Goal: Task Accomplishment & Management: Use online tool/utility

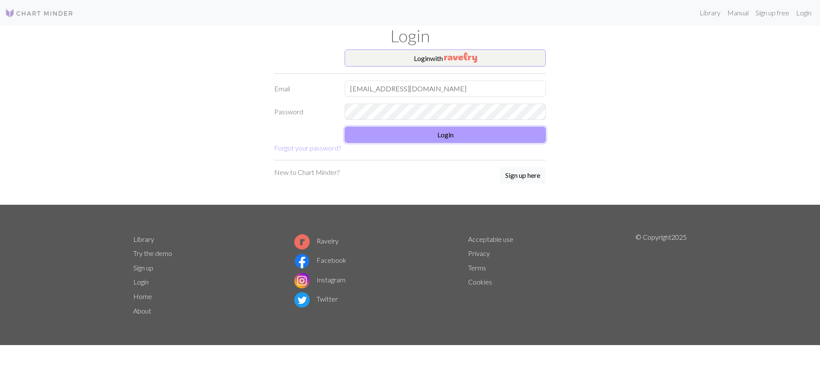
click at [394, 142] on button "Login" at bounding box center [445, 135] width 201 height 16
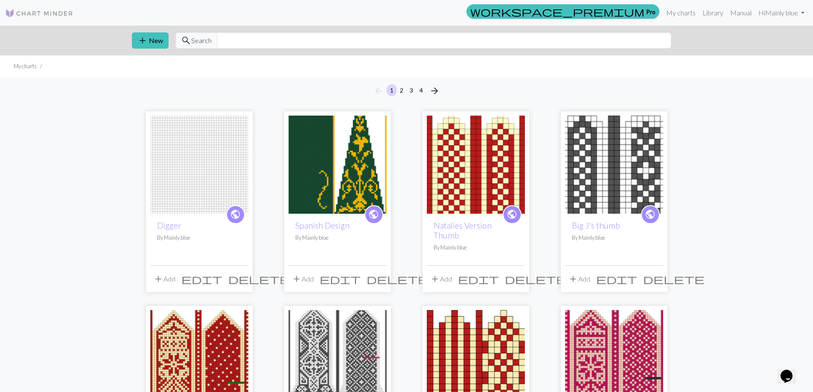
click at [243, 273] on span "delete" at bounding box center [258, 279] width 61 height 12
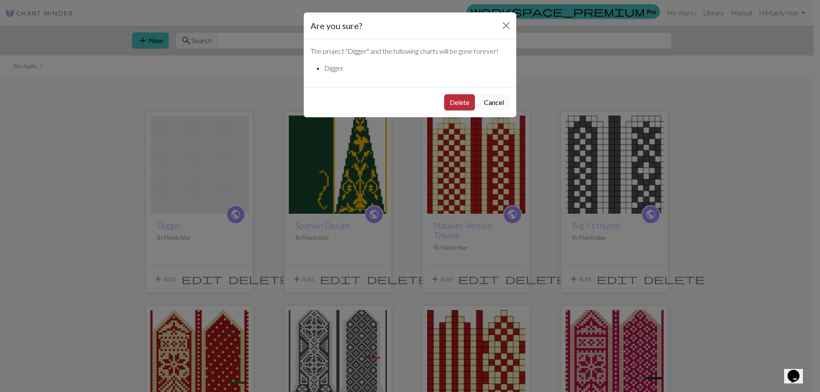
click at [456, 102] on button "Delete" at bounding box center [459, 102] width 31 height 16
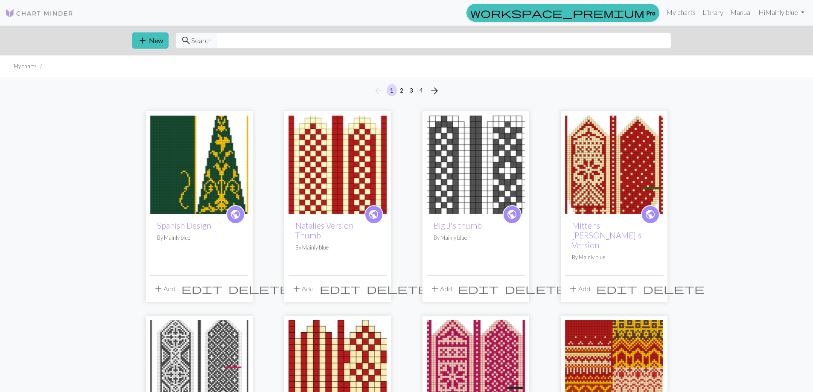
click at [237, 283] on span "delete" at bounding box center [258, 289] width 61 height 12
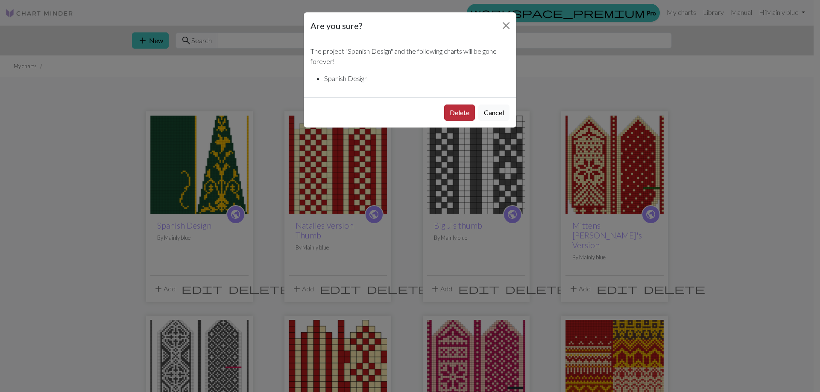
click at [446, 111] on button "Delete" at bounding box center [459, 113] width 31 height 16
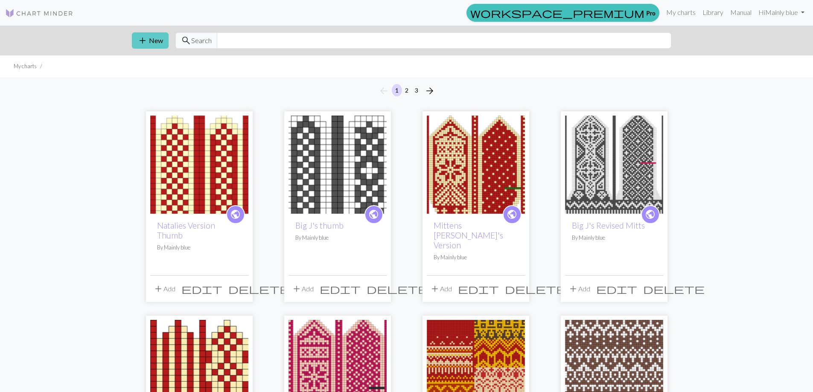
click at [152, 37] on button "add New" at bounding box center [150, 40] width 37 height 16
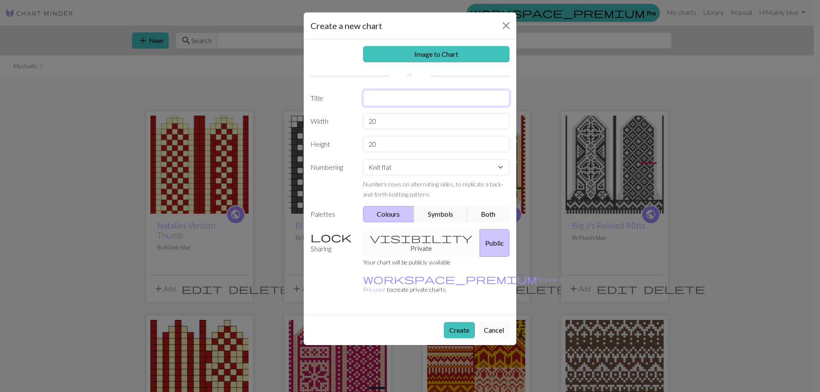
click at [390, 99] on input "text" at bounding box center [436, 98] width 147 height 16
click at [370, 96] on input "spanish design" at bounding box center [436, 98] width 147 height 16
type input "Spanish design"
drag, startPoint x: 387, startPoint y: 120, endPoint x: 361, endPoint y: 120, distance: 26.5
click at [361, 120] on div "20" at bounding box center [436, 121] width 157 height 16
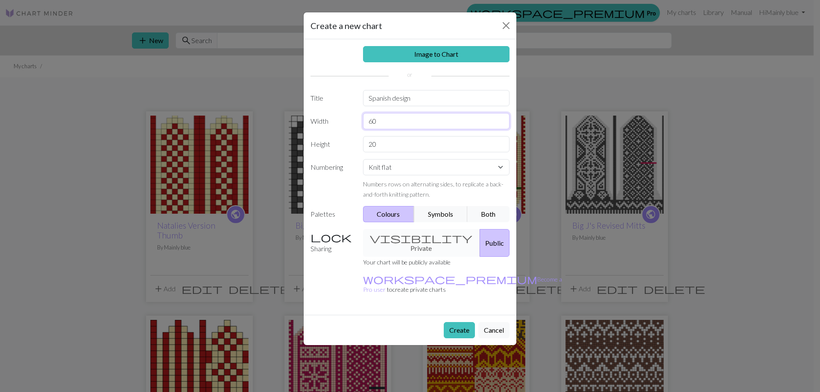
type input "60"
click at [382, 144] on input "20" at bounding box center [436, 144] width 147 height 16
type input "200"
click at [404, 167] on select "Knit flat Knit in the round Lace knitting Cross stitch" at bounding box center [436, 167] width 147 height 16
click at [405, 167] on select "Knit flat Knit in the round Lace knitting Cross stitch" at bounding box center [436, 167] width 147 height 16
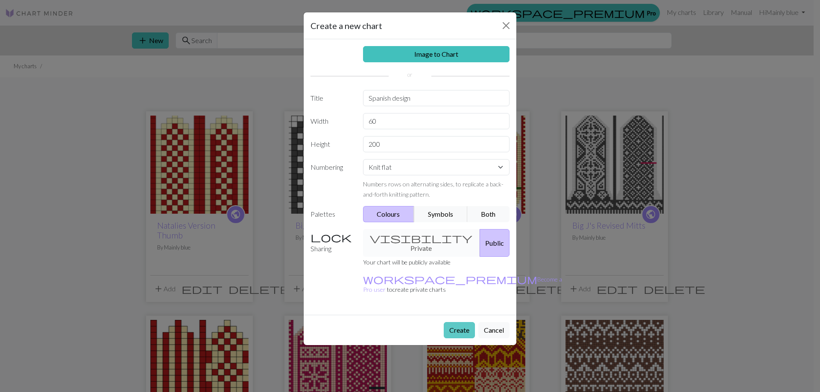
click at [461, 322] on button "Create" at bounding box center [459, 330] width 31 height 16
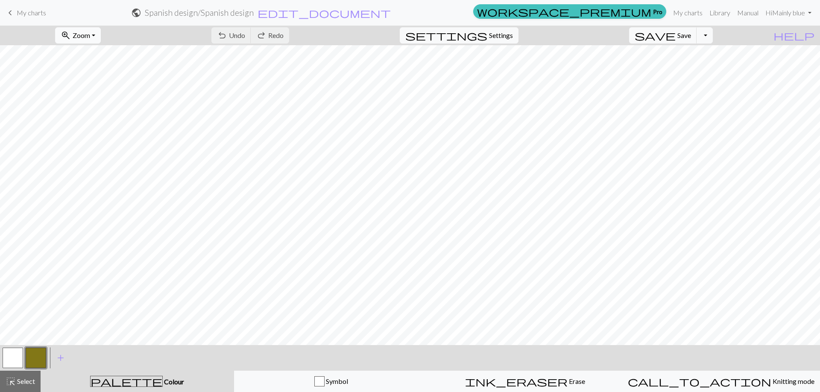
click at [101, 36] on button "zoom_in Zoom Zoom" at bounding box center [78, 35] width 46 height 16
click at [113, 75] on button "Fit height" at bounding box center [89, 82] width 67 height 14
click at [15, 359] on button "button" at bounding box center [13, 358] width 20 height 20
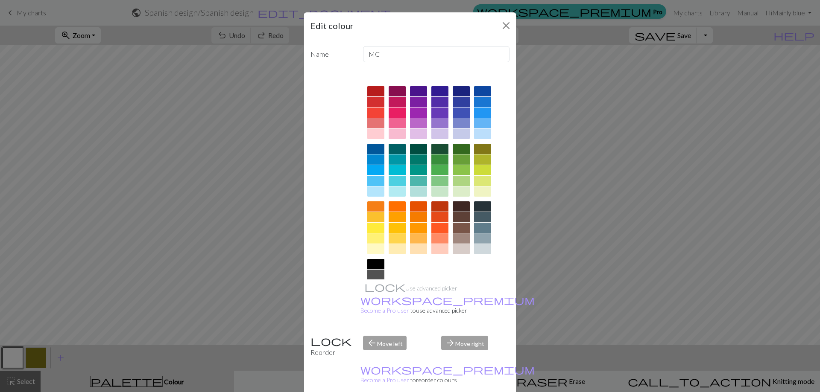
click at [439, 150] on div at bounding box center [439, 149] width 17 height 10
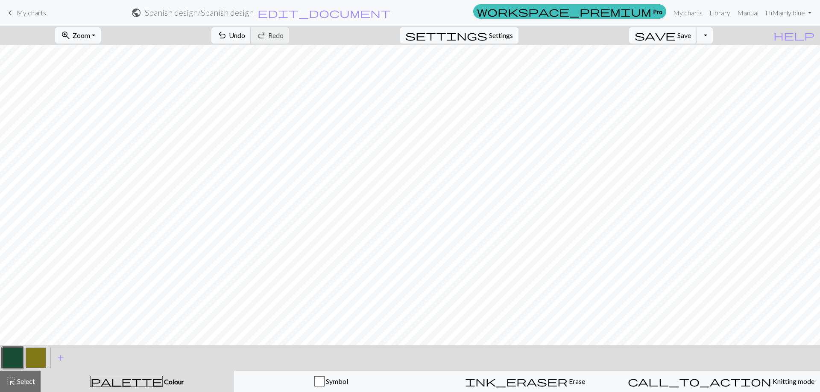
click at [38, 354] on button "button" at bounding box center [36, 358] width 20 height 20
click at [41, 354] on button "button" at bounding box center [36, 358] width 20 height 20
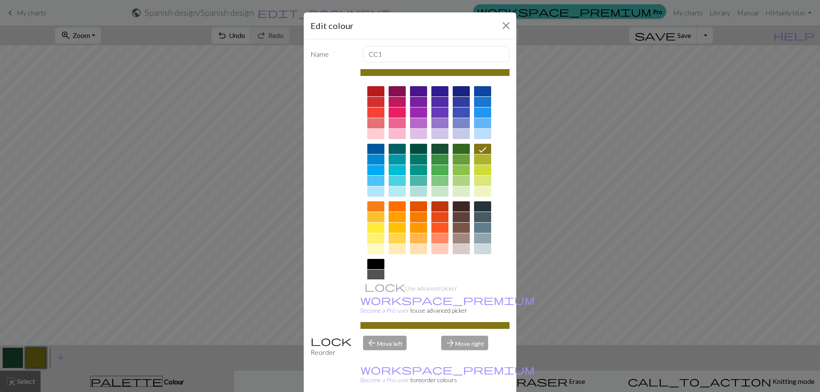
click at [380, 239] on div at bounding box center [375, 239] width 17 height 10
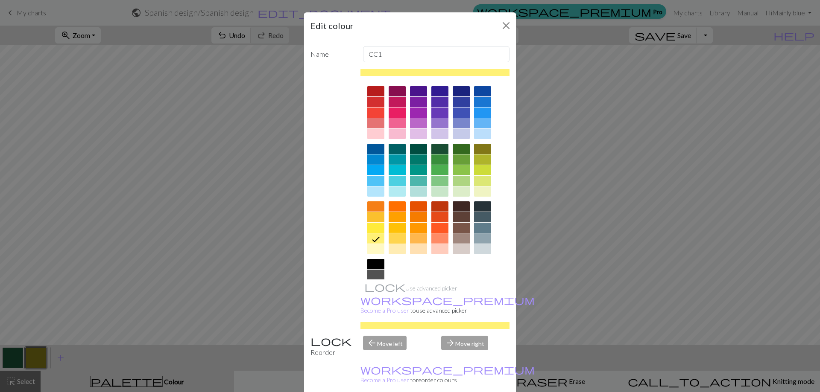
click at [389, 238] on div at bounding box center [397, 239] width 17 height 10
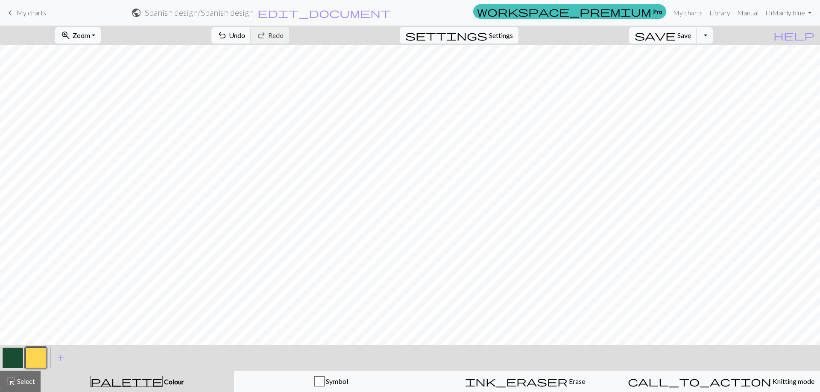
click at [101, 32] on button "zoom_in Zoom Zoom" at bounding box center [78, 35] width 46 height 16
click at [107, 129] on button "150%" at bounding box center [89, 130] width 67 height 14
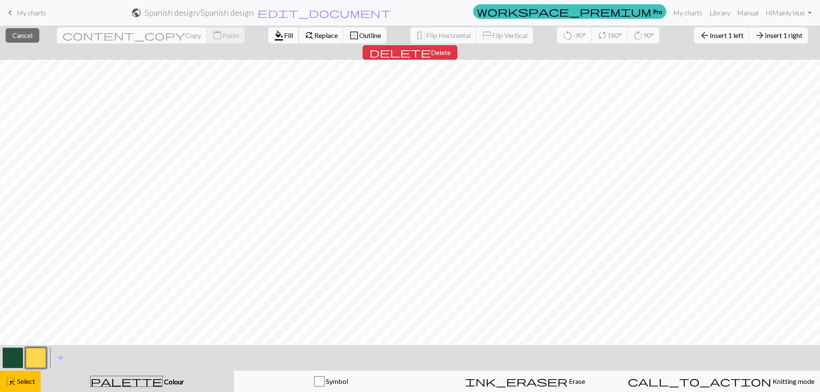
click at [274, 35] on span "format_color_fill" at bounding box center [279, 35] width 10 height 12
click at [284, 36] on span "Fill" at bounding box center [288, 35] width 9 height 8
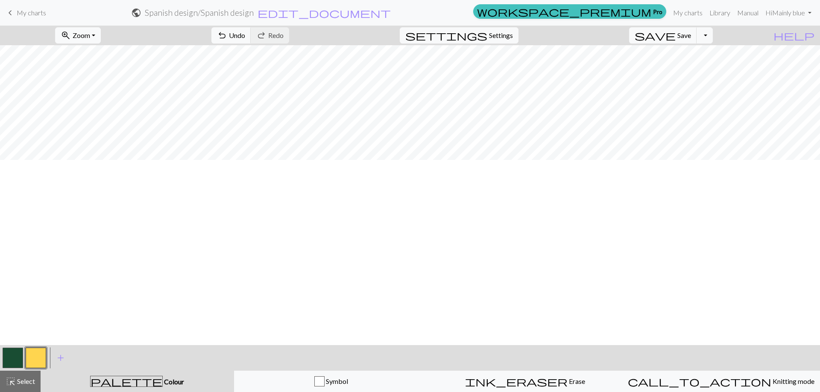
scroll to position [598, 0]
click at [90, 38] on span "Zoom" at bounding box center [82, 35] width 18 height 8
click at [105, 101] on button "50%" at bounding box center [89, 103] width 67 height 14
click at [9, 353] on button "button" at bounding box center [13, 358] width 20 height 20
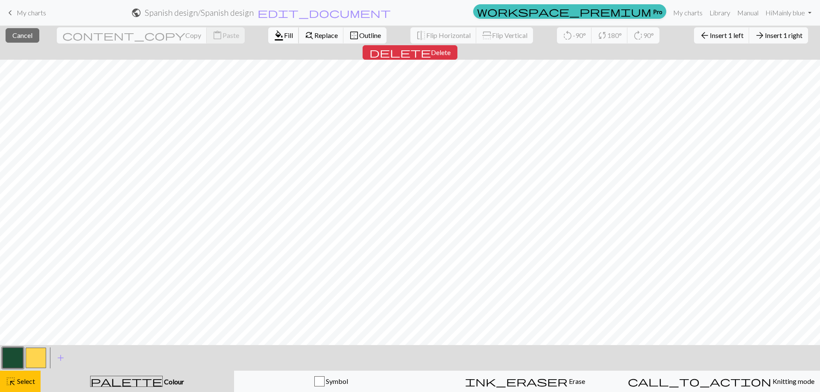
click at [268, 31] on button "format_color_fill Fill" at bounding box center [283, 35] width 31 height 16
click at [284, 32] on span "Fill" at bounding box center [288, 35] width 9 height 8
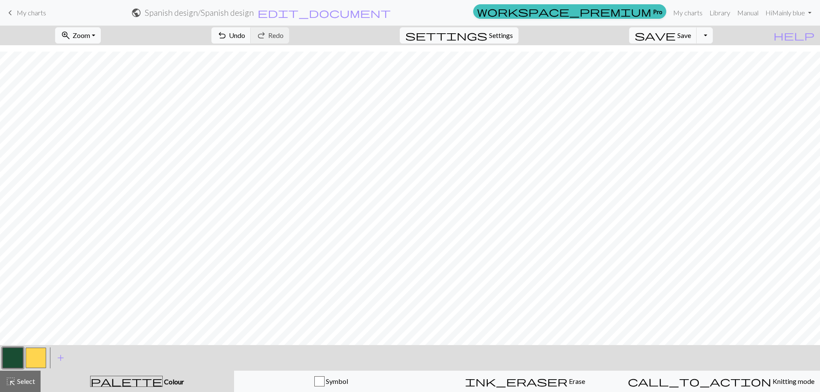
click at [32, 362] on button "button" at bounding box center [36, 358] width 20 height 20
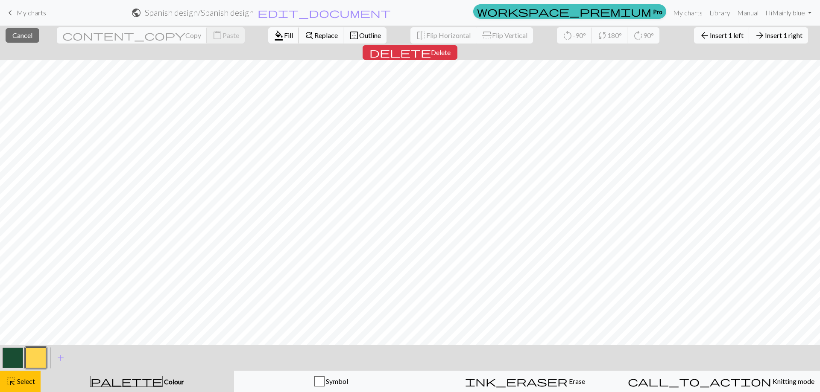
click at [284, 33] on span "Fill" at bounding box center [288, 35] width 9 height 8
click at [284, 36] on span "Fill" at bounding box center [288, 35] width 9 height 8
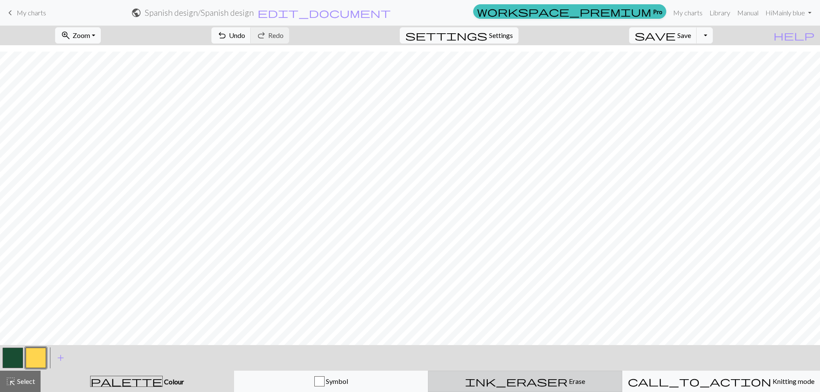
click at [523, 381] on span "ink_eraser" at bounding box center [516, 382] width 102 height 12
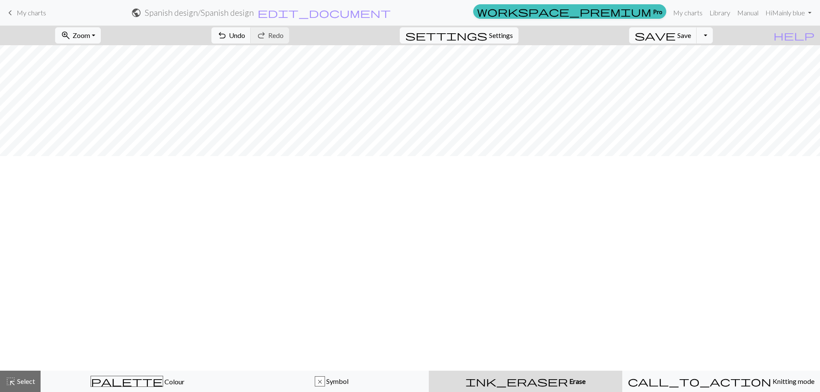
scroll to position [0, 0]
click at [90, 33] on span "Zoom" at bounding box center [82, 35] width 18 height 8
click at [115, 116] on button "100%" at bounding box center [89, 116] width 67 height 14
click at [19, 385] on span "Select" at bounding box center [25, 381] width 19 height 8
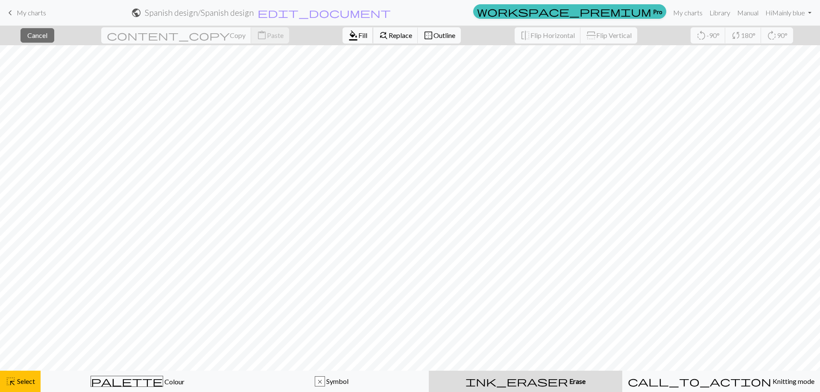
click at [348, 37] on span "format_color_fill" at bounding box center [353, 35] width 10 height 12
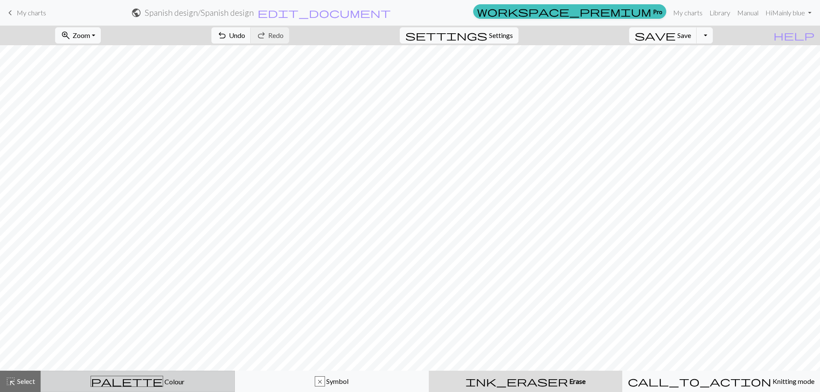
click at [80, 381] on div "palette Colour Colour" at bounding box center [137, 381] width 183 height 11
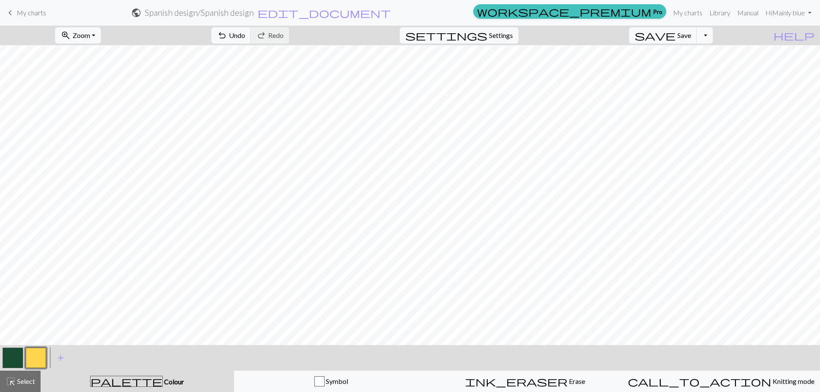
click at [15, 356] on button "button" at bounding box center [13, 358] width 20 height 20
click at [19, 380] on span "Select" at bounding box center [25, 381] width 19 height 8
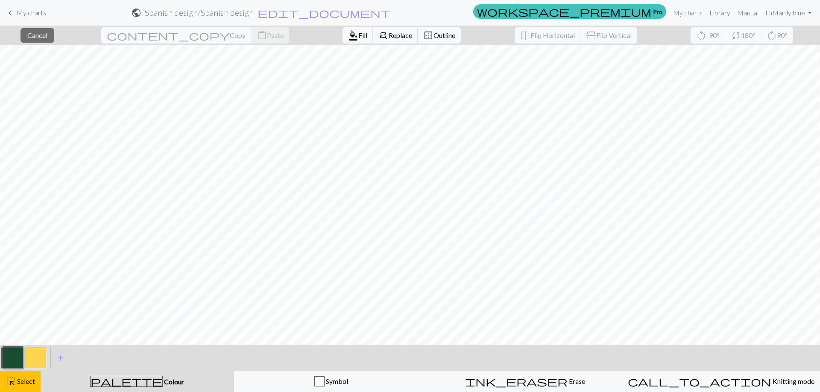
click at [358, 33] on span "Fill" at bounding box center [362, 35] width 9 height 8
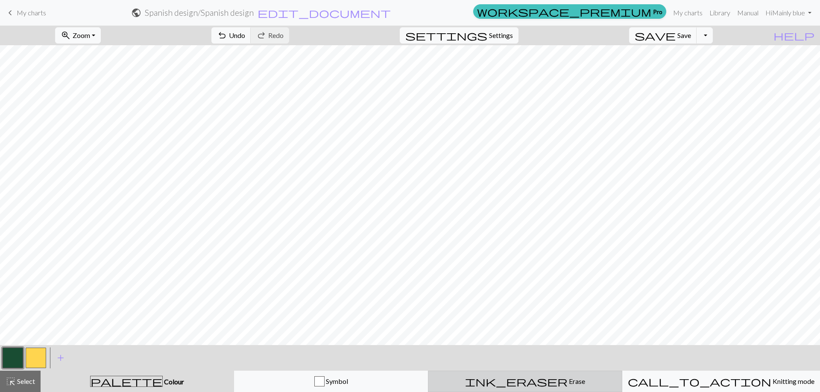
click at [511, 380] on div "ink_eraser Erase Erase" at bounding box center [524, 382] width 183 height 10
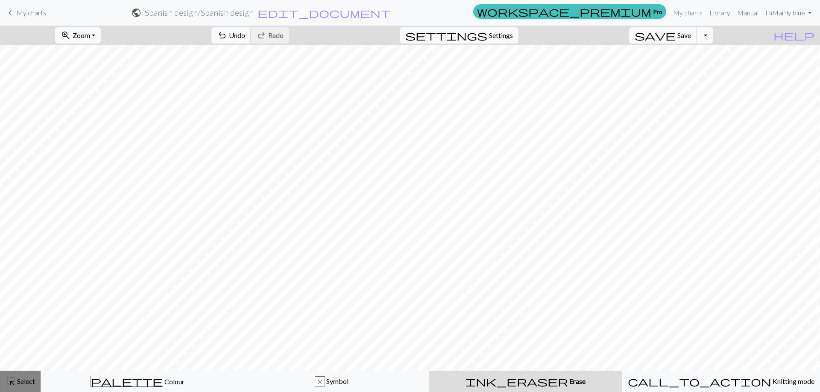
click at [29, 380] on span "Select" at bounding box center [25, 381] width 19 height 8
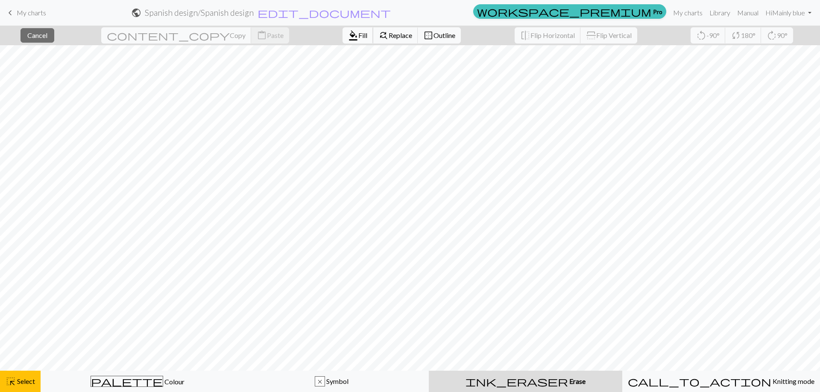
click at [358, 33] on span "Fill" at bounding box center [362, 35] width 9 height 8
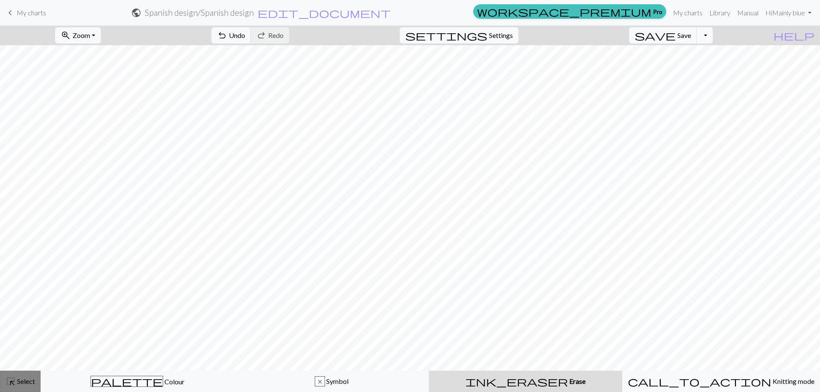
click at [19, 379] on span "Select" at bounding box center [25, 381] width 19 height 8
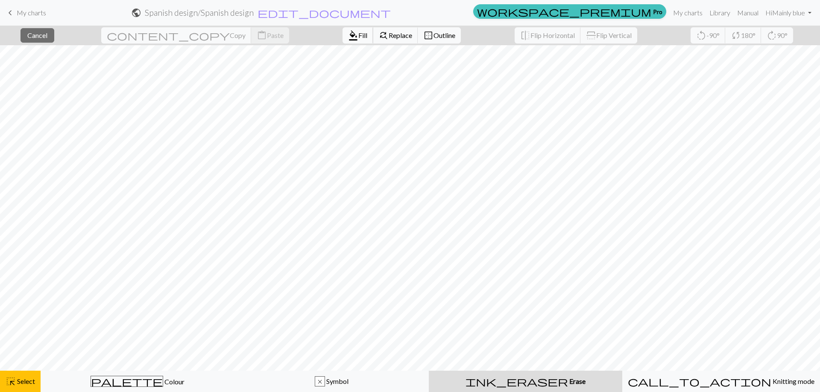
click at [342, 30] on button "format_color_fill Fill" at bounding box center [357, 35] width 31 height 16
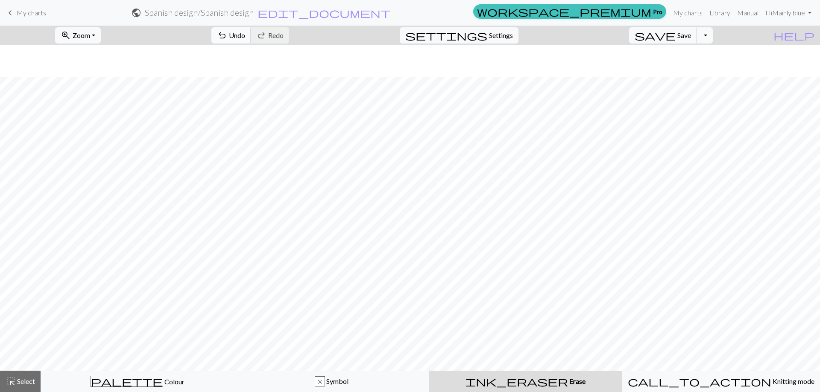
scroll to position [85, 0]
click at [29, 379] on span "Select" at bounding box center [25, 381] width 19 height 8
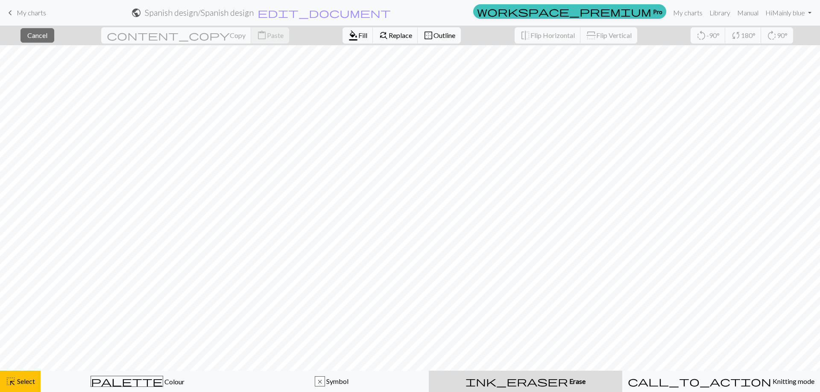
scroll to position [171, 0]
click at [358, 33] on span "Fill" at bounding box center [362, 35] width 9 height 8
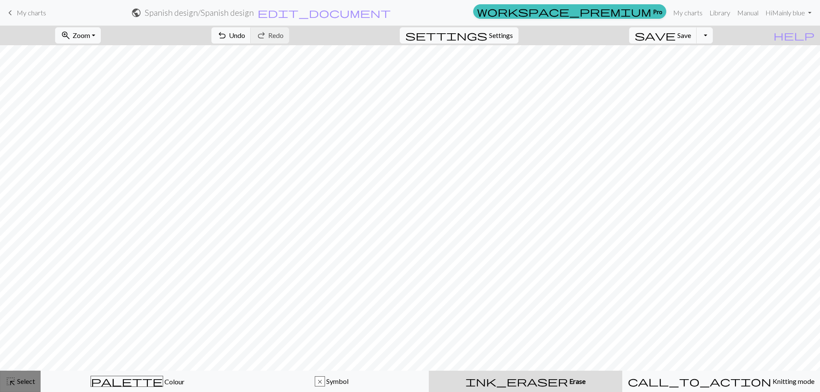
click at [21, 379] on span "Select" at bounding box center [25, 381] width 19 height 8
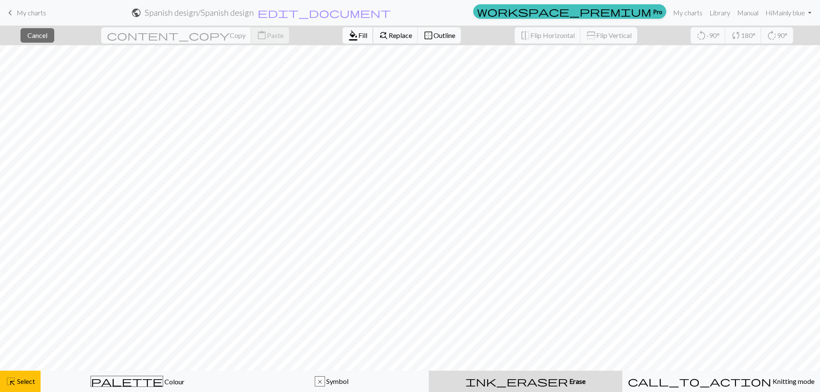
click at [358, 32] on span "Fill" at bounding box center [362, 35] width 9 height 8
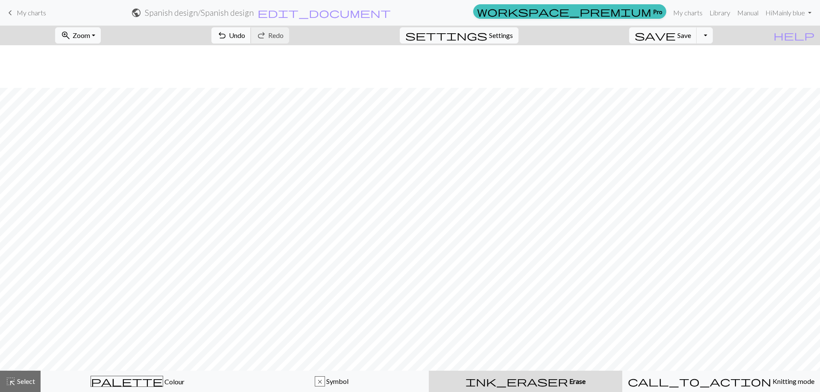
scroll to position [342, 0]
click at [11, 383] on span "highlight_alt" at bounding box center [11, 382] width 10 height 12
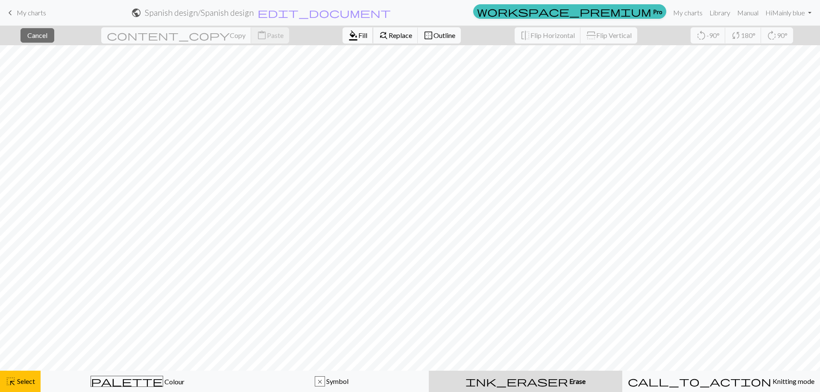
click at [358, 35] on span "Fill" at bounding box center [362, 35] width 9 height 8
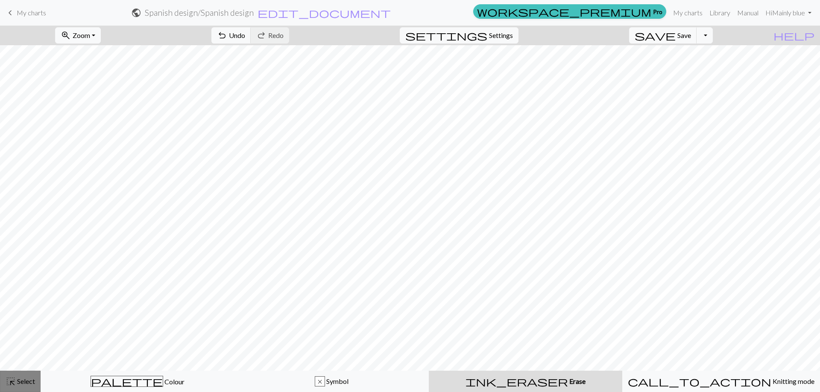
click at [26, 382] on span "Select" at bounding box center [25, 381] width 19 height 8
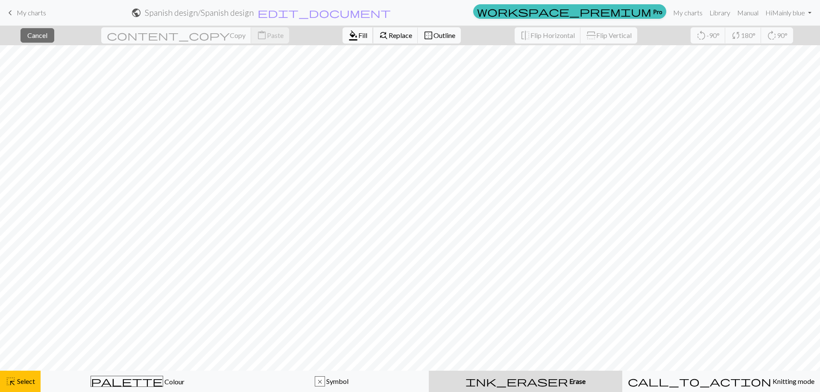
click at [358, 37] on span "Fill" at bounding box center [362, 35] width 9 height 8
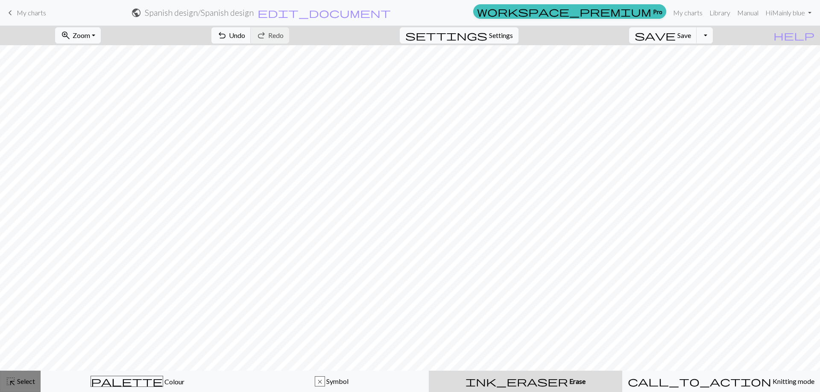
click at [24, 378] on span "Select" at bounding box center [25, 381] width 19 height 8
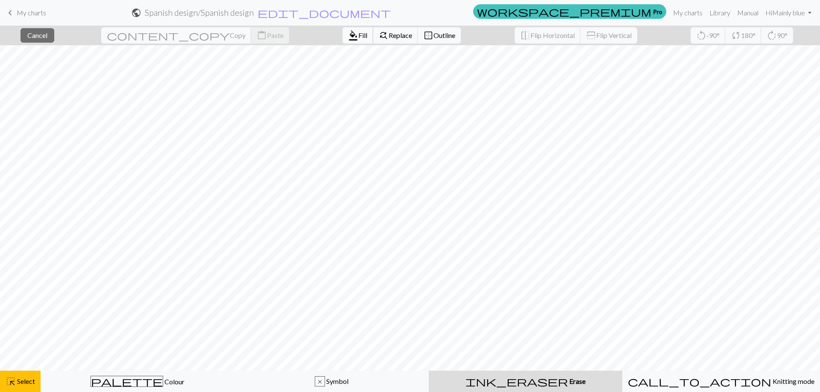
click at [358, 33] on span "Fill" at bounding box center [362, 35] width 9 height 8
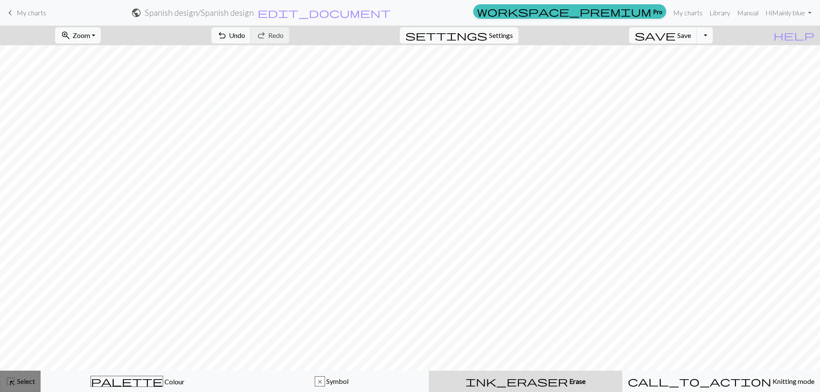
click at [23, 386] on div "highlight_alt Select Select" at bounding box center [20, 382] width 29 height 10
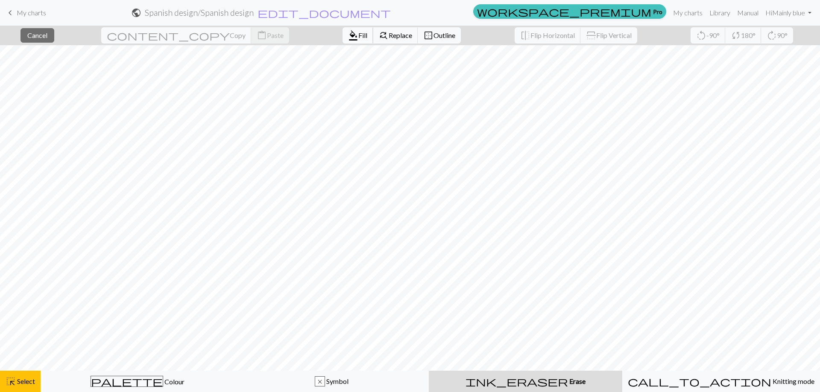
click at [348, 31] on span "format_color_fill" at bounding box center [353, 35] width 10 height 12
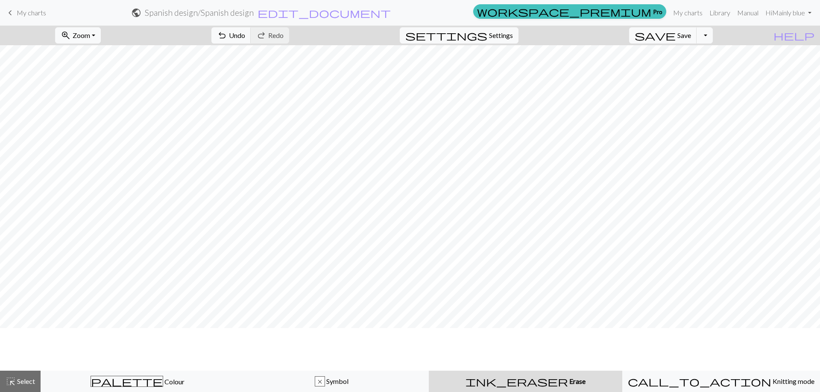
scroll to position [555, 0]
click at [31, 378] on span "Select" at bounding box center [25, 381] width 19 height 8
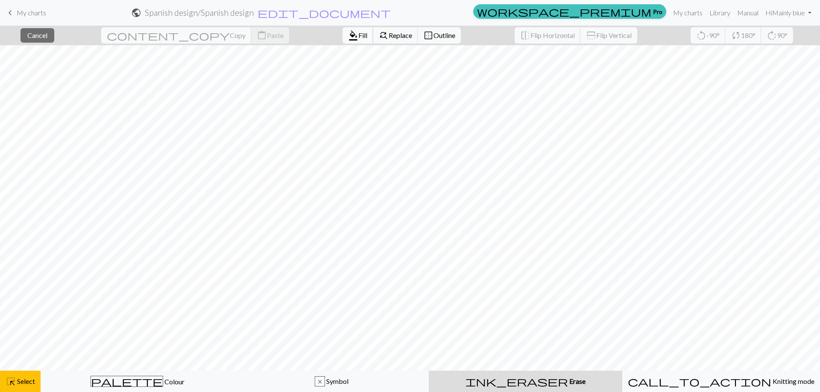
click at [348, 38] on span "format_color_fill" at bounding box center [353, 35] width 10 height 12
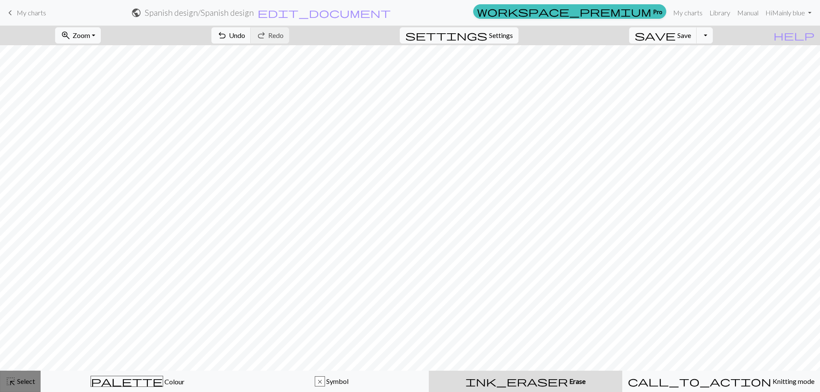
click at [26, 375] on button "highlight_alt Select Select" at bounding box center [20, 381] width 41 height 21
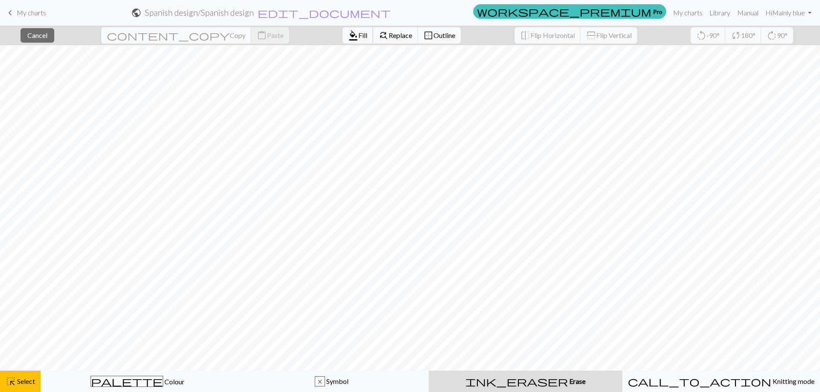
click at [358, 36] on span "Fill" at bounding box center [362, 35] width 9 height 8
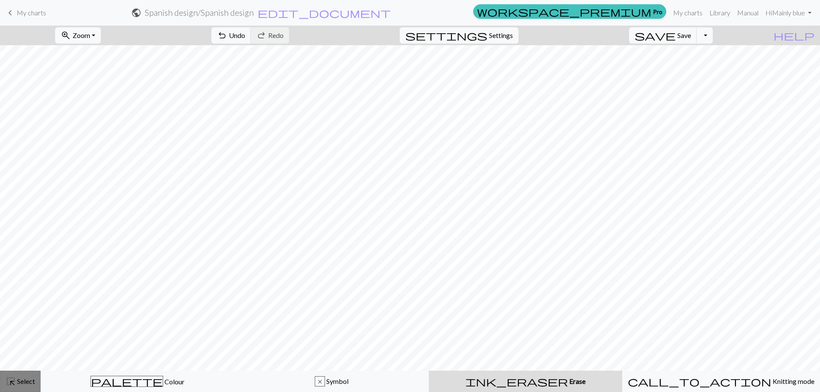
click at [26, 383] on span "Select" at bounding box center [25, 381] width 19 height 8
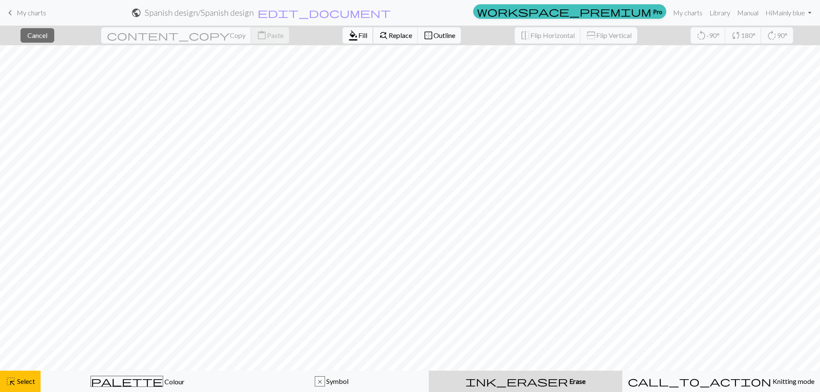
click at [348, 34] on span "format_color_fill" at bounding box center [353, 35] width 10 height 12
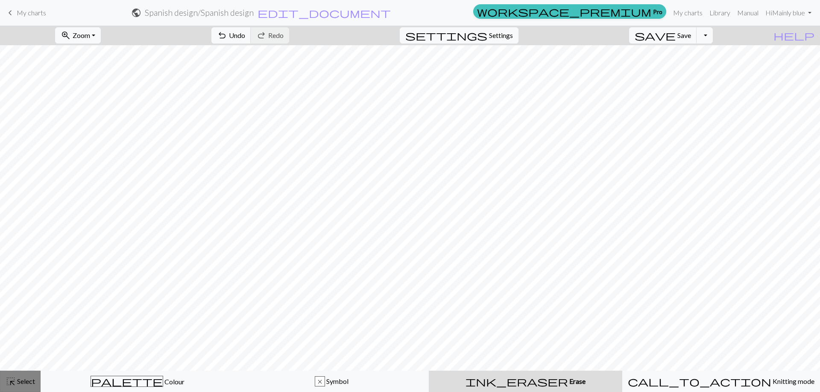
click at [23, 383] on span "Select" at bounding box center [25, 381] width 19 height 8
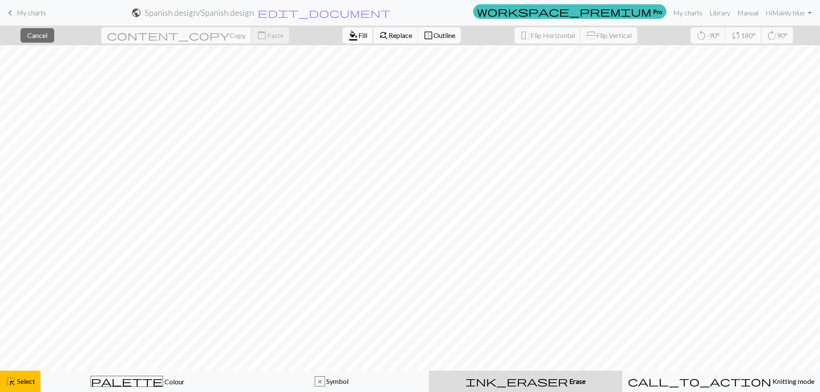
click at [342, 31] on button "format_color_fill Fill" at bounding box center [357, 35] width 31 height 16
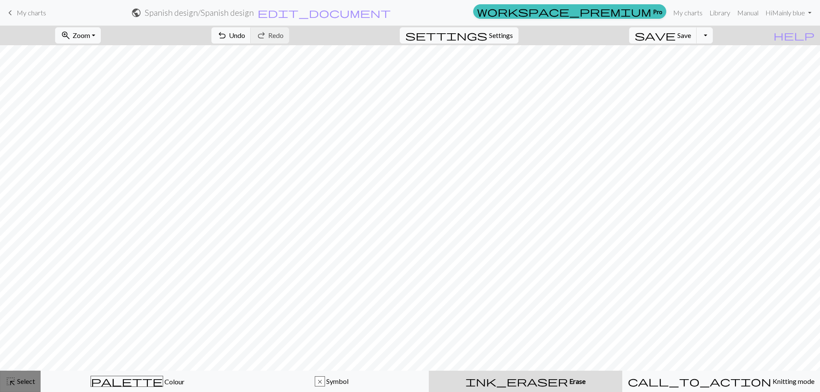
click at [19, 379] on span "Select" at bounding box center [25, 381] width 19 height 8
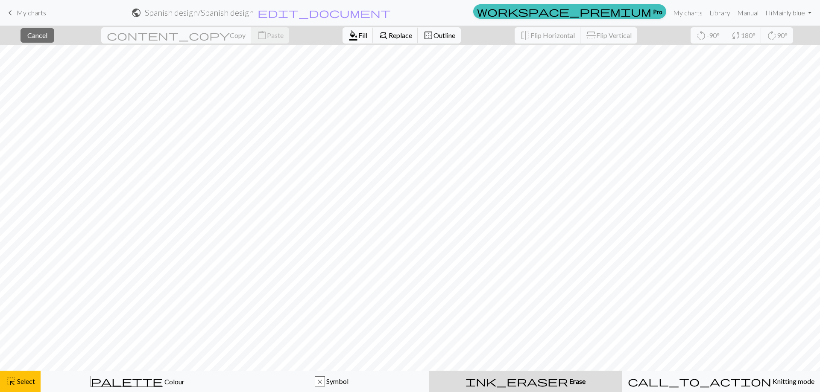
click at [348, 33] on span "format_color_fill" at bounding box center [353, 35] width 10 height 12
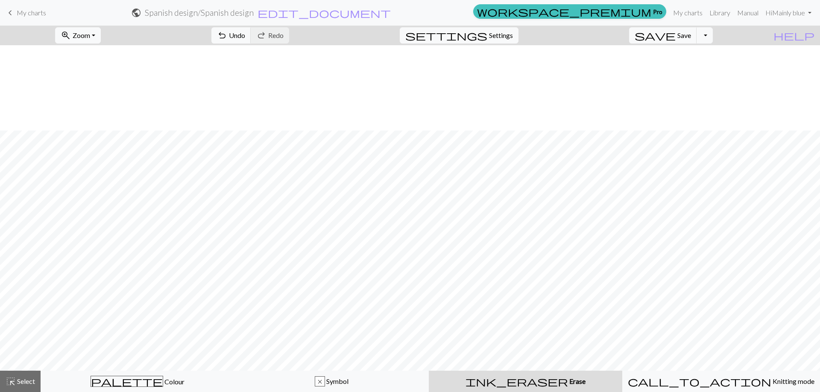
scroll to position [683, 0]
click at [31, 376] on button "highlight_alt Select Select" at bounding box center [20, 381] width 41 height 21
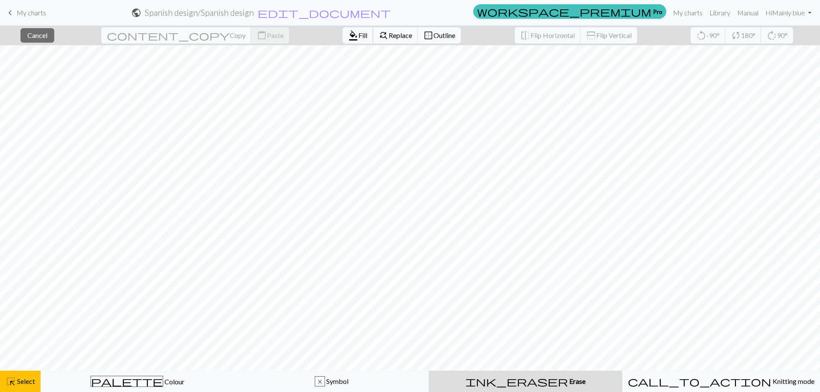
click at [358, 34] on span "Fill" at bounding box center [362, 35] width 9 height 8
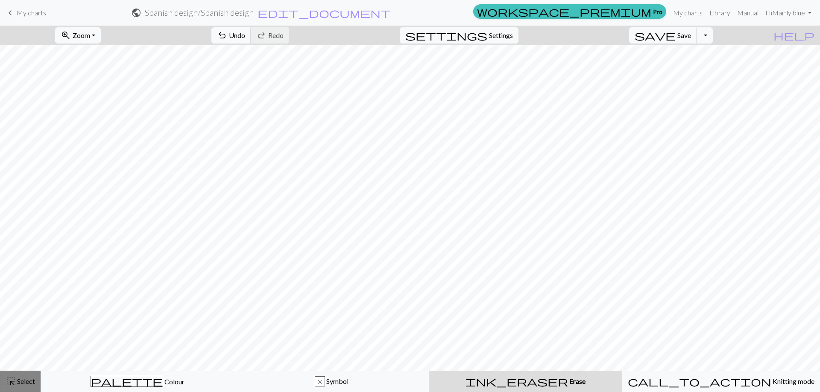
click at [31, 383] on span "Select" at bounding box center [25, 381] width 19 height 8
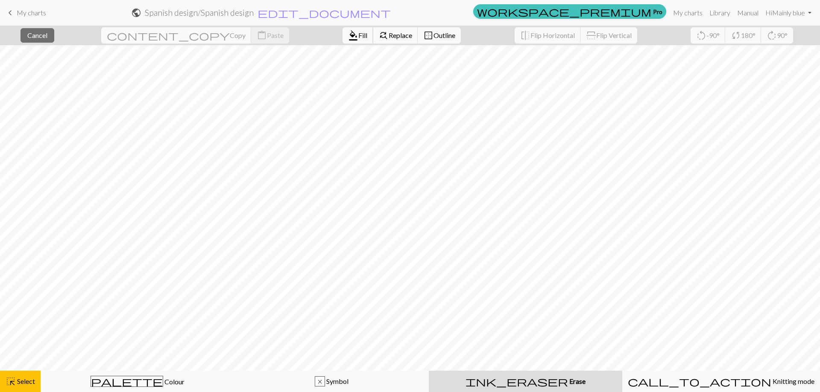
click at [342, 40] on button "format_color_fill Fill" at bounding box center [357, 35] width 31 height 16
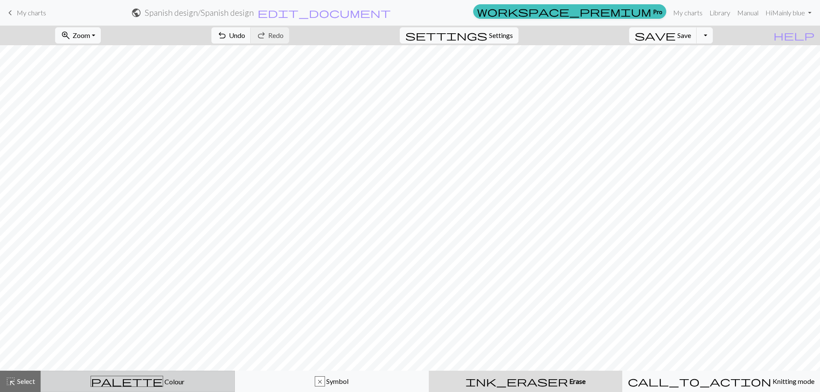
click at [29, 386] on div "highlight_alt Select Select" at bounding box center [20, 382] width 29 height 10
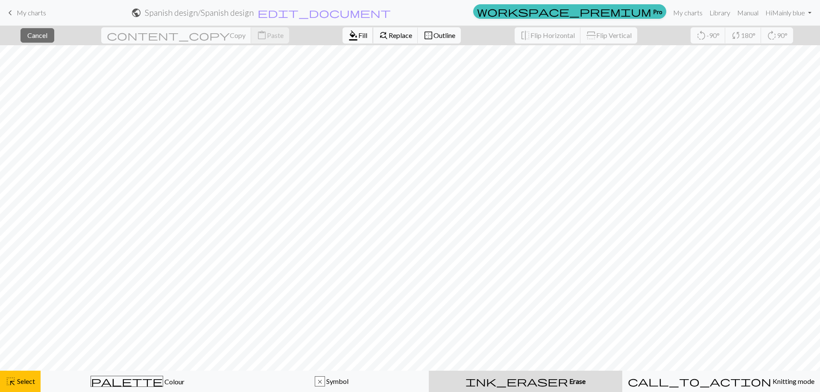
click at [358, 37] on span "Fill" at bounding box center [362, 35] width 9 height 8
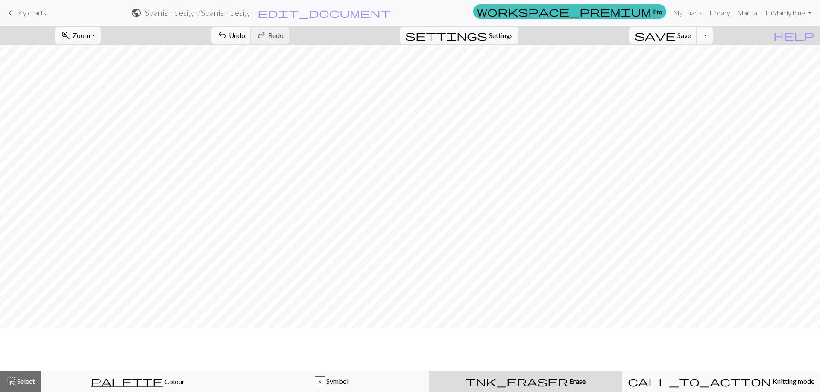
scroll to position [897, 0]
click at [26, 386] on div "highlight_alt Select Select" at bounding box center [20, 382] width 29 height 10
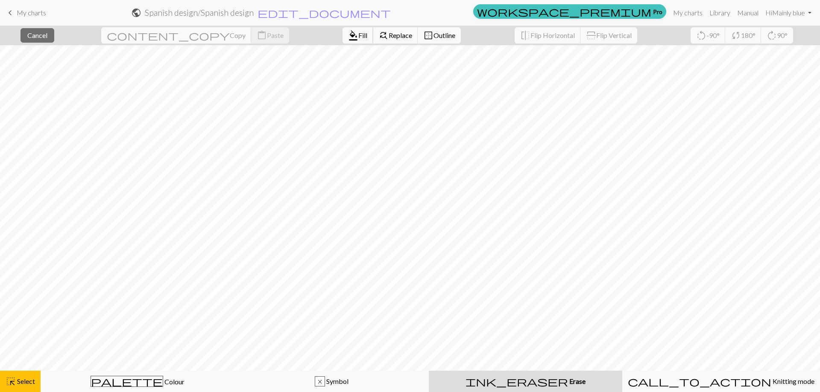
click at [358, 36] on span "Fill" at bounding box center [362, 35] width 9 height 8
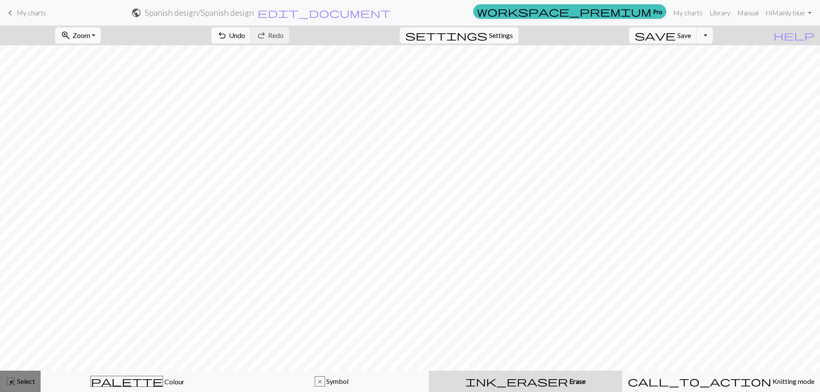
click at [23, 382] on span "Select" at bounding box center [25, 381] width 19 height 8
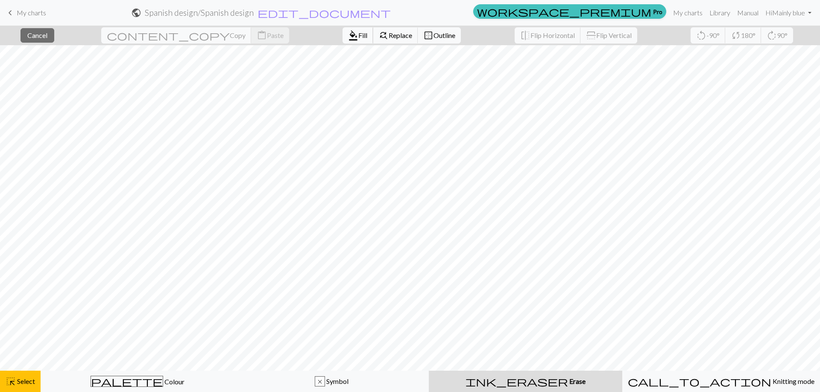
click at [358, 38] on span "Fill" at bounding box center [362, 35] width 9 height 8
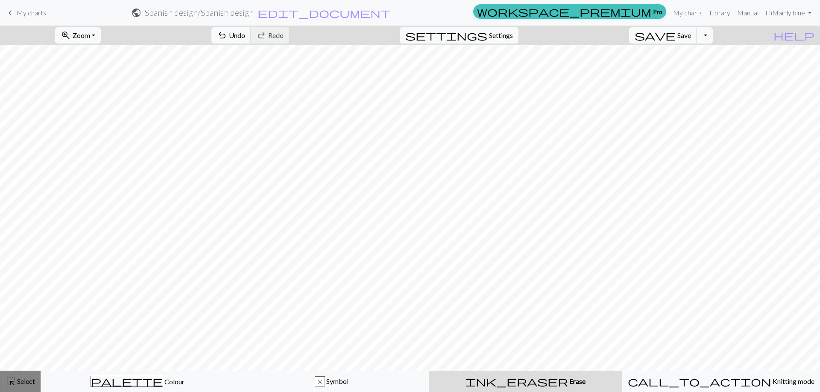
click at [31, 381] on span "Select" at bounding box center [25, 381] width 19 height 8
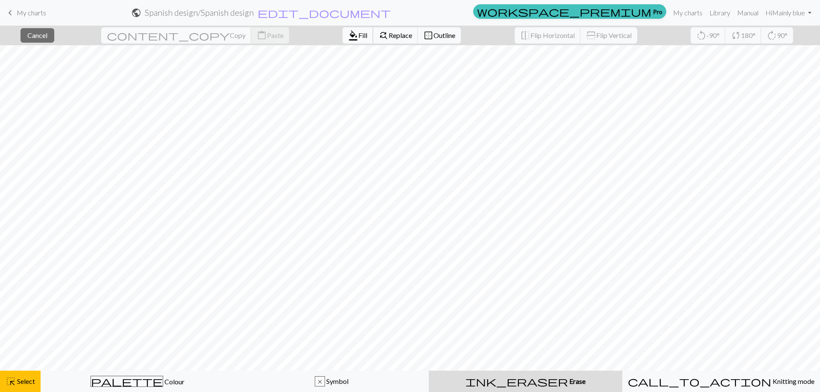
click at [348, 33] on span "format_color_fill" at bounding box center [353, 35] width 10 height 12
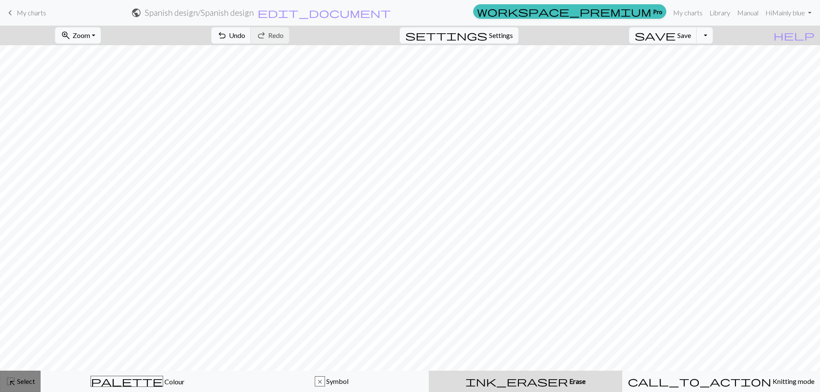
click at [24, 386] on div "highlight_alt Select Select" at bounding box center [20, 382] width 29 height 10
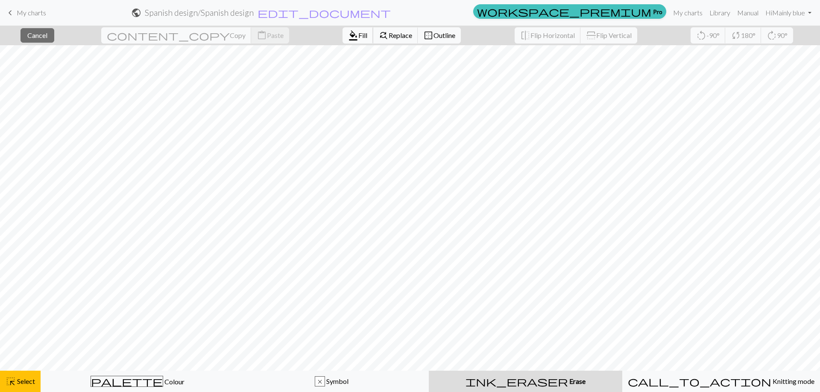
click at [358, 35] on span "Fill" at bounding box center [362, 35] width 9 height 8
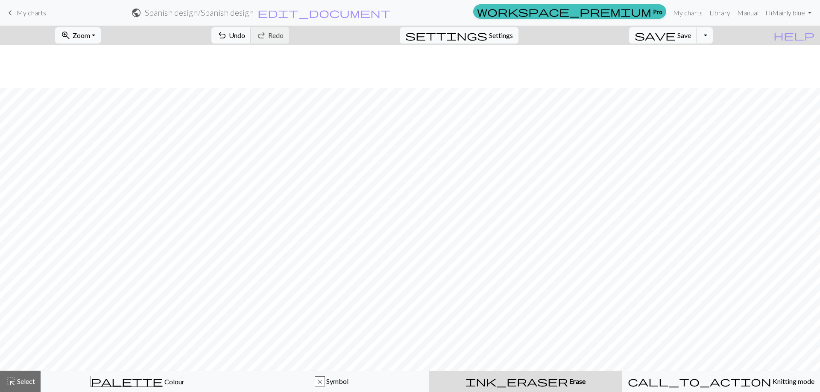
scroll to position [1067, 0]
click at [31, 383] on span "Select" at bounding box center [25, 381] width 19 height 8
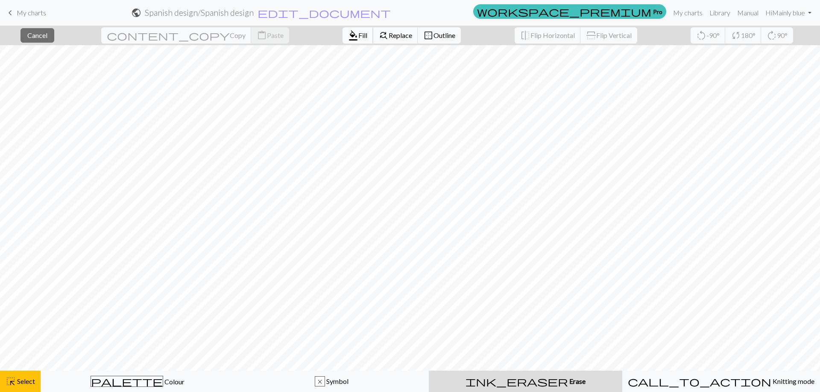
click at [358, 38] on span "Fill" at bounding box center [362, 35] width 9 height 8
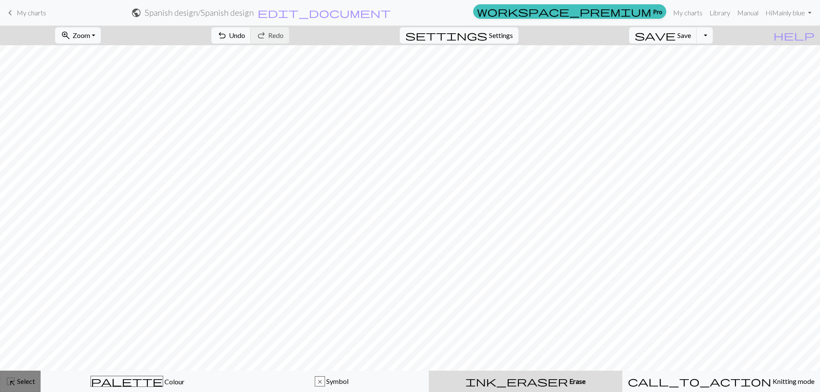
click at [19, 382] on span "Select" at bounding box center [25, 381] width 19 height 8
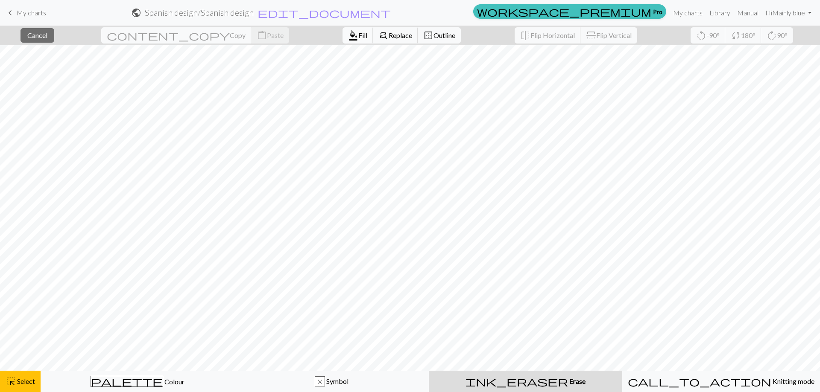
click at [358, 34] on span "Fill" at bounding box center [362, 35] width 9 height 8
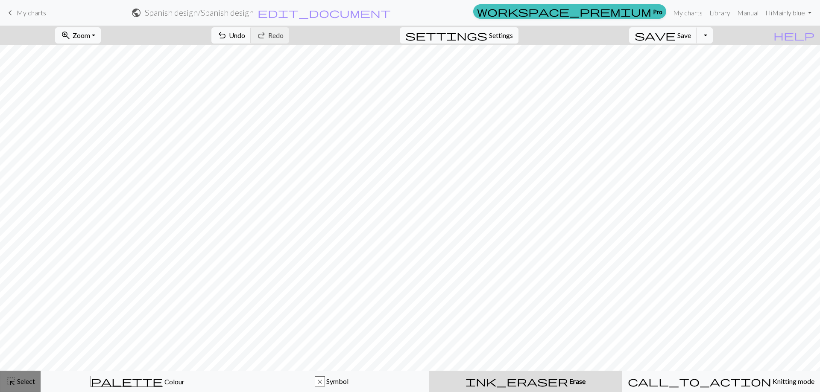
click at [15, 382] on span "highlight_alt" at bounding box center [11, 382] width 10 height 12
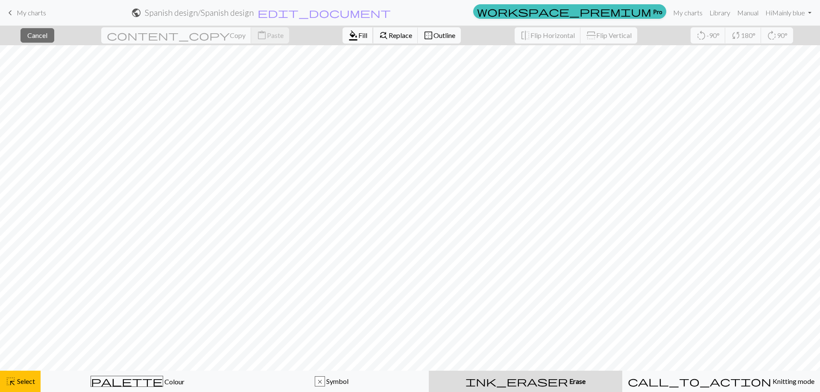
click at [358, 33] on span "Fill" at bounding box center [362, 35] width 9 height 8
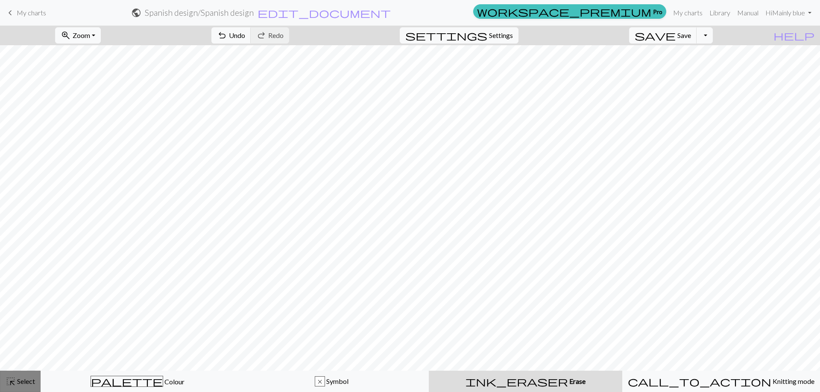
click at [28, 383] on span "Select" at bounding box center [25, 381] width 19 height 8
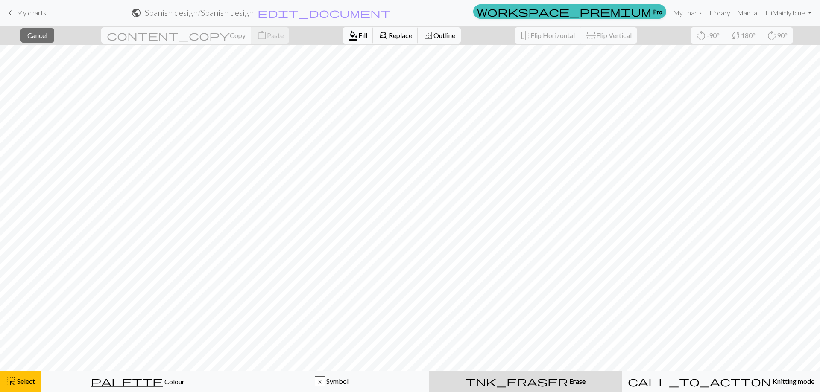
click at [358, 38] on span "Fill" at bounding box center [362, 35] width 9 height 8
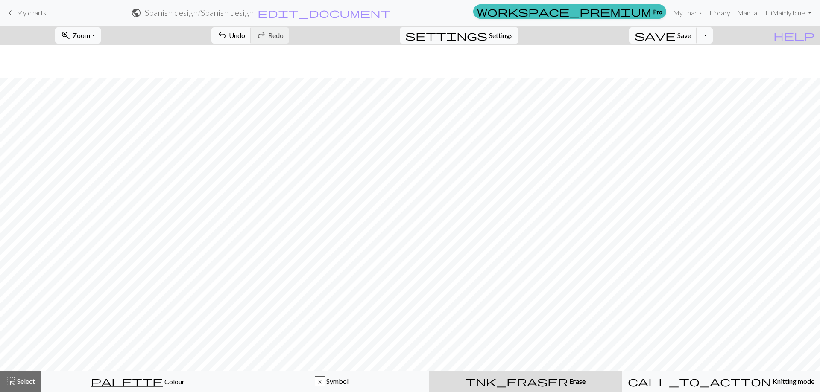
scroll to position [1238, 0]
click at [24, 381] on span "Select" at bounding box center [25, 381] width 19 height 8
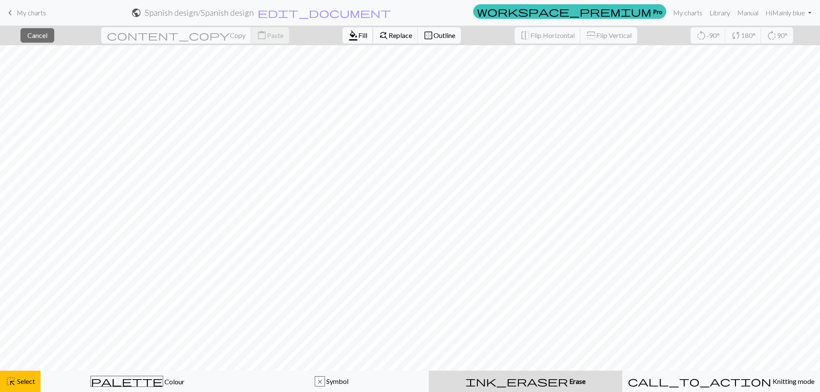
click at [358, 37] on span "Fill" at bounding box center [362, 35] width 9 height 8
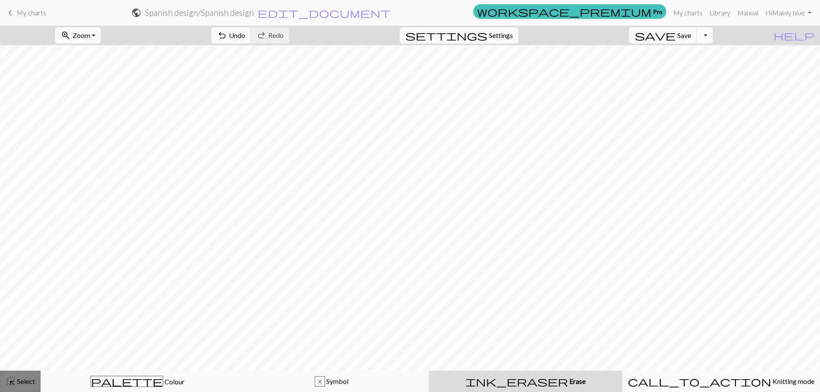
click at [27, 389] on button "highlight_alt Select Select" at bounding box center [20, 381] width 41 height 21
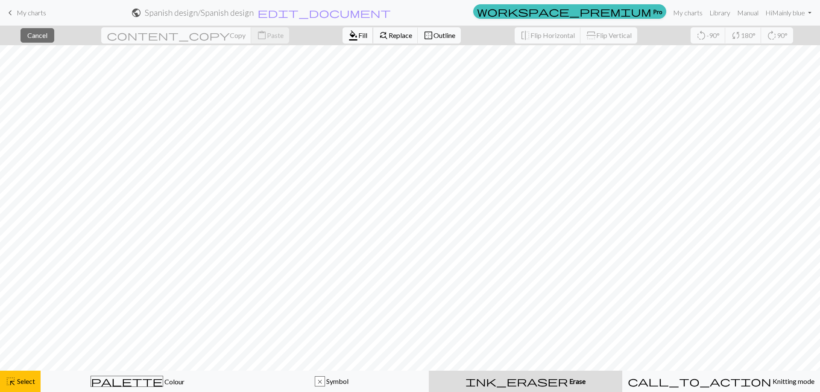
click at [358, 35] on span "Fill" at bounding box center [362, 35] width 9 height 8
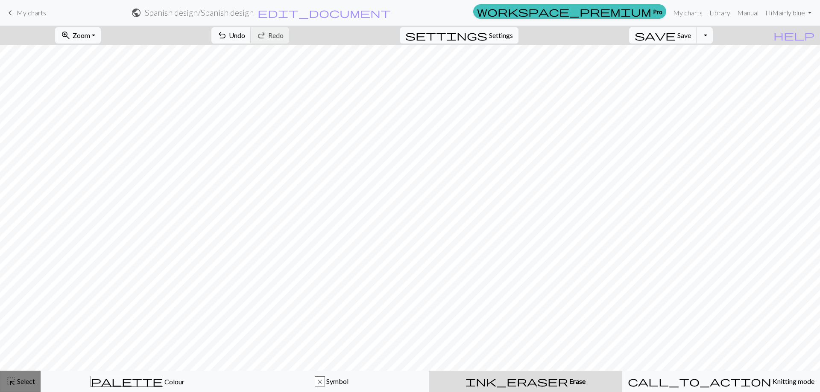
click at [29, 381] on span "Select" at bounding box center [25, 381] width 19 height 8
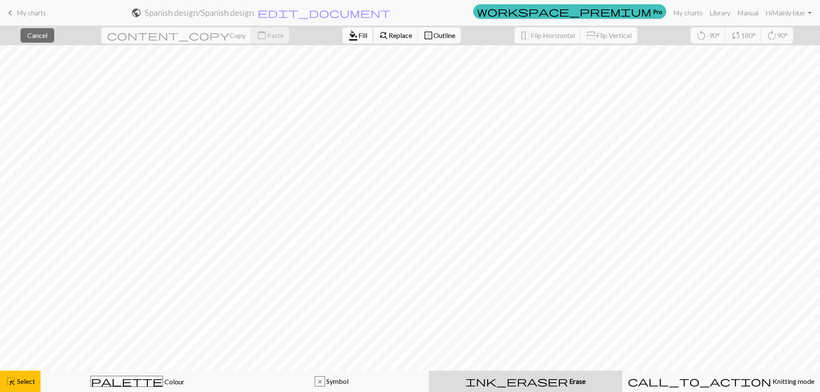
click at [342, 30] on button "format_color_fill Fill" at bounding box center [357, 35] width 31 height 16
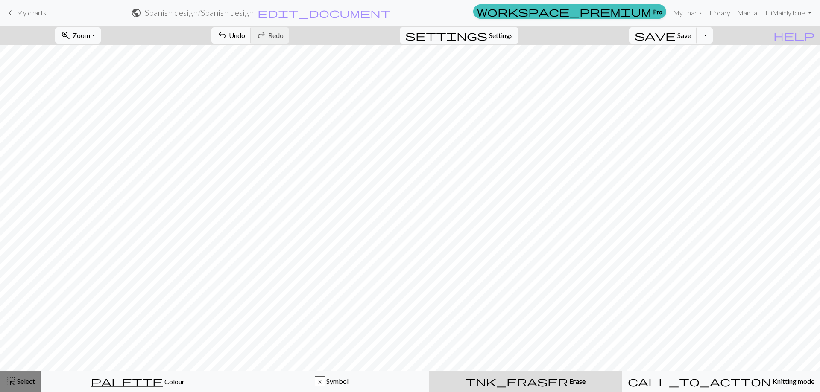
click at [10, 388] on button "highlight_alt Select Select" at bounding box center [20, 381] width 41 height 21
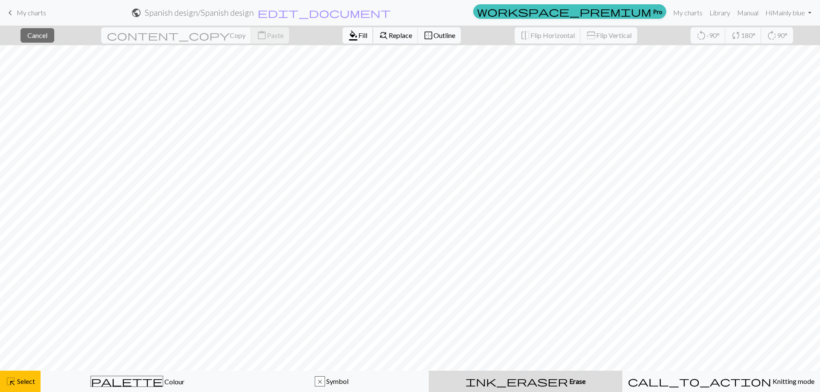
click at [358, 35] on span "Fill" at bounding box center [362, 35] width 9 height 8
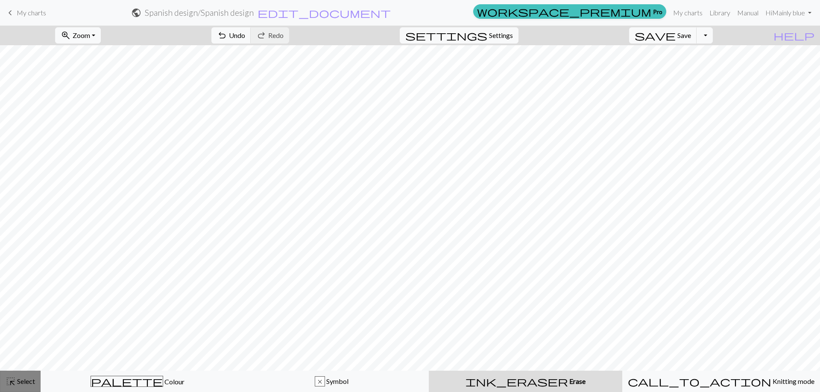
click at [26, 381] on span "Select" at bounding box center [25, 381] width 19 height 8
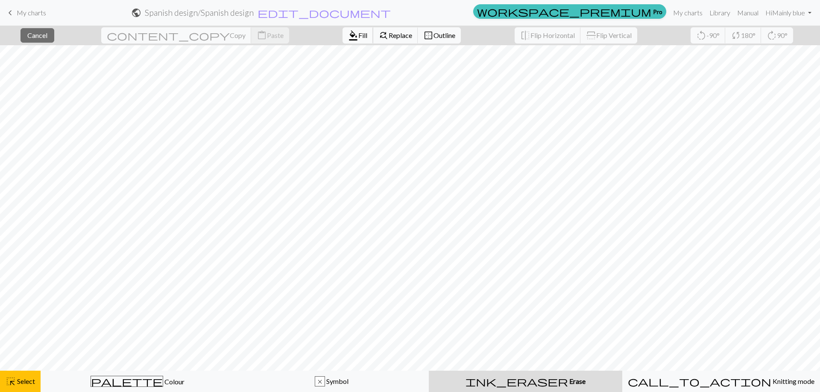
click at [358, 31] on span "Fill" at bounding box center [362, 35] width 9 height 8
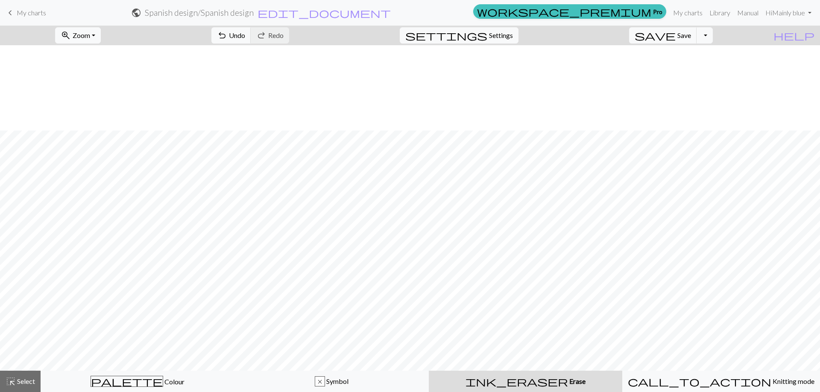
scroll to position [1409, 0]
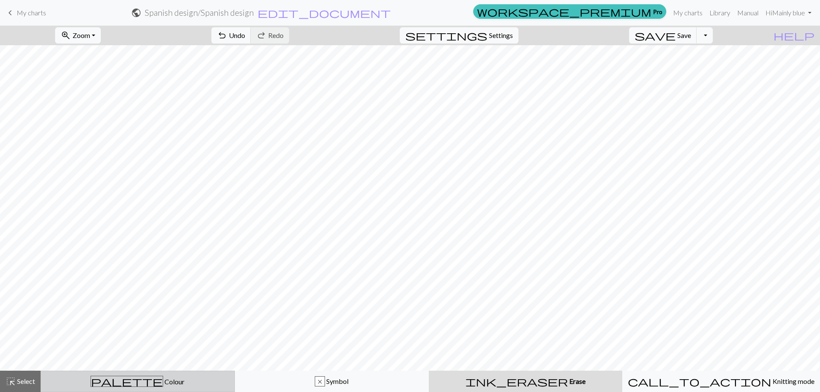
click at [89, 381] on div "palette Colour Colour" at bounding box center [137, 381] width 183 height 11
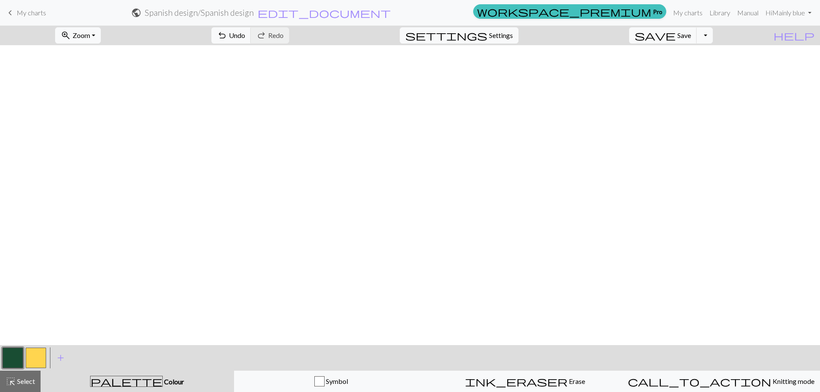
scroll to position [1153, 0]
click at [37, 358] on button "button" at bounding box center [36, 358] width 20 height 20
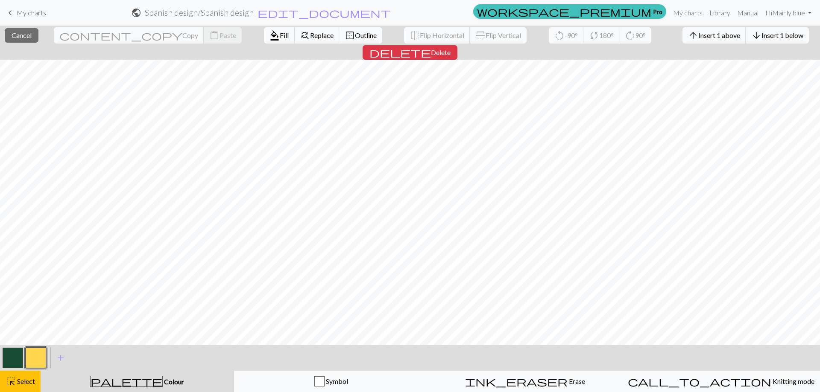
click at [264, 29] on button "format_color_fill Fill" at bounding box center [279, 35] width 31 height 16
click at [280, 34] on span "Fill" at bounding box center [284, 35] width 9 height 8
click at [280, 32] on span "Fill" at bounding box center [284, 35] width 9 height 8
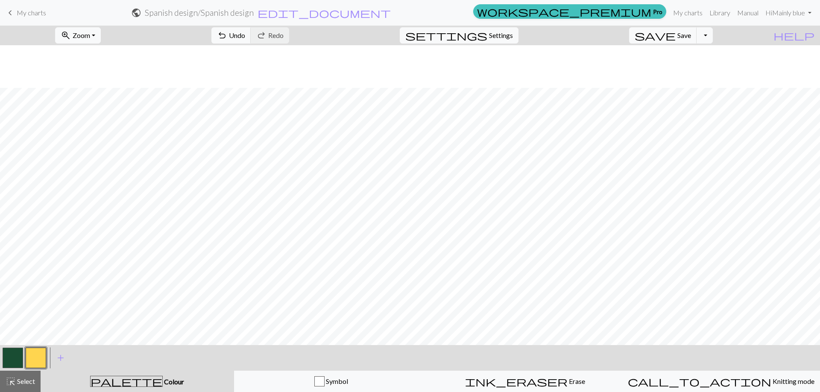
scroll to position [1238, 0]
click at [15, 358] on button "button" at bounding box center [13, 358] width 20 height 20
click at [8, 382] on span "highlight_alt" at bounding box center [11, 382] width 10 height 12
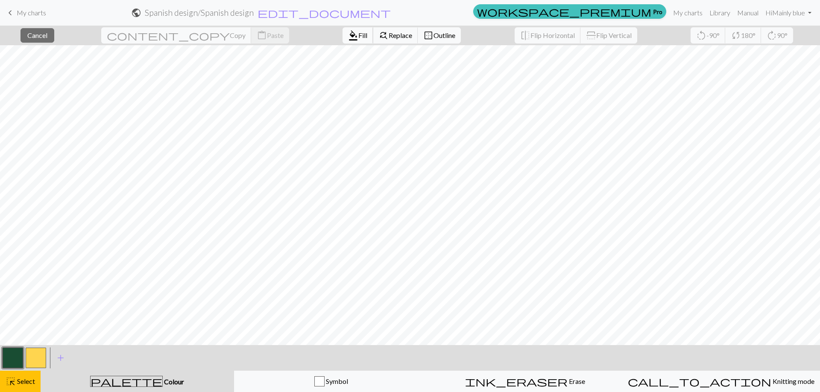
click at [348, 34] on span "format_color_fill" at bounding box center [353, 35] width 10 height 12
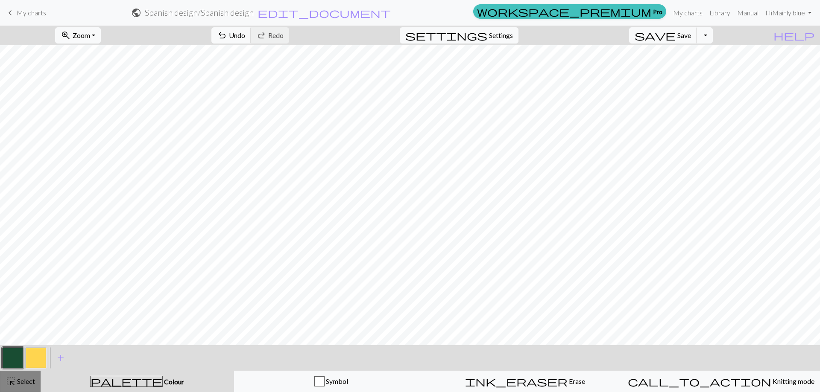
click at [22, 382] on span "Select" at bounding box center [25, 381] width 19 height 8
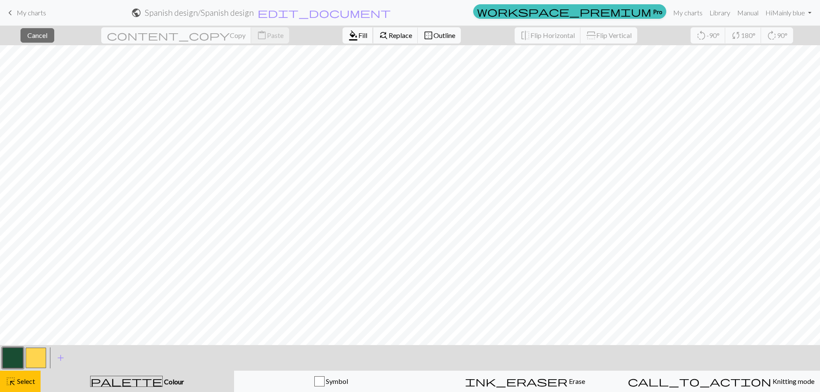
click at [358, 33] on span "Fill" at bounding box center [362, 35] width 9 height 8
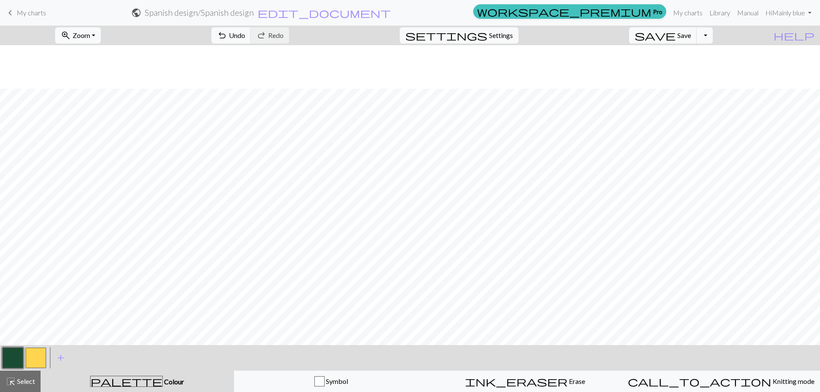
scroll to position [1452, 0]
click at [12, 379] on span "highlight_alt" at bounding box center [11, 382] width 10 height 12
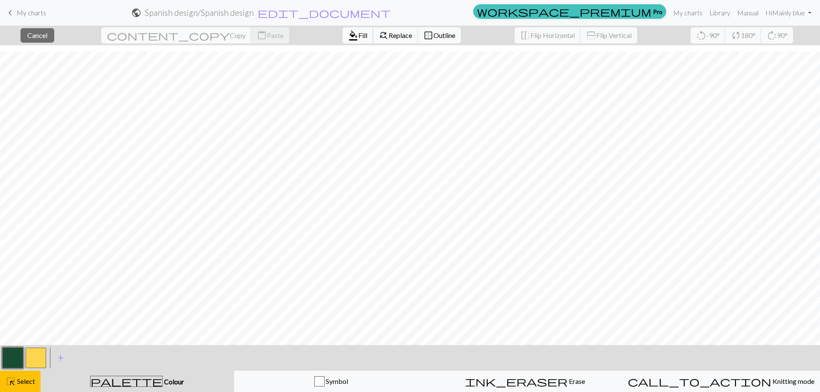
click at [358, 32] on span "Fill" at bounding box center [362, 35] width 9 height 8
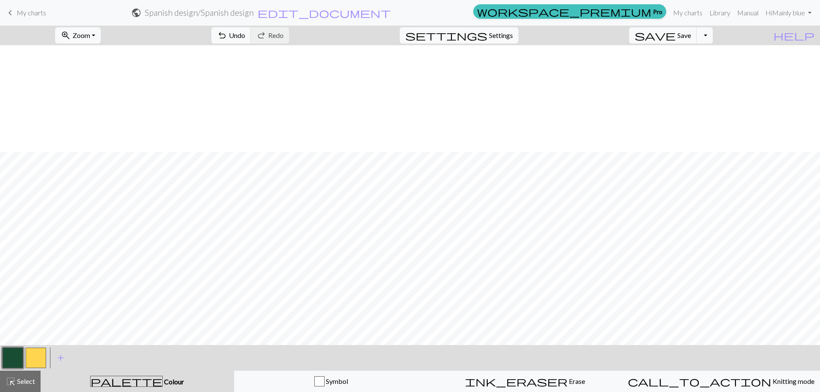
scroll to position [555, 0]
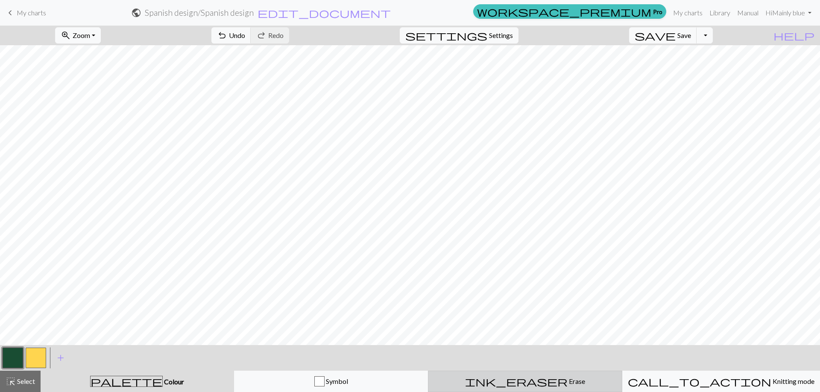
click at [522, 383] on span "ink_eraser" at bounding box center [516, 382] width 102 height 12
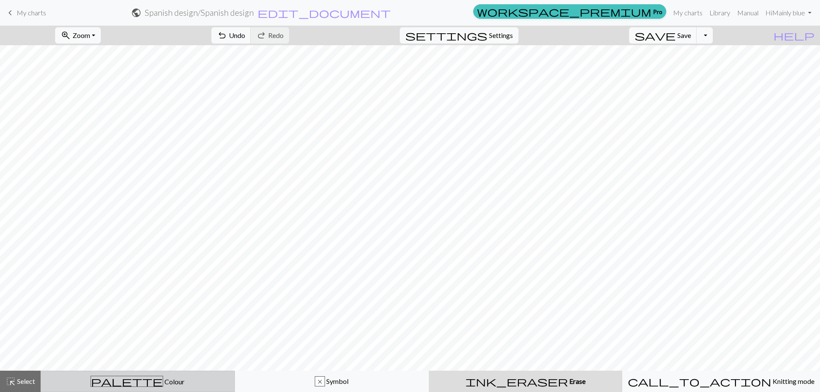
click at [163, 382] on span "Colour" at bounding box center [173, 382] width 21 height 8
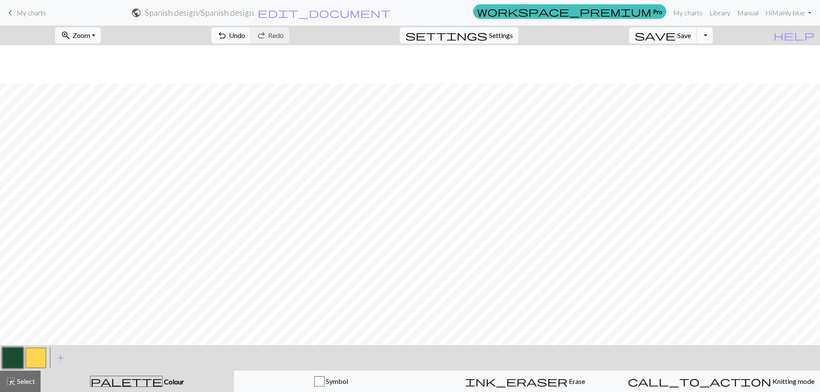
scroll to position [683, 0]
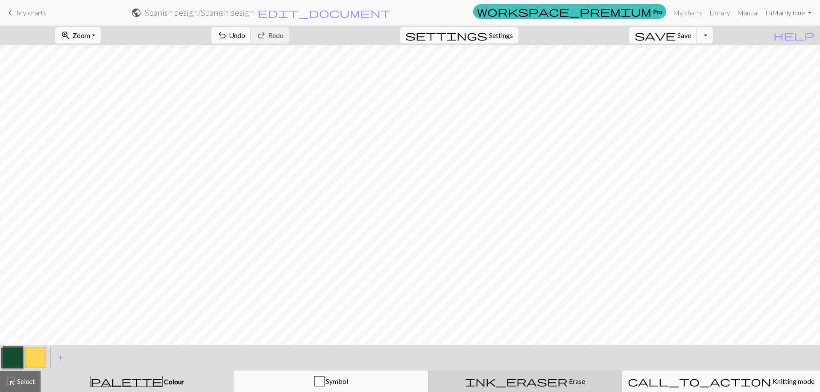
click at [520, 383] on span "ink_eraser" at bounding box center [516, 382] width 102 height 12
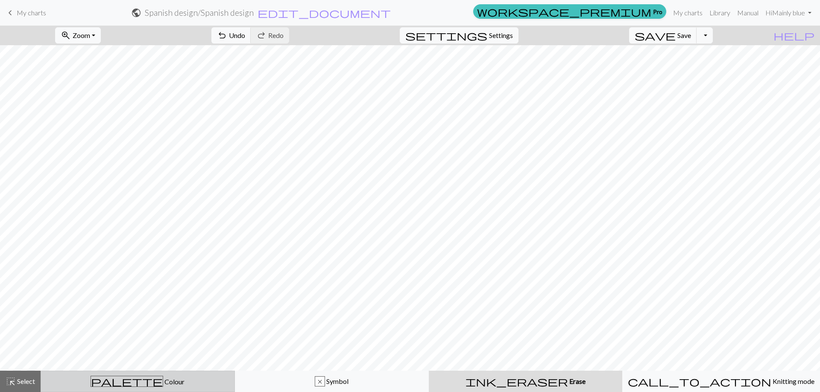
click at [128, 385] on span "palette" at bounding box center [127, 382] width 72 height 12
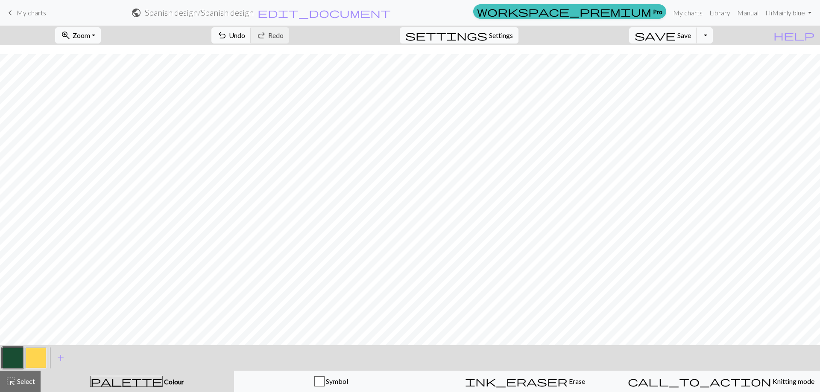
scroll to position [982, 0]
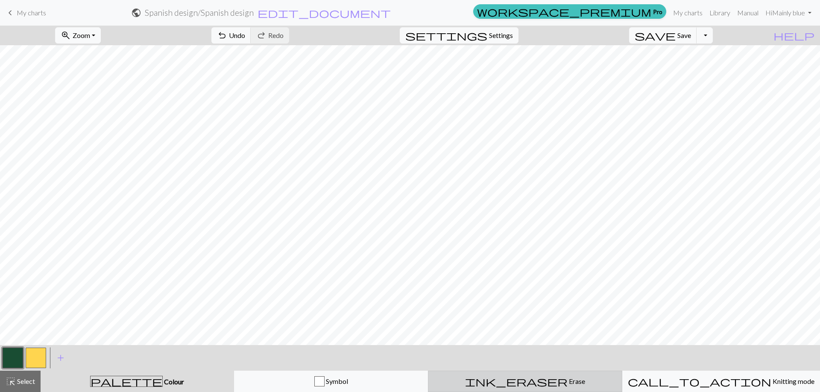
click at [511, 378] on div "ink_eraser Erase Erase" at bounding box center [524, 382] width 183 height 10
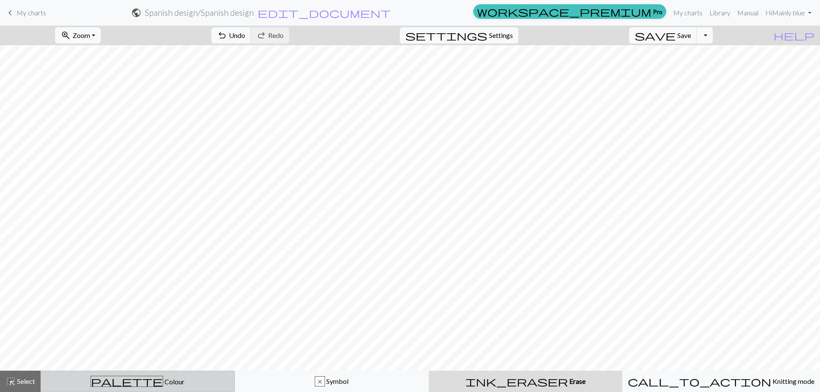
click at [163, 384] on span "Colour" at bounding box center [173, 382] width 21 height 8
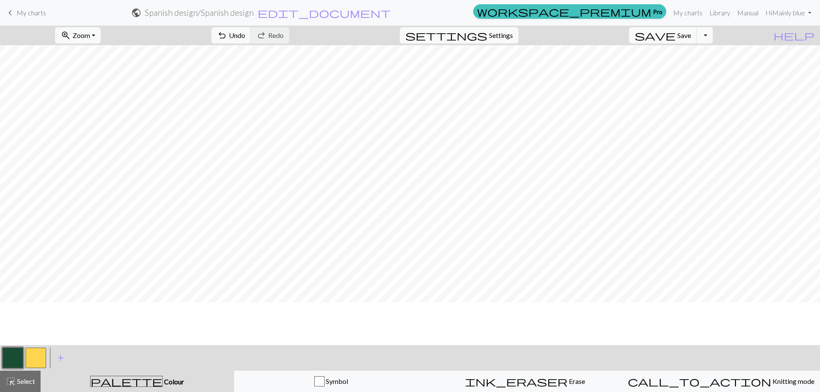
scroll to position [555, 0]
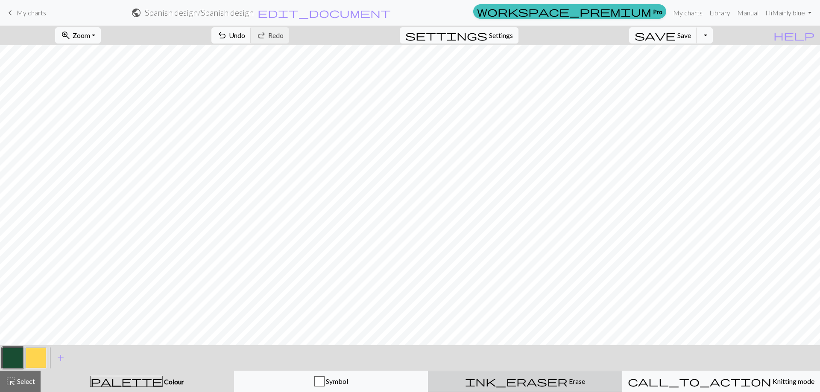
click at [543, 377] on div "ink_eraser Erase Erase" at bounding box center [524, 382] width 183 height 10
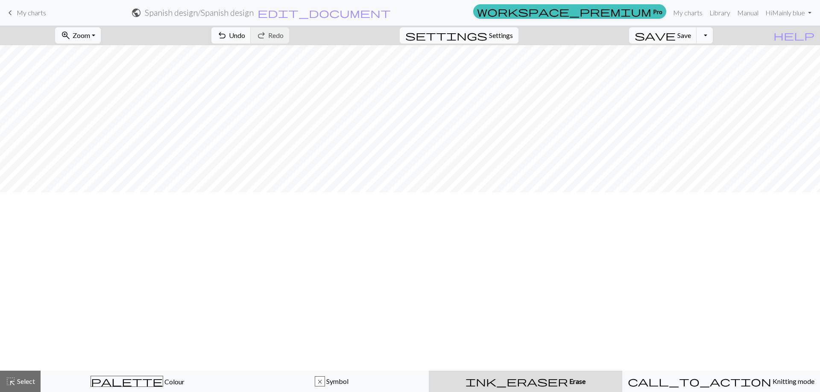
scroll to position [0, 0]
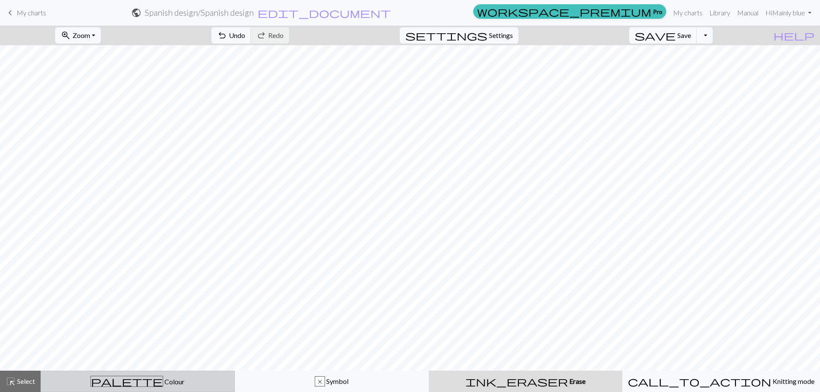
click at [161, 382] on div "palette Colour Colour" at bounding box center [137, 381] width 183 height 11
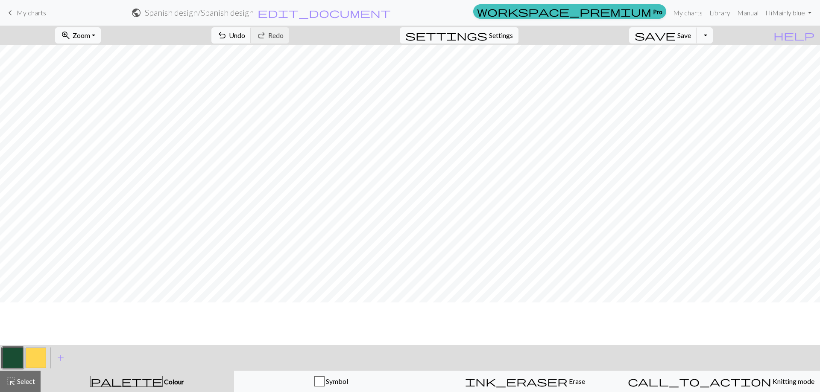
scroll to position [1067, 0]
click at [31, 356] on button "button" at bounding box center [36, 358] width 20 height 20
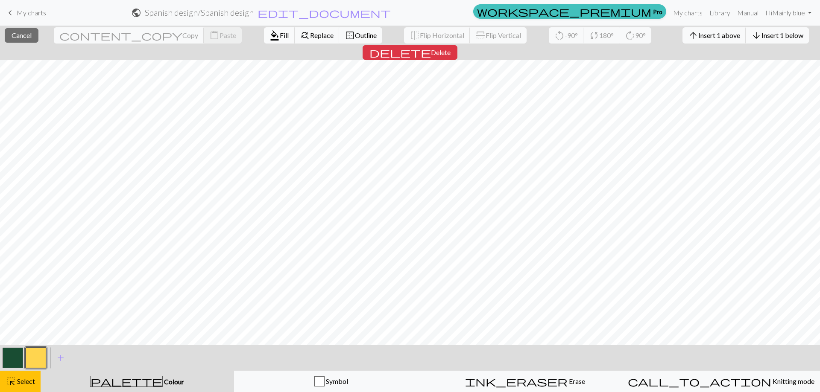
click at [264, 30] on button "format_color_fill Fill" at bounding box center [279, 35] width 31 height 16
click at [280, 34] on span "Fill" at bounding box center [284, 35] width 9 height 8
click at [280, 33] on span "Fill" at bounding box center [284, 35] width 9 height 8
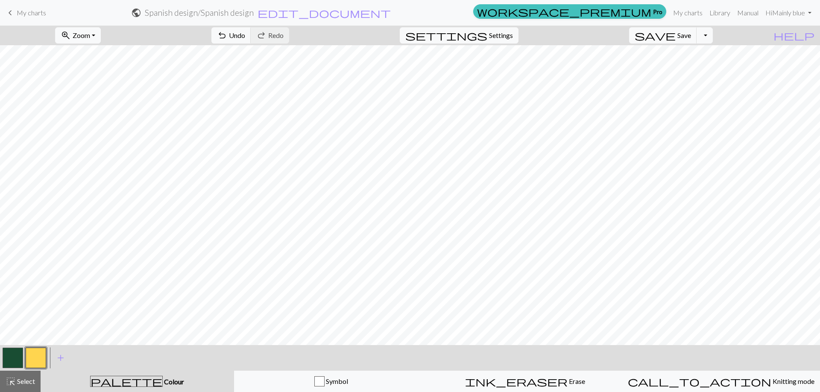
click at [18, 362] on button "button" at bounding box center [13, 358] width 20 height 20
click at [22, 381] on span "Select" at bounding box center [25, 381] width 19 height 8
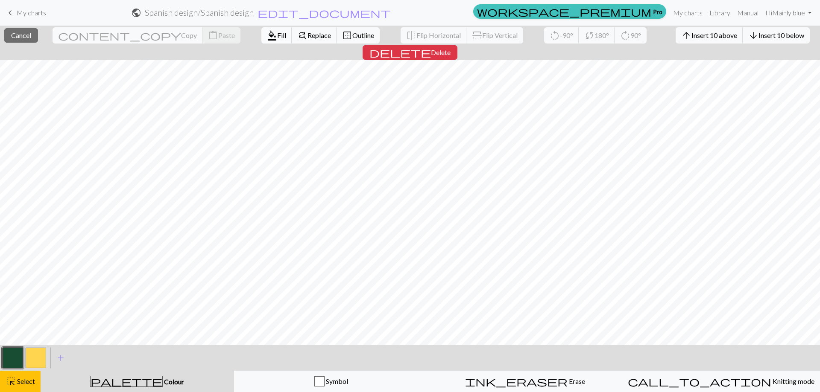
click at [277, 32] on span "Fill" at bounding box center [281, 35] width 9 height 8
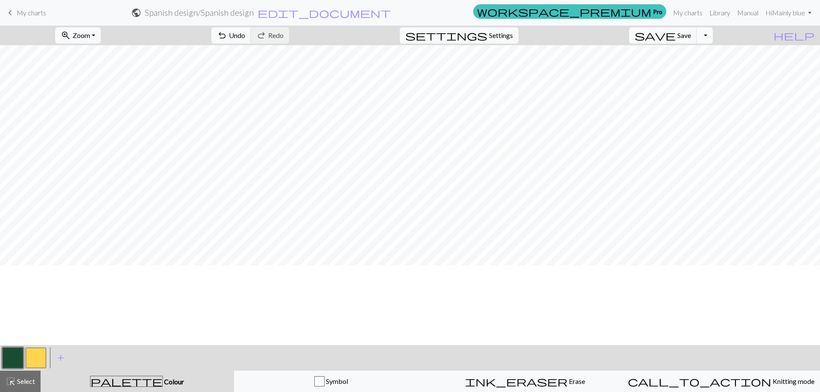
scroll to position [1366, 0]
click at [101, 29] on button "zoom_in Zoom Zoom" at bounding box center [78, 35] width 46 height 16
click at [111, 82] on button "Fit height" at bounding box center [89, 82] width 67 height 14
click at [90, 32] on span "Zoom" at bounding box center [82, 35] width 18 height 8
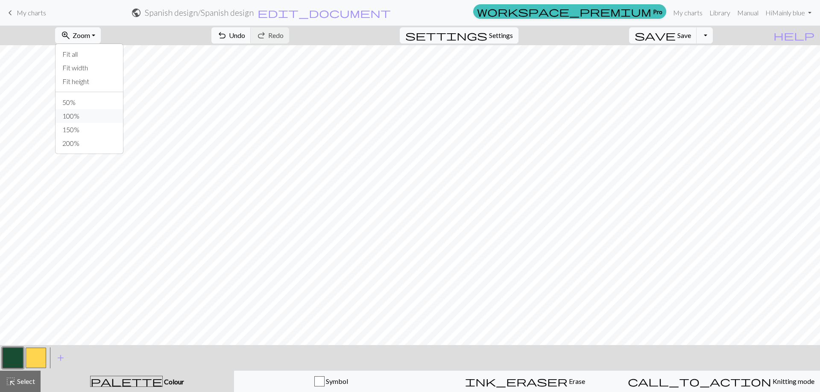
click at [105, 118] on button "100%" at bounding box center [89, 116] width 67 height 14
click at [29, 356] on button "button" at bounding box center [36, 358] width 20 height 20
click at [10, 351] on button "button" at bounding box center [13, 358] width 20 height 20
click at [36, 356] on button "button" at bounding box center [36, 358] width 20 height 20
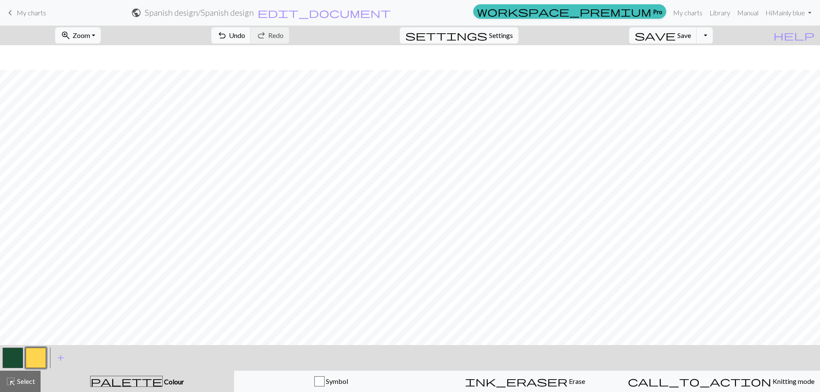
scroll to position [932, 0]
click at [4, 355] on button "button" at bounding box center [13, 358] width 20 height 20
click at [29, 359] on button "button" at bounding box center [36, 358] width 20 height 20
click at [15, 357] on button "button" at bounding box center [13, 358] width 20 height 20
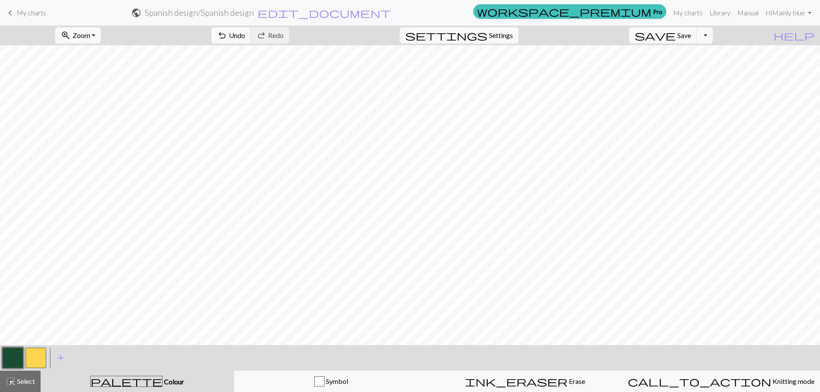
click at [35, 355] on button "button" at bounding box center [36, 358] width 20 height 20
click at [4, 356] on button "button" at bounding box center [13, 358] width 20 height 20
click at [37, 364] on button "button" at bounding box center [36, 358] width 20 height 20
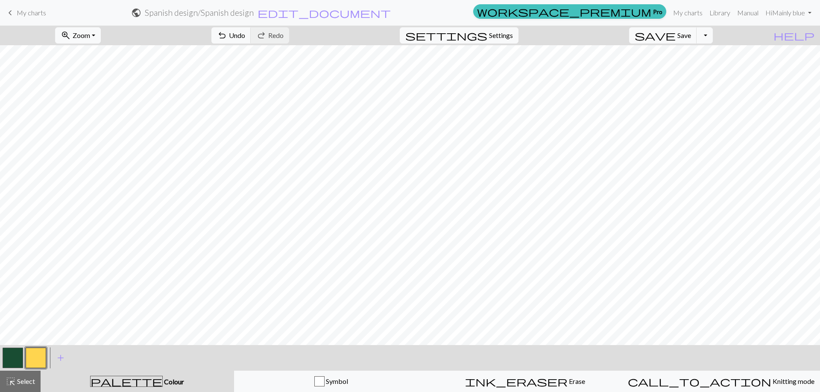
click at [11, 352] on button "button" at bounding box center [13, 358] width 20 height 20
drag, startPoint x: 40, startPoint y: 356, endPoint x: 54, endPoint y: 353, distance: 14.6
click at [40, 356] on button "button" at bounding box center [36, 358] width 20 height 20
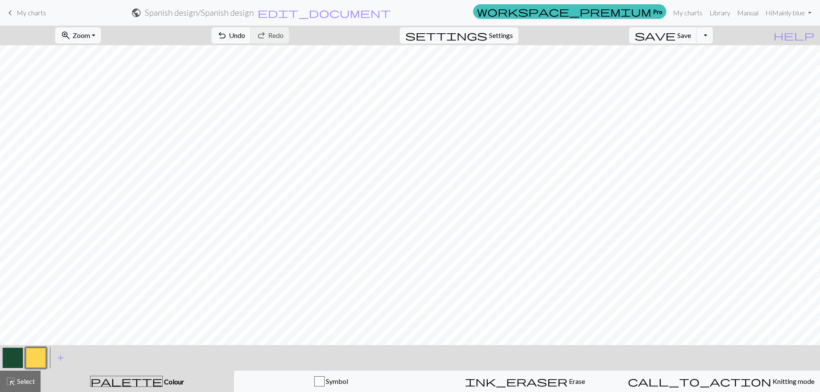
drag, startPoint x: 12, startPoint y: 355, endPoint x: 29, endPoint y: 345, distance: 20.1
click at [12, 355] on button "button" at bounding box center [13, 358] width 20 height 20
click at [41, 360] on button "button" at bounding box center [36, 358] width 20 height 20
drag, startPoint x: 13, startPoint y: 358, endPoint x: 37, endPoint y: 347, distance: 26.4
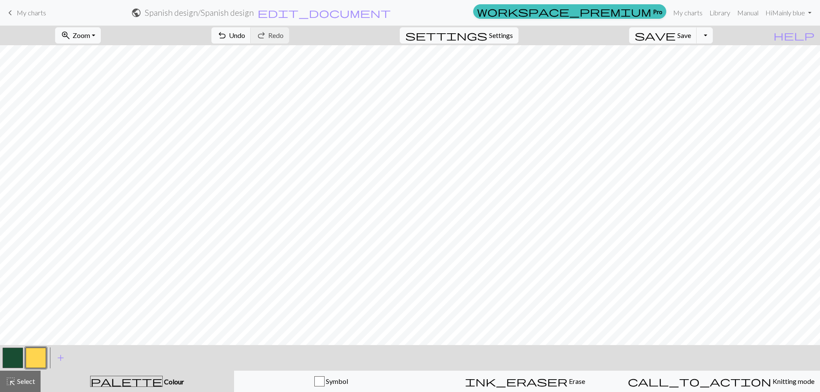
click at [13, 358] on button "button" at bounding box center [13, 358] width 20 height 20
click at [32, 359] on button "button" at bounding box center [36, 358] width 20 height 20
click at [3, 358] on button "button" at bounding box center [13, 358] width 20 height 20
click at [32, 356] on button "button" at bounding box center [36, 358] width 20 height 20
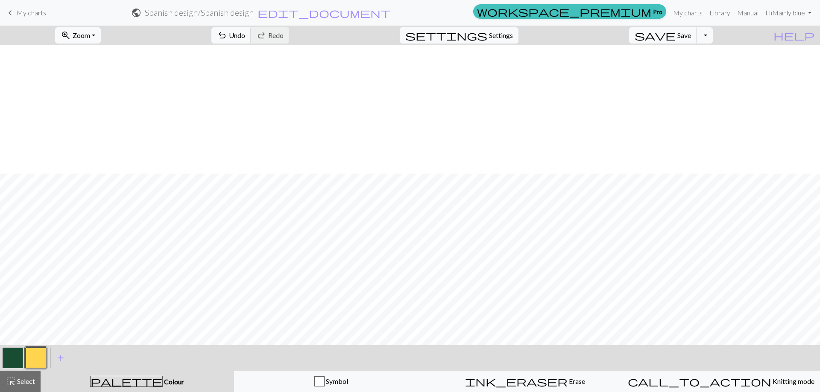
scroll to position [846, 0]
click at [15, 359] on button "button" at bounding box center [13, 358] width 20 height 20
click at [32, 359] on button "button" at bounding box center [36, 358] width 20 height 20
click at [4, 352] on button "button" at bounding box center [13, 358] width 20 height 20
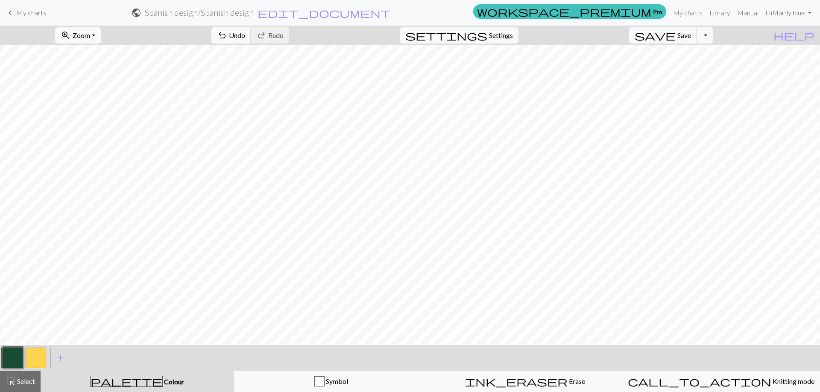
scroll to position [590, 0]
click at [35, 354] on button "button" at bounding box center [36, 358] width 20 height 20
click at [4, 359] on button "button" at bounding box center [13, 358] width 20 height 20
click at [36, 362] on button "button" at bounding box center [36, 358] width 20 height 20
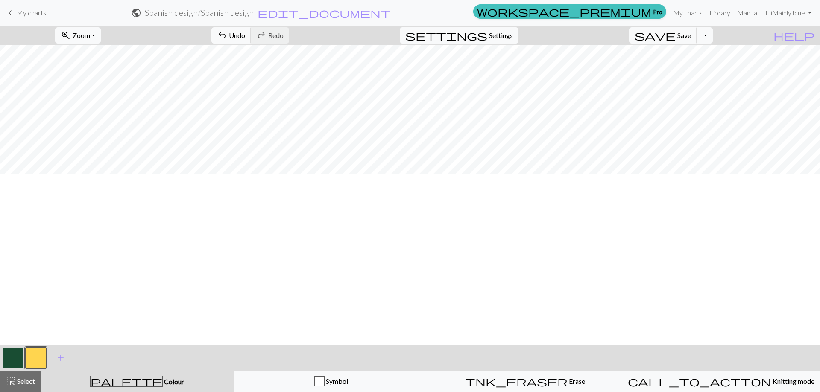
scroll to position [598, 0]
click at [9, 359] on button "button" at bounding box center [13, 358] width 20 height 20
drag, startPoint x: 15, startPoint y: 380, endPoint x: 31, endPoint y: 378, distance: 15.9
click at [15, 380] on span "highlight_alt" at bounding box center [11, 382] width 10 height 12
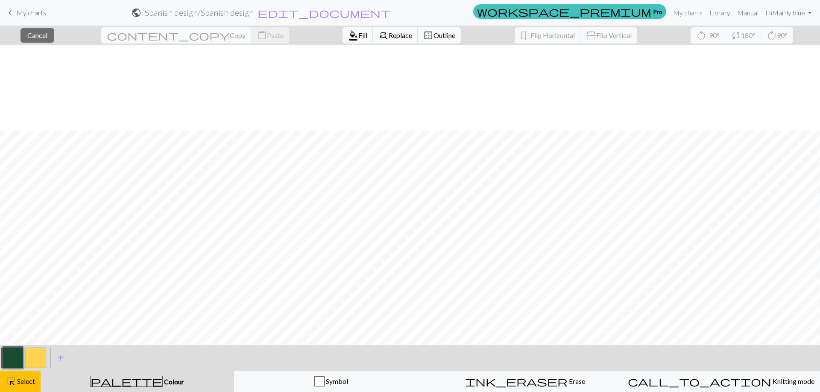
scroll to position [939, 0]
click at [358, 33] on span "Fill" at bounding box center [362, 35] width 9 height 8
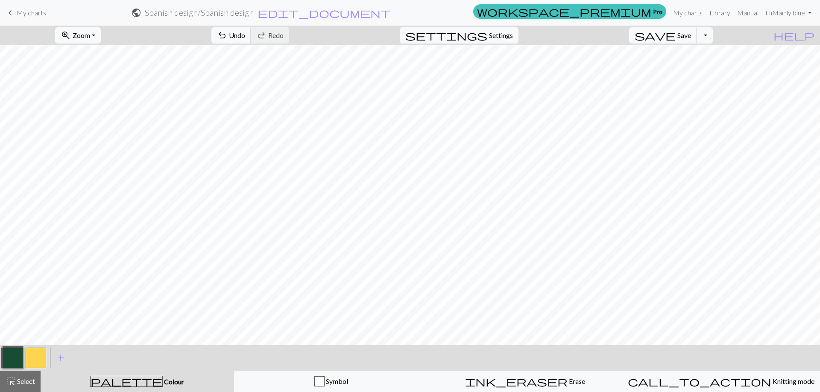
click at [12, 365] on button "button" at bounding box center [13, 358] width 20 height 20
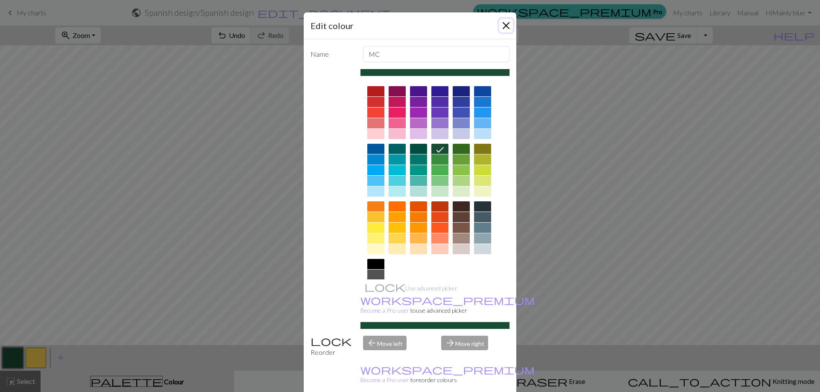
click at [502, 22] on button "Close" at bounding box center [506, 26] width 14 height 14
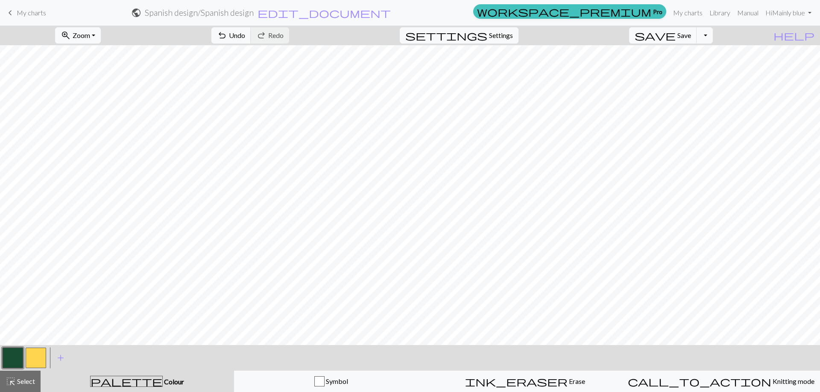
click at [35, 359] on button "button" at bounding box center [36, 358] width 20 height 20
click at [11, 358] on button "button" at bounding box center [13, 358] width 20 height 20
click at [32, 358] on button "button" at bounding box center [36, 358] width 20 height 20
click at [17, 355] on button "button" at bounding box center [13, 358] width 20 height 20
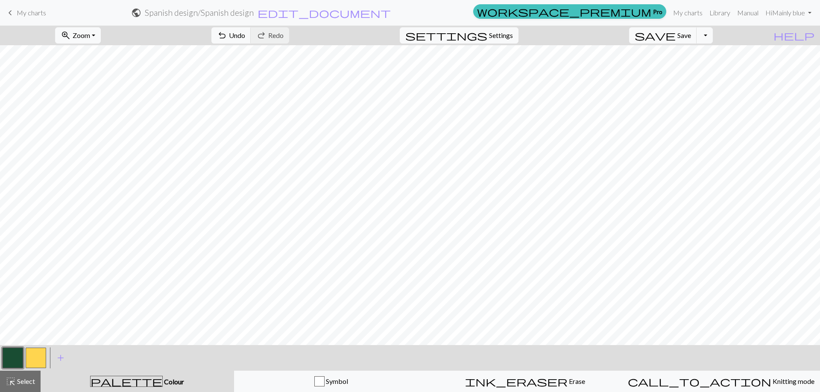
click at [29, 360] on button "button" at bounding box center [36, 358] width 20 height 20
click at [14, 355] on button "button" at bounding box center [13, 358] width 20 height 20
click at [33, 366] on button "button" at bounding box center [36, 358] width 20 height 20
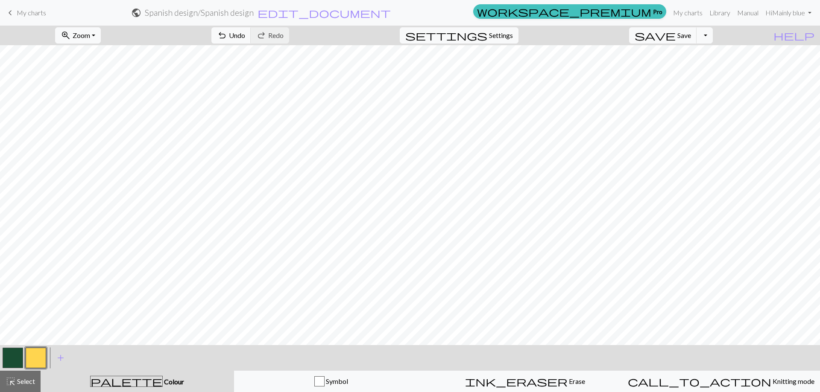
click at [9, 359] on button "button" at bounding box center [13, 358] width 20 height 20
click at [40, 357] on button "button" at bounding box center [36, 358] width 20 height 20
click at [14, 360] on button "button" at bounding box center [13, 358] width 20 height 20
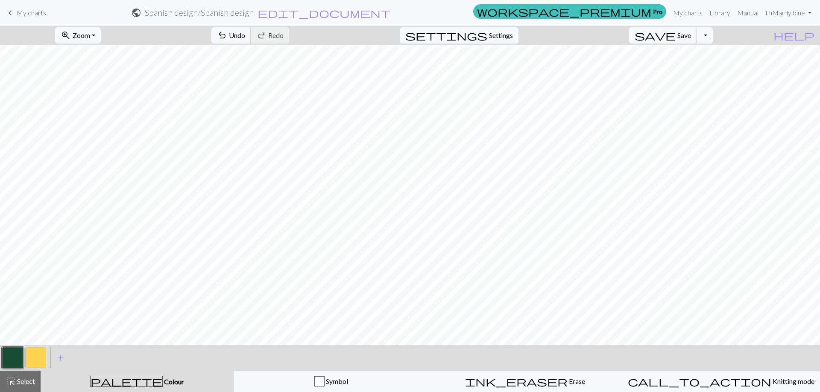
click at [35, 359] on button "button" at bounding box center [36, 358] width 20 height 20
click at [18, 356] on button "button" at bounding box center [13, 358] width 20 height 20
click at [33, 354] on button "button" at bounding box center [36, 358] width 20 height 20
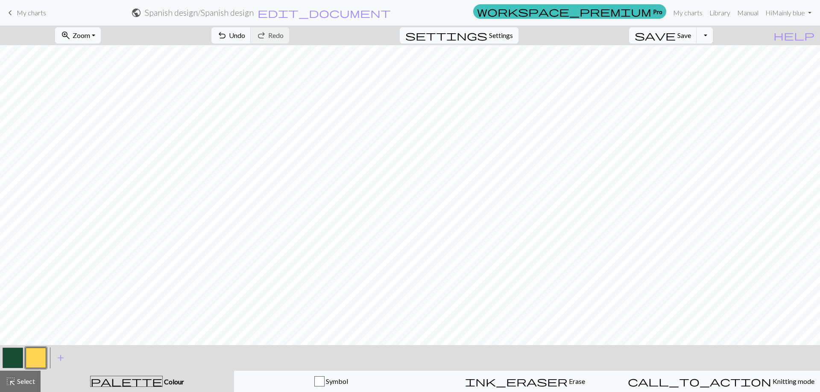
click at [18, 362] on button "button" at bounding box center [13, 358] width 20 height 20
click at [29, 356] on button "button" at bounding box center [36, 358] width 20 height 20
click at [21, 355] on button "button" at bounding box center [13, 358] width 20 height 20
click at [30, 357] on button "button" at bounding box center [36, 358] width 20 height 20
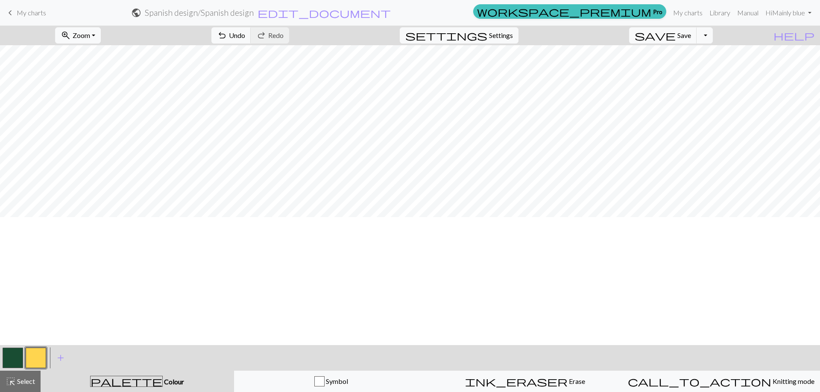
scroll to position [598, 0]
click at [13, 361] on button "button" at bounding box center [13, 358] width 20 height 20
click at [31, 354] on button "button" at bounding box center [36, 358] width 20 height 20
click at [11, 362] on button "button" at bounding box center [13, 358] width 20 height 20
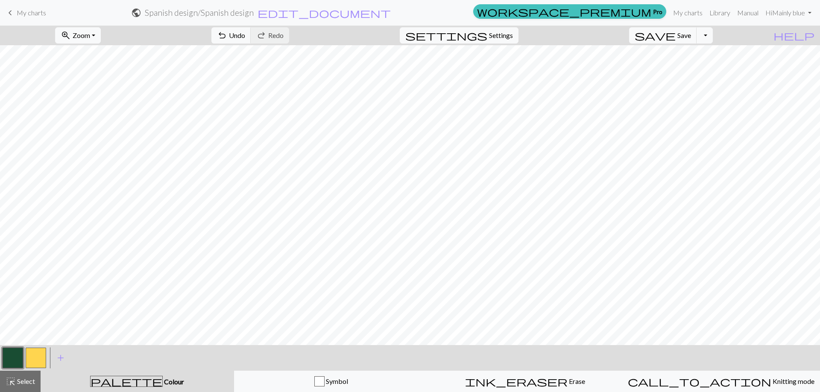
click at [32, 357] on button "button" at bounding box center [36, 358] width 20 height 20
click at [3, 359] on button "button" at bounding box center [13, 358] width 20 height 20
click at [35, 354] on button "button" at bounding box center [36, 358] width 20 height 20
click at [15, 359] on button "button" at bounding box center [13, 358] width 20 height 20
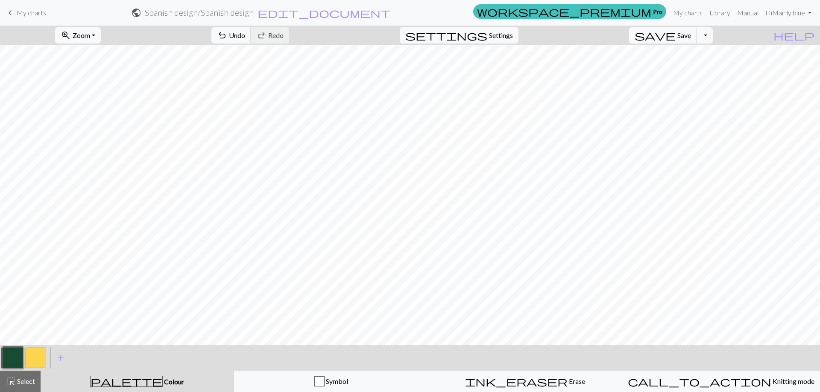
drag, startPoint x: 35, startPoint y: 362, endPoint x: 43, endPoint y: 356, distance: 9.7
click at [35, 362] on button "button" at bounding box center [36, 358] width 20 height 20
click at [9, 353] on button "button" at bounding box center [13, 358] width 20 height 20
click at [33, 355] on button "button" at bounding box center [36, 358] width 20 height 20
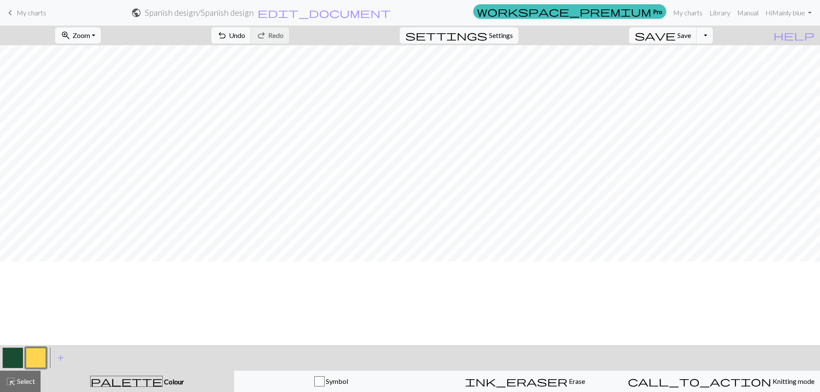
scroll to position [43, 0]
click at [21, 350] on button "button" at bounding box center [13, 358] width 20 height 20
click at [43, 358] on button "button" at bounding box center [36, 358] width 20 height 20
click at [9, 361] on button "button" at bounding box center [13, 358] width 20 height 20
click at [28, 385] on span "Select" at bounding box center [25, 381] width 19 height 8
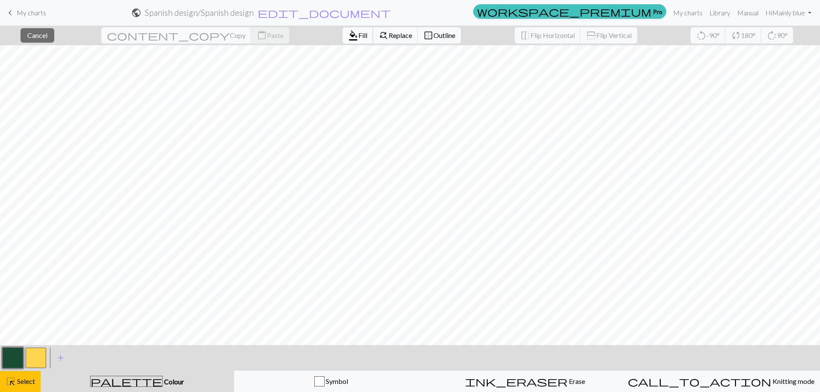
click at [342, 29] on button "format_color_fill Fill" at bounding box center [357, 35] width 31 height 16
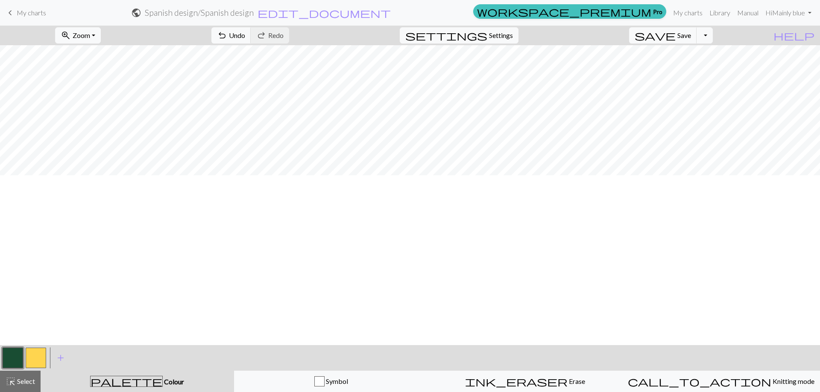
scroll to position [0, 0]
click at [32, 354] on button "button" at bounding box center [36, 358] width 20 height 20
click at [35, 380] on span "Select" at bounding box center [25, 381] width 19 height 8
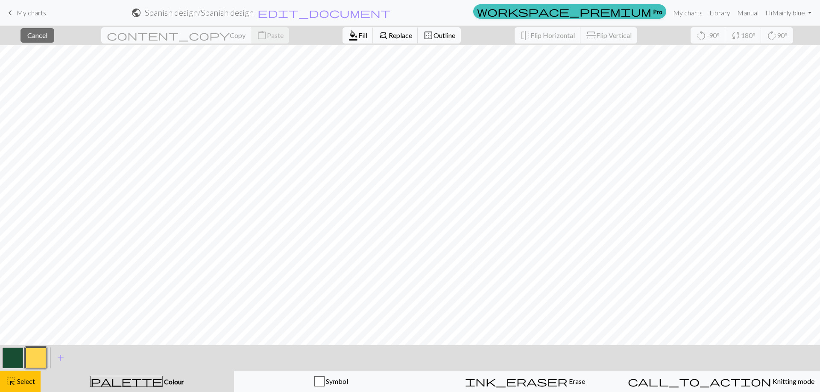
click at [358, 31] on span "Fill" at bounding box center [362, 35] width 9 height 8
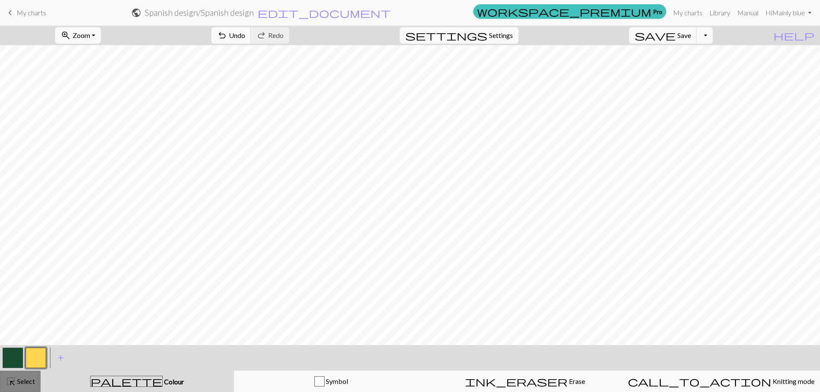
drag, startPoint x: 23, startPoint y: 377, endPoint x: 124, endPoint y: 344, distance: 105.6
click at [23, 377] on div "highlight_alt Select Select" at bounding box center [20, 382] width 29 height 10
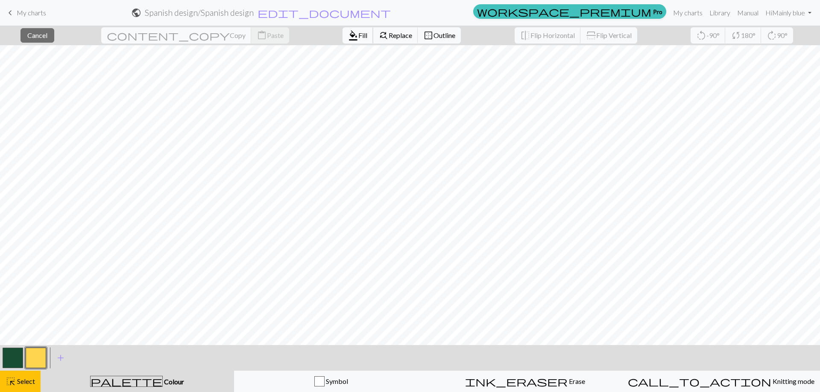
click at [358, 36] on span "Fill" at bounding box center [362, 35] width 9 height 8
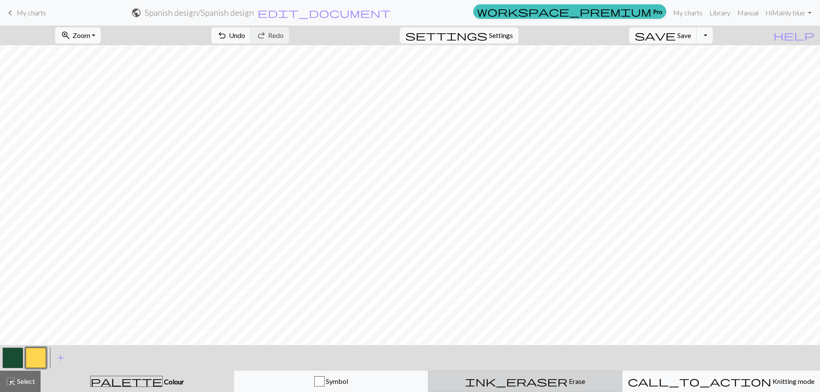
click at [609, 380] on div "ink_eraser Erase Erase" at bounding box center [524, 382] width 183 height 10
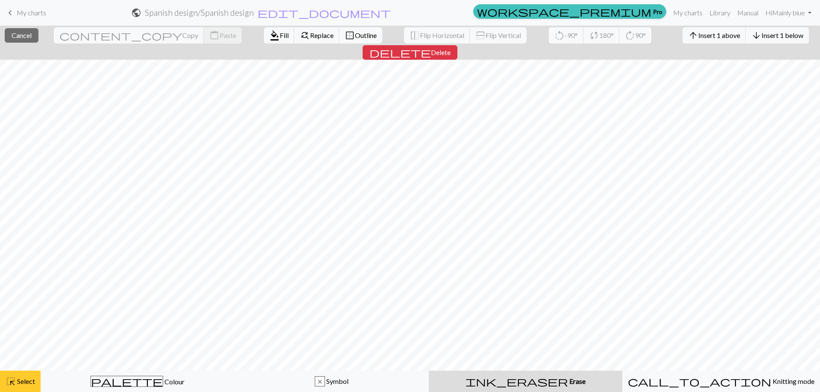
click at [26, 385] on span "Select" at bounding box center [25, 381] width 19 height 8
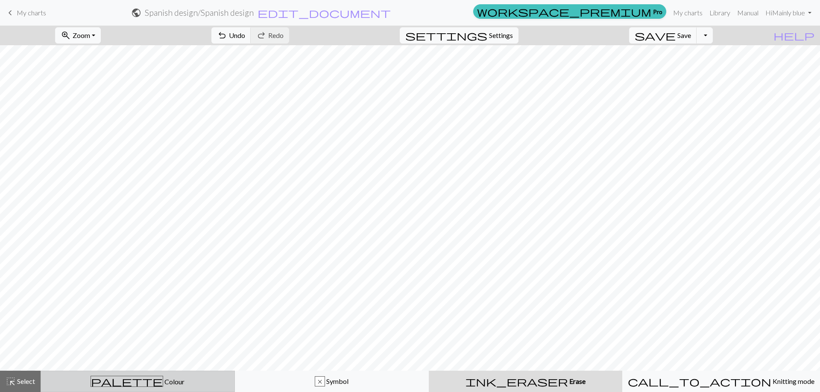
click at [79, 380] on div "palette Colour Colour" at bounding box center [137, 381] width 183 height 11
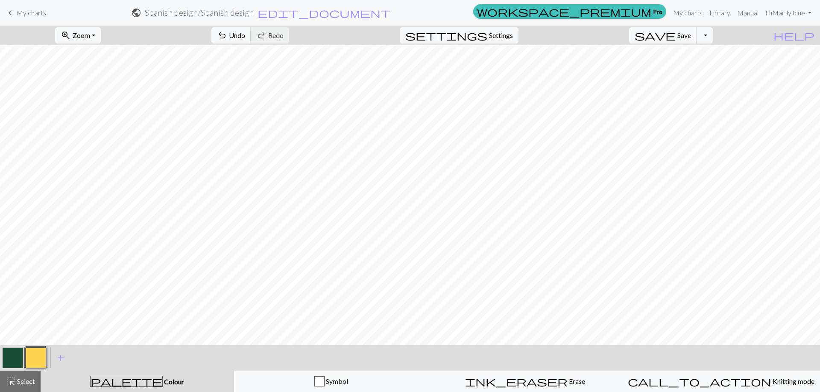
click at [3, 358] on button "button" at bounding box center [13, 358] width 20 height 20
click at [36, 359] on button "button" at bounding box center [36, 358] width 20 height 20
click at [32, 378] on span "Select" at bounding box center [25, 381] width 19 height 8
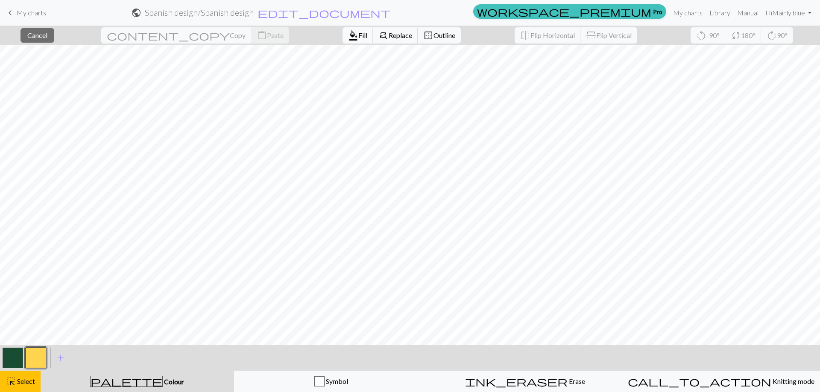
click at [342, 30] on button "format_color_fill Fill" at bounding box center [357, 35] width 31 height 16
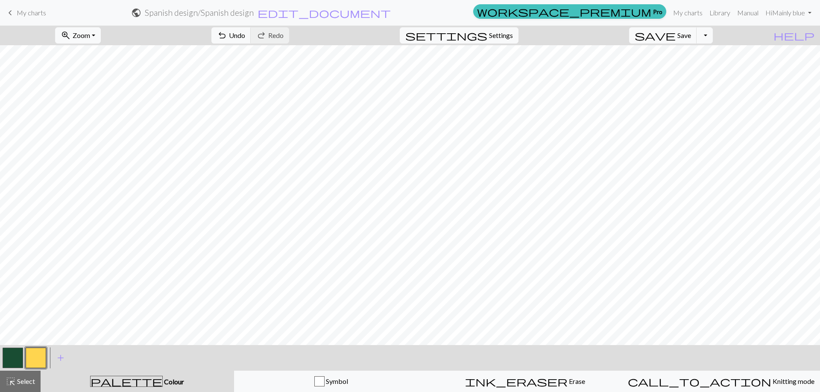
drag, startPoint x: 24, startPoint y: 388, endPoint x: 44, endPoint y: 382, distance: 20.3
click at [25, 388] on button "highlight_alt Select Select" at bounding box center [20, 381] width 41 height 21
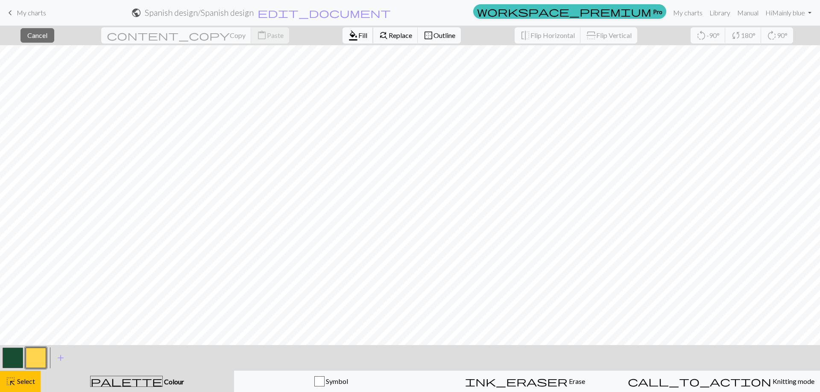
click at [358, 32] on span "Fill" at bounding box center [362, 35] width 9 height 8
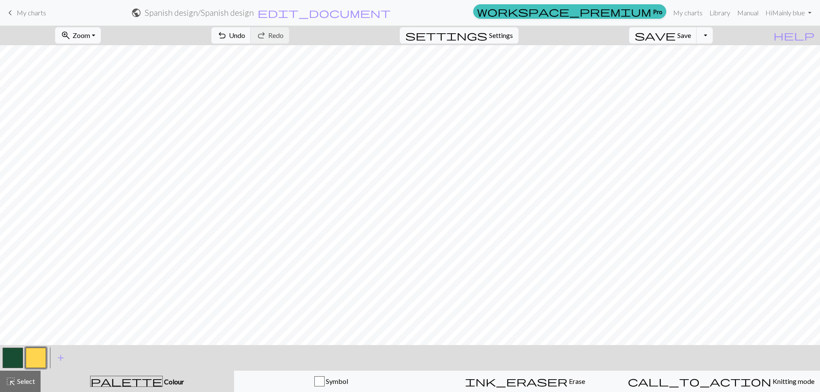
click at [11, 356] on button "button" at bounding box center [13, 358] width 20 height 20
click at [18, 356] on button "button" at bounding box center [13, 358] width 20 height 20
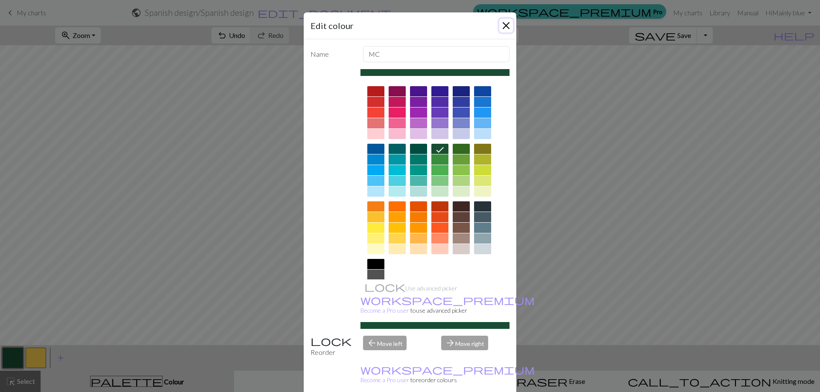
click at [508, 24] on button "Close" at bounding box center [506, 26] width 14 height 14
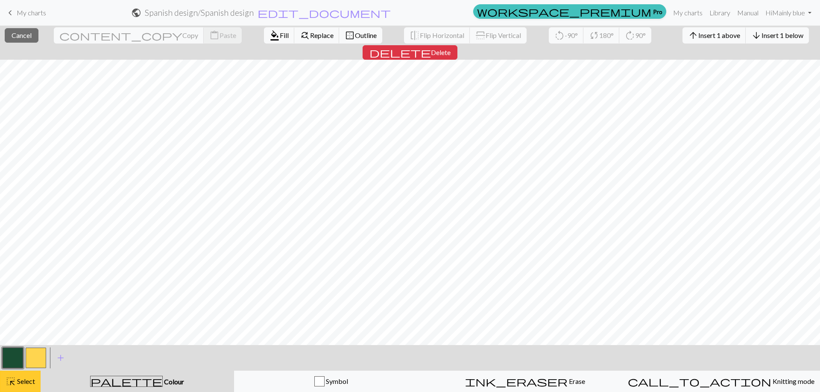
click at [21, 381] on span "Select" at bounding box center [25, 381] width 19 height 8
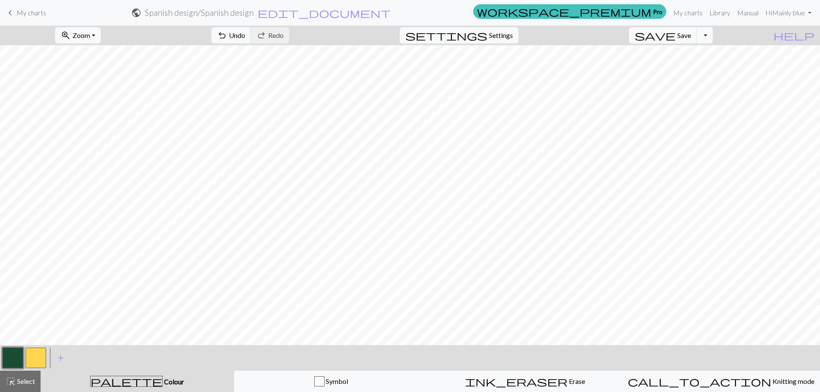
click at [37, 358] on button "button" at bounding box center [36, 358] width 20 height 20
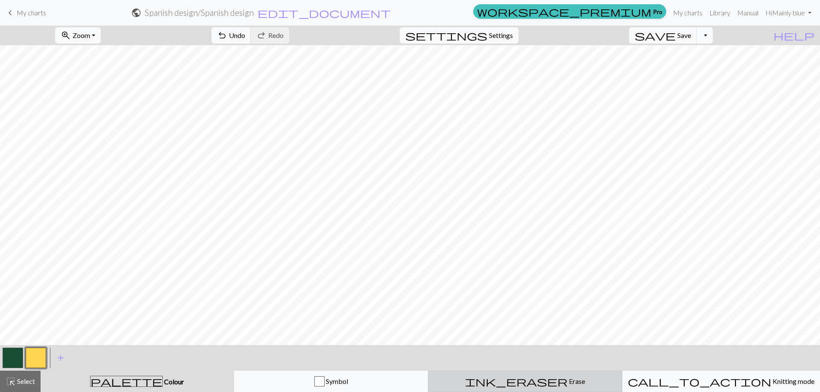
click at [567, 382] on span "Erase" at bounding box center [576, 381] width 18 height 8
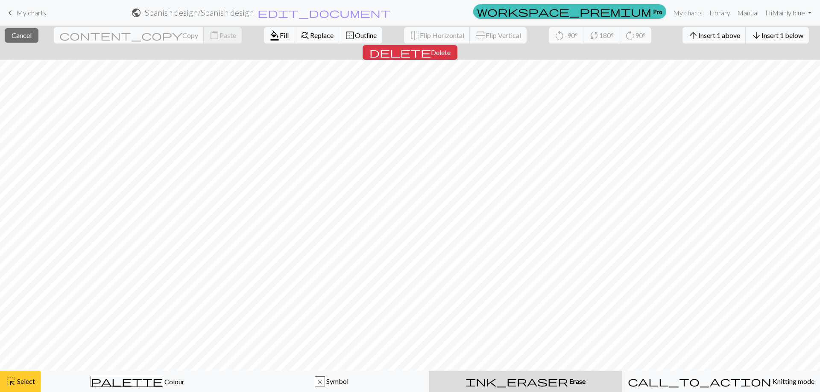
click at [25, 378] on span "Select" at bounding box center [25, 381] width 19 height 8
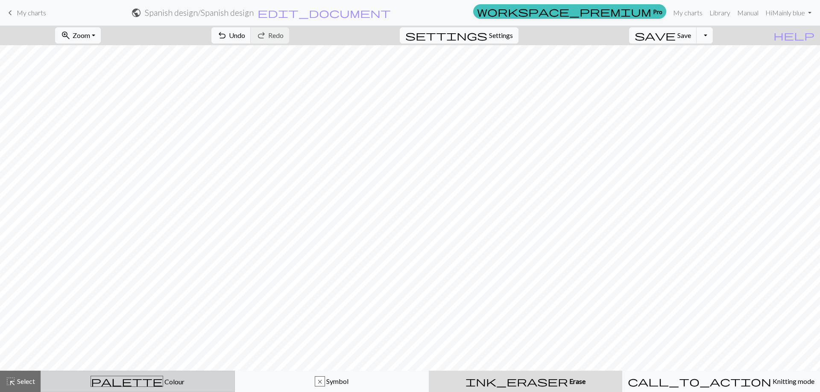
click at [101, 383] on div "palette Colour Colour" at bounding box center [137, 381] width 183 height 11
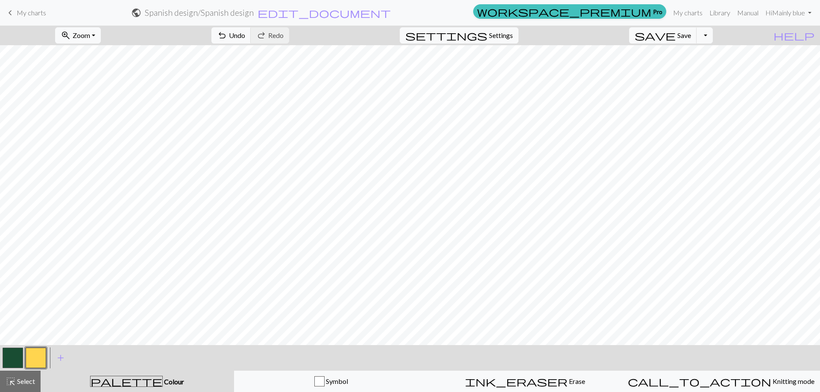
click at [7, 358] on button "button" at bounding box center [13, 358] width 20 height 20
click at [35, 359] on button "button" at bounding box center [36, 358] width 20 height 20
click at [20, 380] on span "Select" at bounding box center [25, 381] width 19 height 8
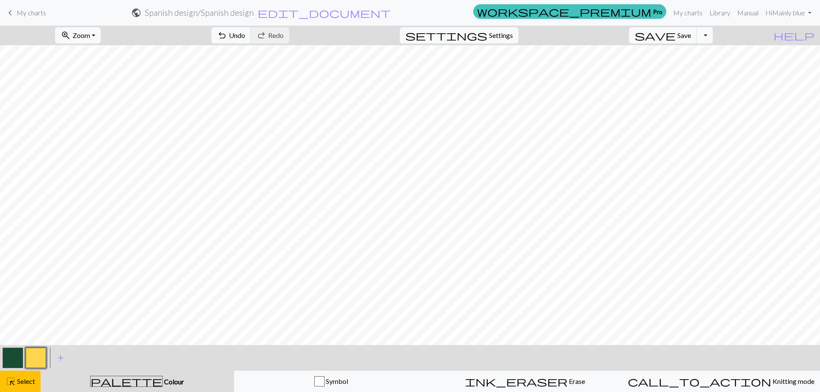
click at [12, 359] on button "button" at bounding box center [13, 358] width 20 height 20
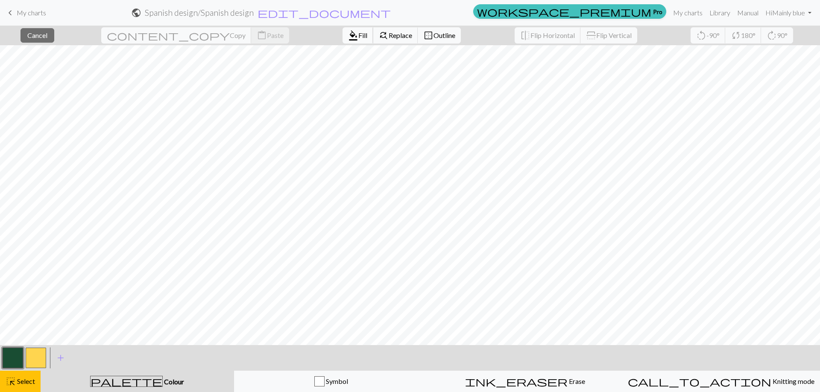
click at [358, 32] on span "Fill" at bounding box center [362, 35] width 9 height 8
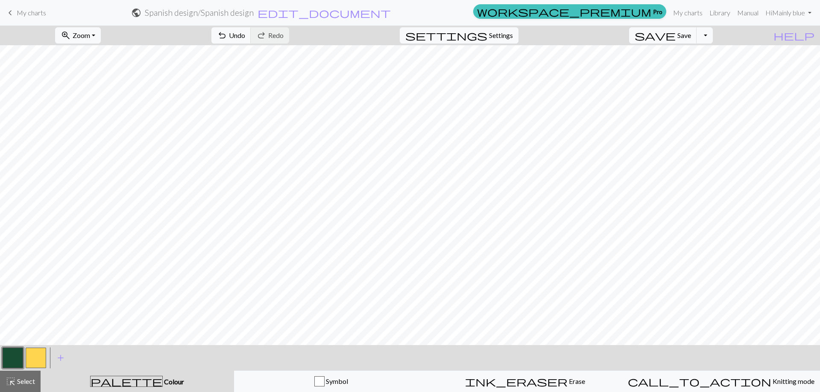
click at [29, 356] on button "button" at bounding box center [36, 358] width 20 height 20
click at [19, 360] on button "button" at bounding box center [13, 358] width 20 height 20
click at [37, 364] on button "button" at bounding box center [36, 358] width 20 height 20
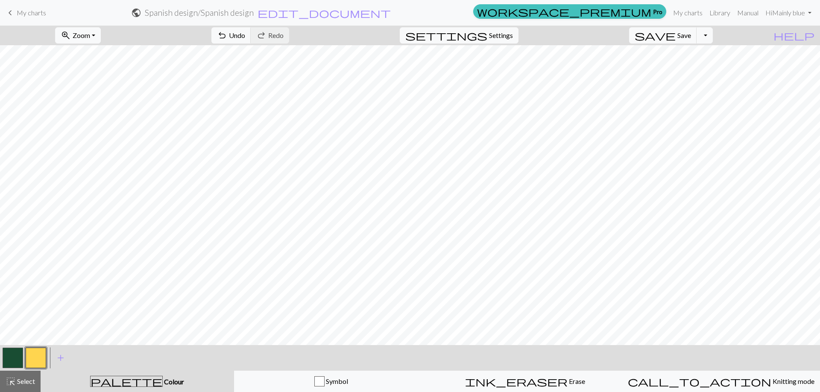
click at [11, 361] on button "button" at bounding box center [13, 358] width 20 height 20
click at [36, 356] on button "button" at bounding box center [36, 358] width 20 height 20
click at [32, 364] on button "button" at bounding box center [36, 358] width 20 height 20
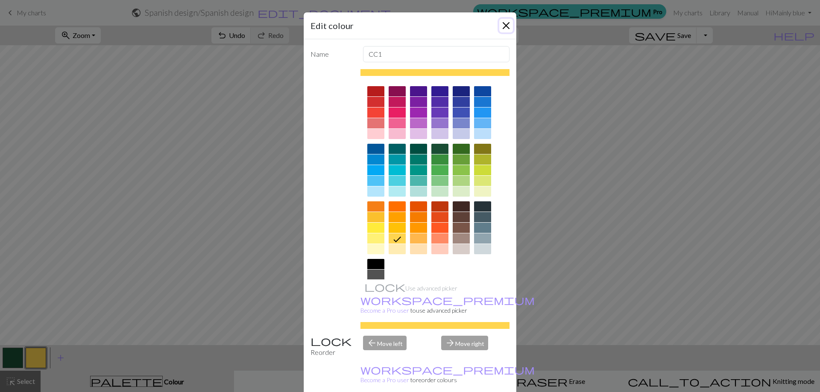
click at [499, 26] on button "Close" at bounding box center [506, 26] width 14 height 14
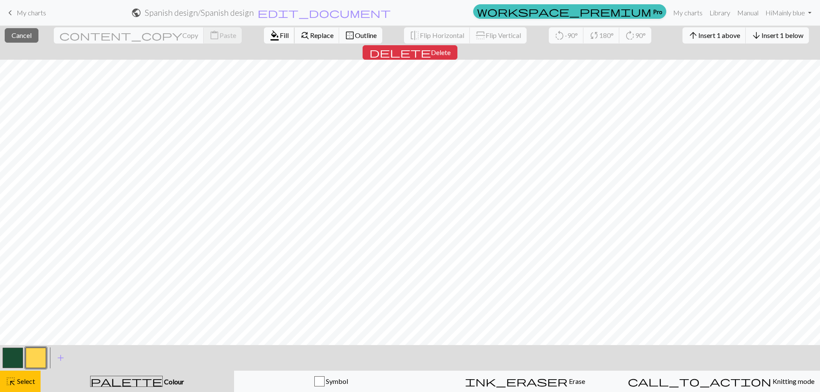
click at [280, 38] on span "Fill" at bounding box center [284, 35] width 9 height 8
click at [269, 35] on span "format_color_fill" at bounding box center [274, 35] width 10 height 12
click at [264, 32] on button "format_color_fill Fill" at bounding box center [279, 35] width 31 height 16
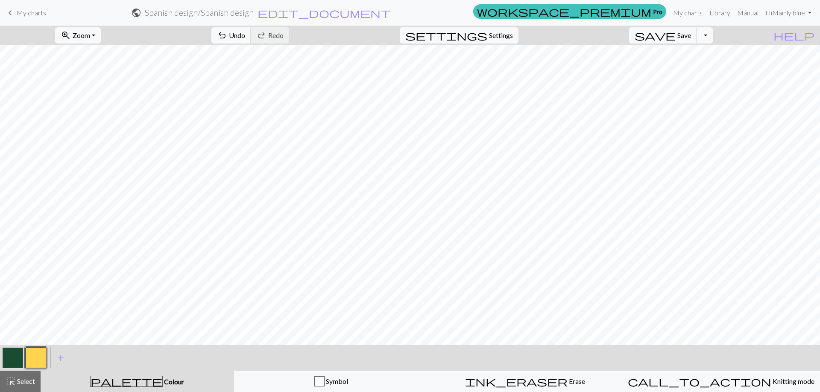
click at [19, 360] on button "button" at bounding box center [13, 358] width 20 height 20
click at [30, 379] on span "Select" at bounding box center [25, 381] width 19 height 8
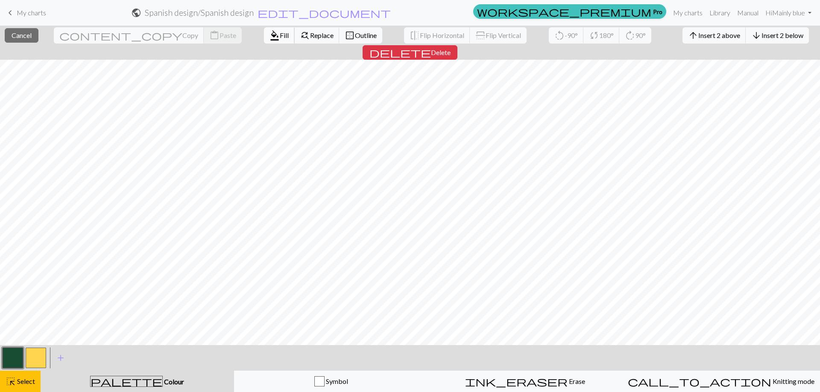
click at [280, 35] on span "Fill" at bounding box center [284, 35] width 9 height 8
click at [269, 36] on span "format_color_fill" at bounding box center [274, 35] width 10 height 12
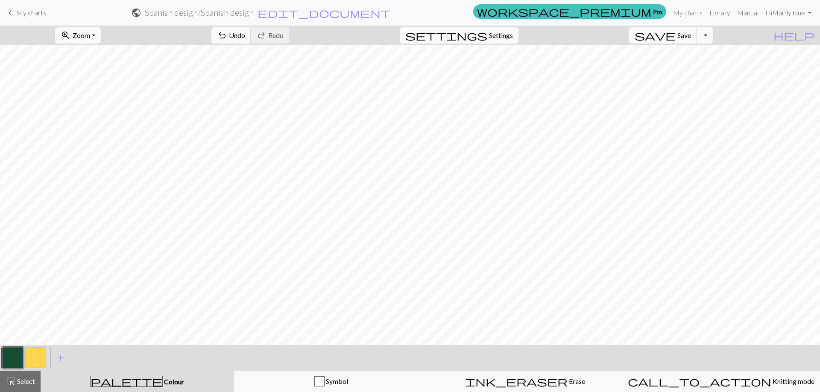
click at [39, 355] on button "button" at bounding box center [36, 358] width 20 height 20
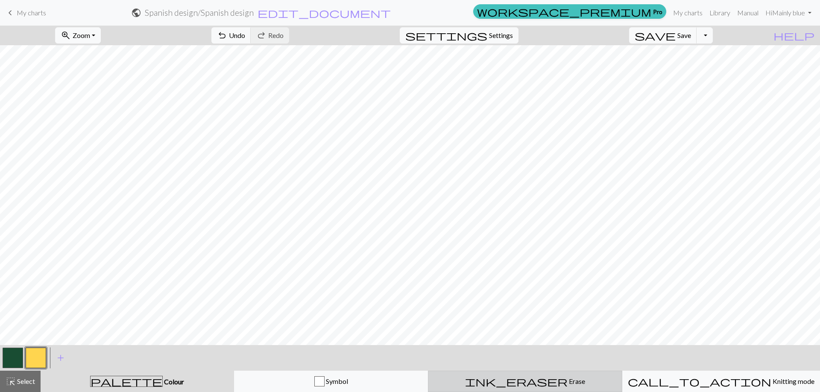
click at [555, 381] on div "ink_eraser Erase Erase" at bounding box center [524, 382] width 183 height 10
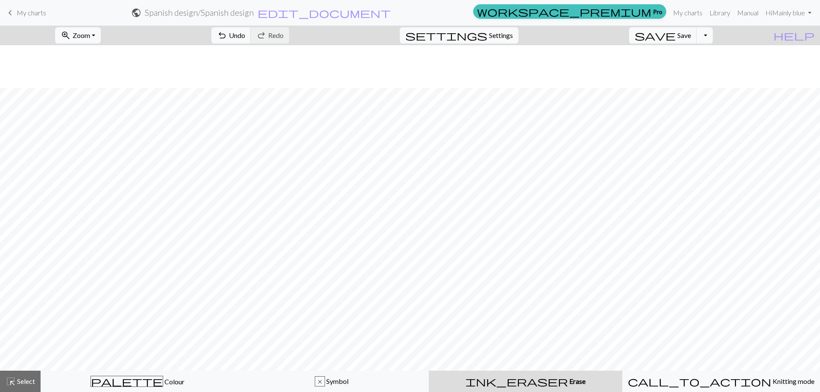
scroll to position [982, 0]
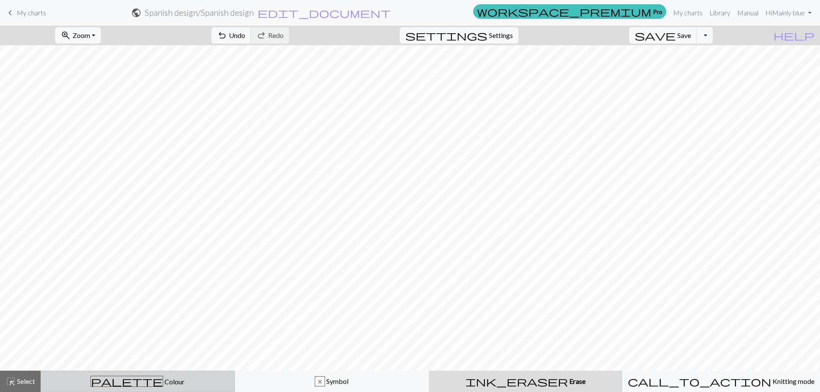
click at [121, 389] on button "palette Colour Colour" at bounding box center [138, 381] width 194 height 21
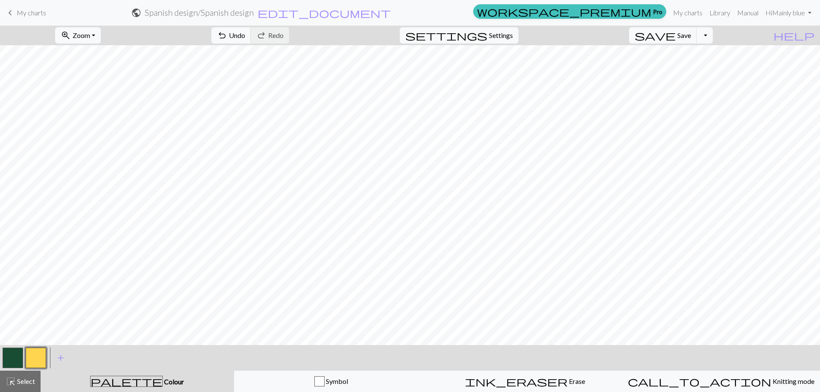
click at [12, 349] on button "button" at bounding box center [13, 358] width 20 height 20
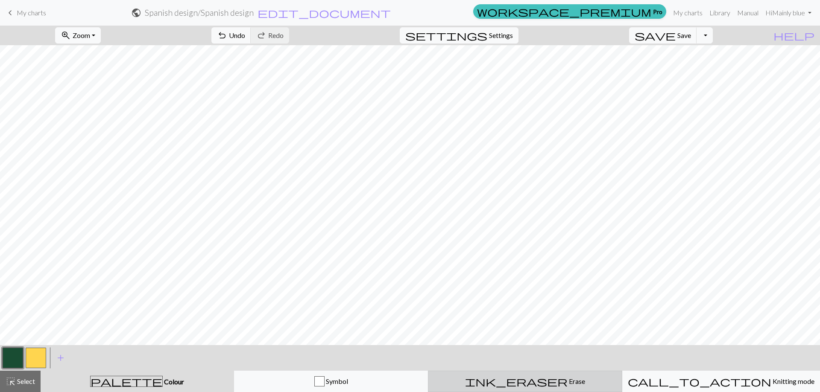
click at [579, 381] on div "ink_eraser Erase Erase" at bounding box center [524, 382] width 183 height 10
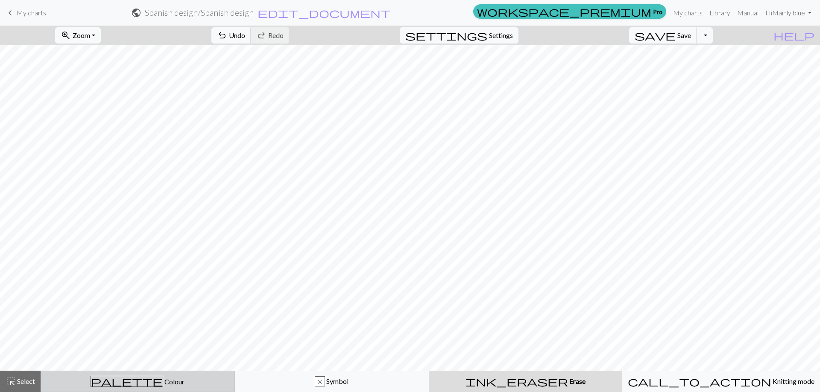
click at [109, 384] on div "palette Colour Colour" at bounding box center [137, 381] width 183 height 11
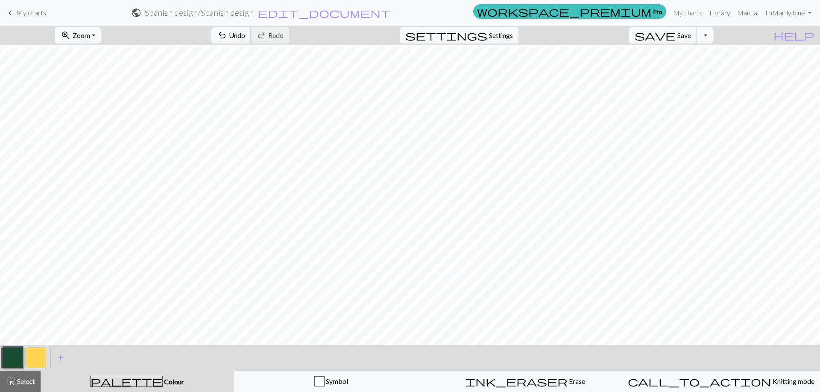
click at [19, 355] on button "button" at bounding box center [13, 358] width 20 height 20
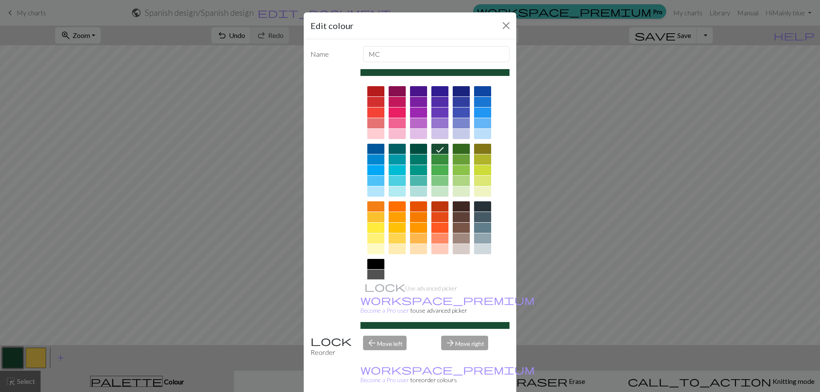
click at [572, 105] on div "Edit colour Name MC Use advanced picker workspace_premium Become a Pro user to …" at bounding box center [410, 196] width 820 height 392
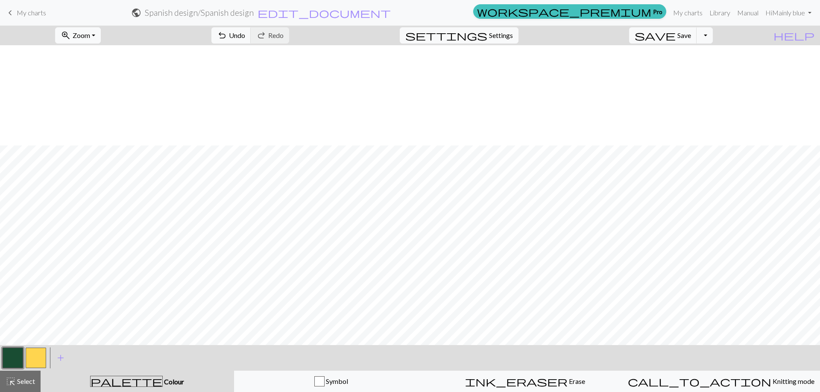
scroll to position [1067, 0]
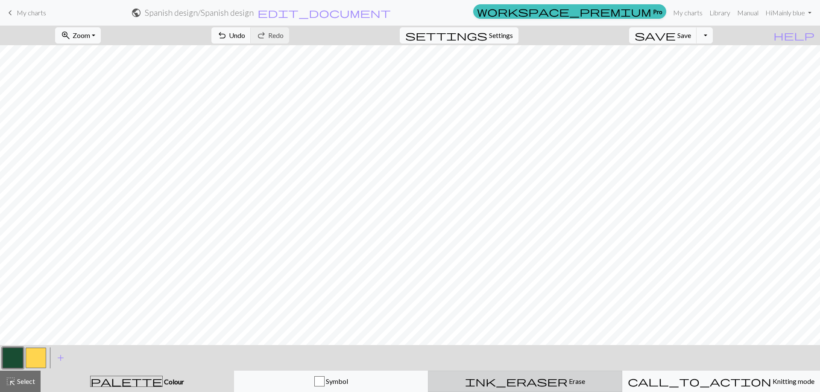
click at [572, 377] on div "ink_eraser Erase Erase" at bounding box center [524, 382] width 183 height 10
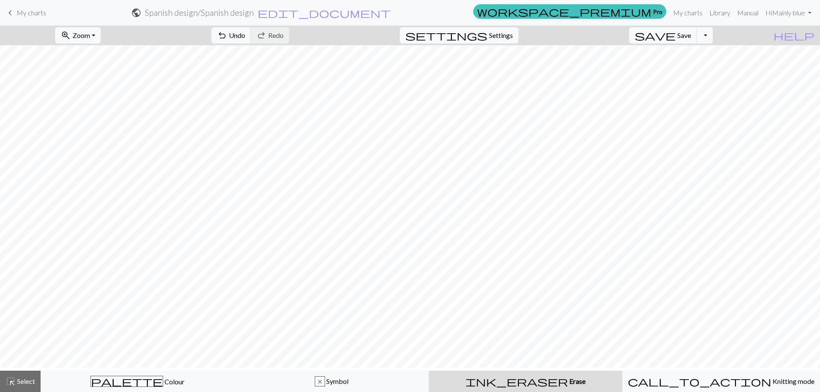
scroll to position [11, 0]
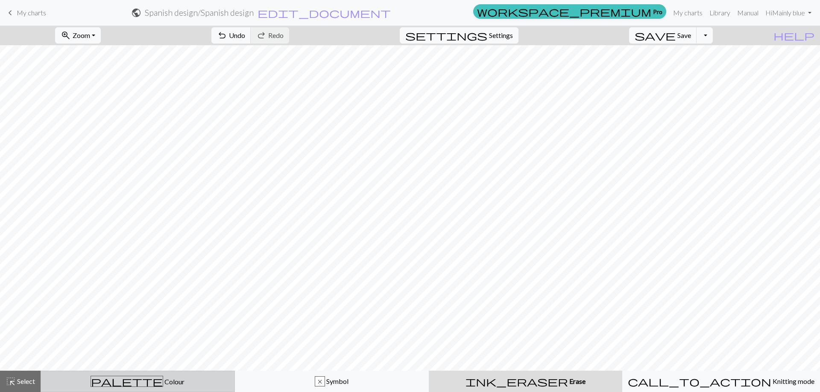
click at [59, 379] on div "palette Colour Colour" at bounding box center [137, 381] width 183 height 11
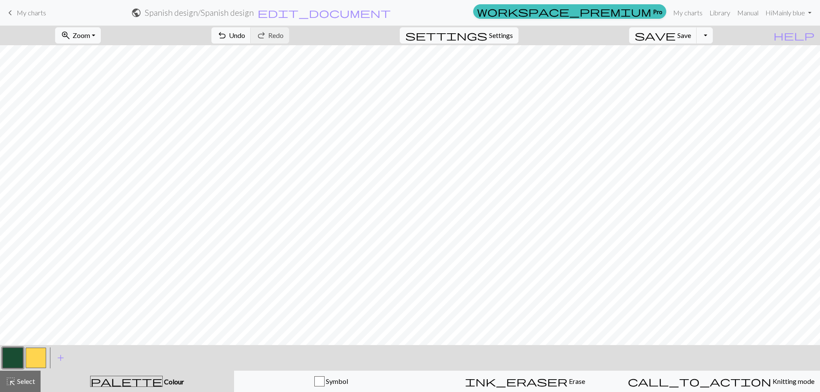
click at [35, 356] on button "button" at bounding box center [36, 358] width 20 height 20
click at [5, 357] on button "button" at bounding box center [13, 358] width 20 height 20
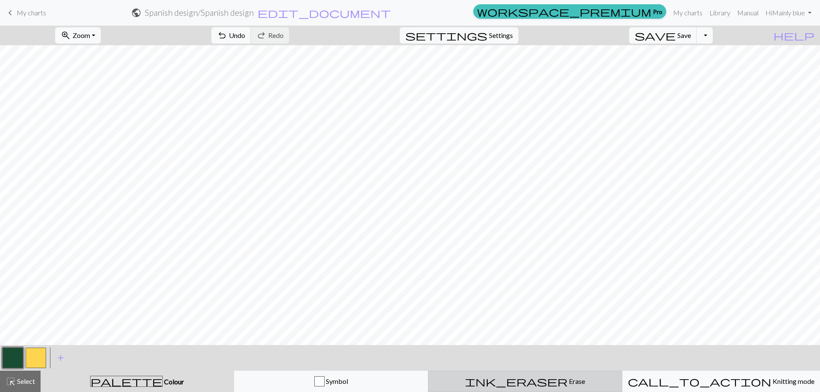
click at [567, 378] on span "Erase" at bounding box center [576, 381] width 18 height 8
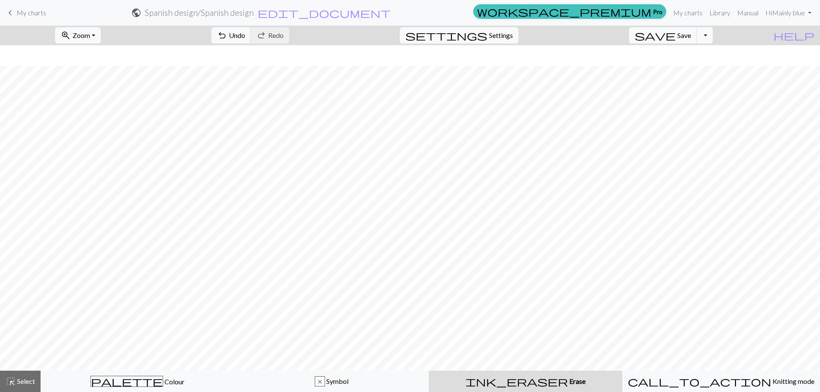
scroll to position [1078, 0]
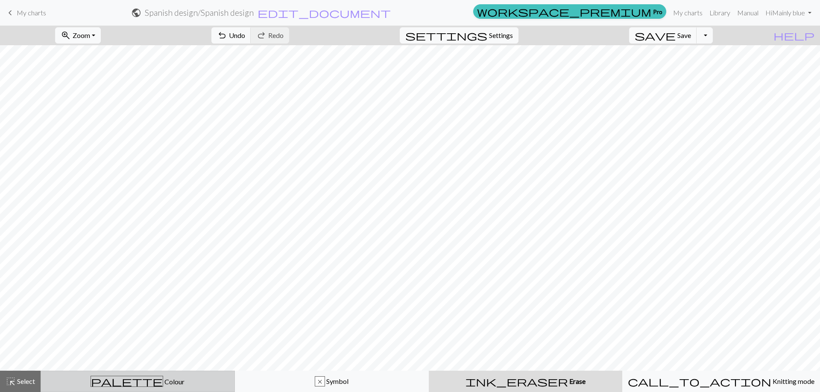
click at [82, 383] on div "palette Colour Colour" at bounding box center [137, 381] width 183 height 11
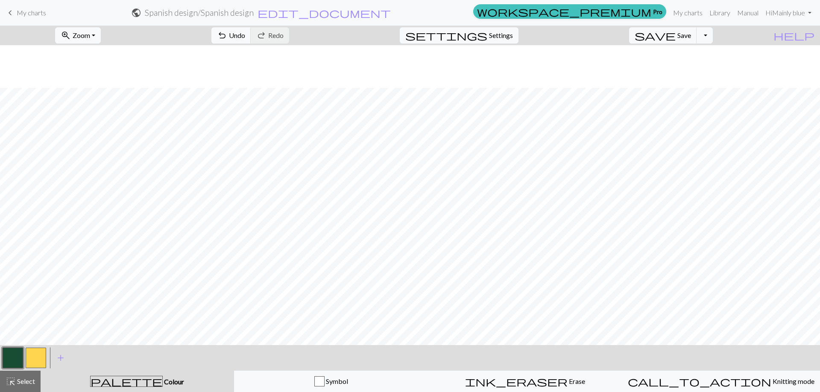
scroll to position [907, 0]
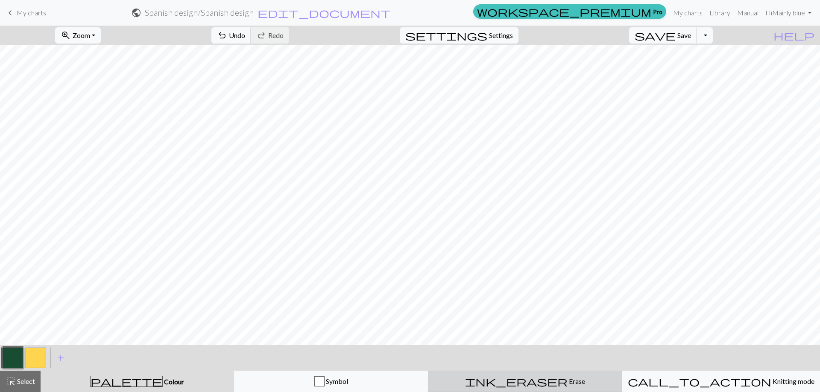
click at [561, 382] on div "ink_eraser Erase Erase" at bounding box center [524, 382] width 183 height 10
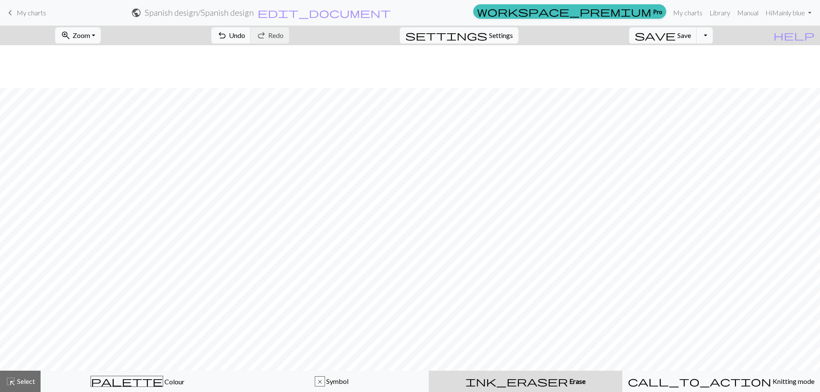
scroll to position [1078, 0]
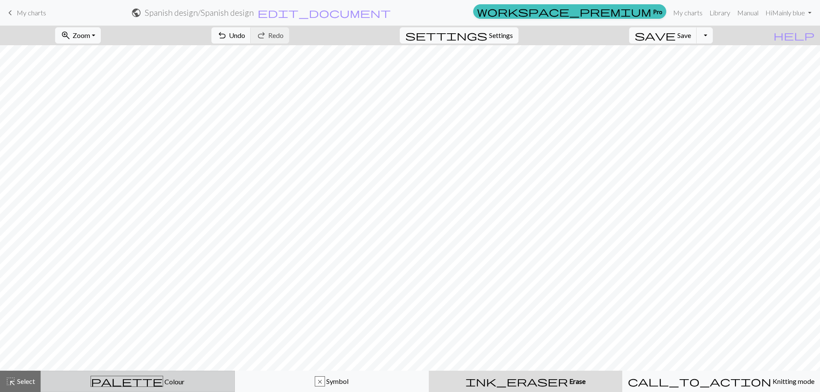
click at [84, 383] on div "palette Colour Colour" at bounding box center [137, 381] width 183 height 11
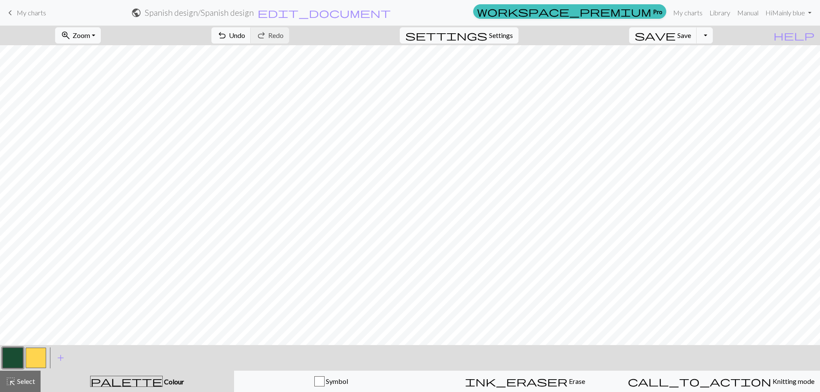
click at [35, 357] on button "button" at bounding box center [36, 358] width 20 height 20
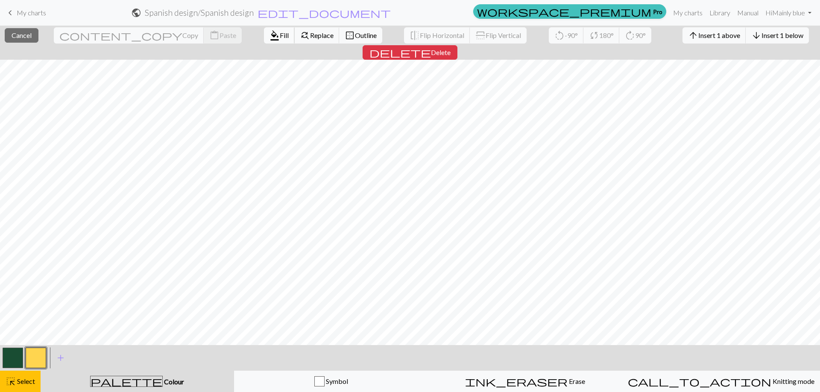
click at [280, 38] on span "Fill" at bounding box center [284, 35] width 9 height 8
click at [264, 36] on button "format_color_fill Fill" at bounding box center [279, 35] width 31 height 16
click at [264, 38] on button "format_color_fill Fill" at bounding box center [279, 35] width 31 height 16
click at [280, 39] on span "Fill" at bounding box center [284, 35] width 9 height 8
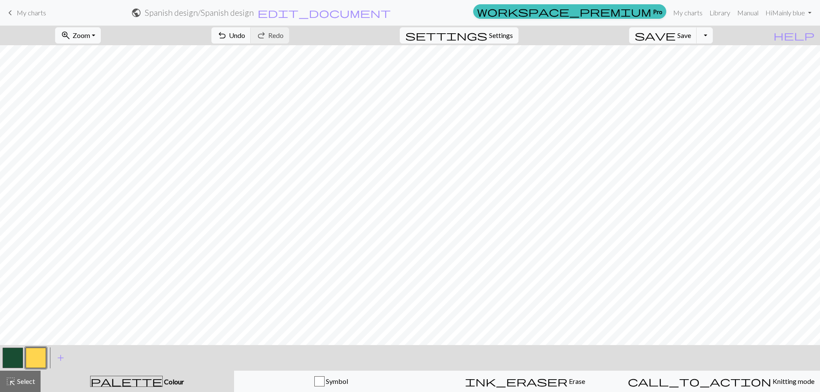
click at [9, 354] on button "button" at bounding box center [13, 358] width 20 height 20
click at [24, 379] on span "Select" at bounding box center [25, 381] width 19 height 8
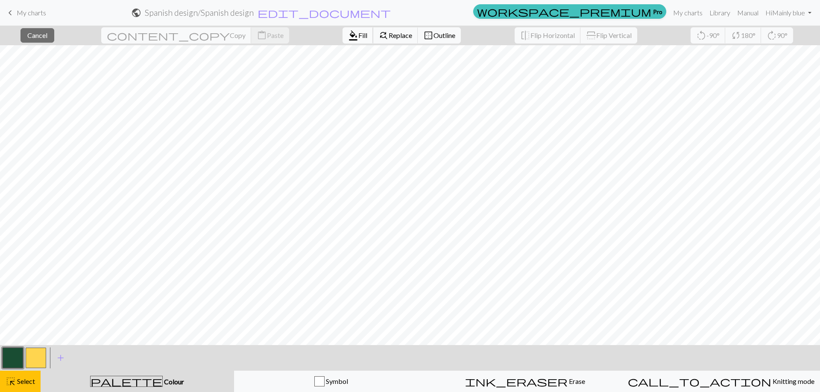
click at [358, 38] on span "Fill" at bounding box center [362, 35] width 9 height 8
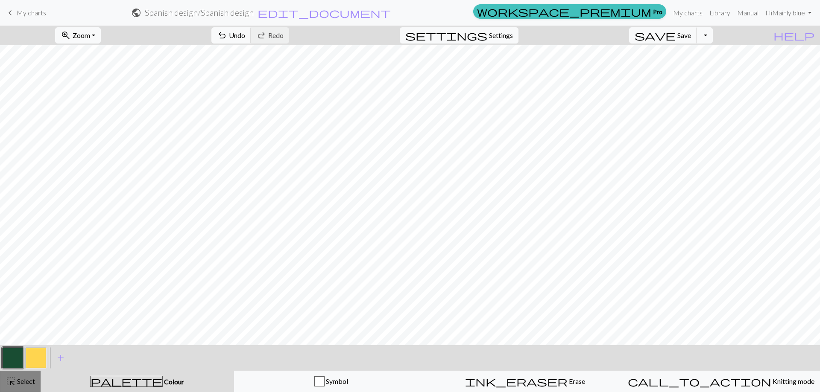
click at [17, 382] on span "Select" at bounding box center [25, 381] width 19 height 8
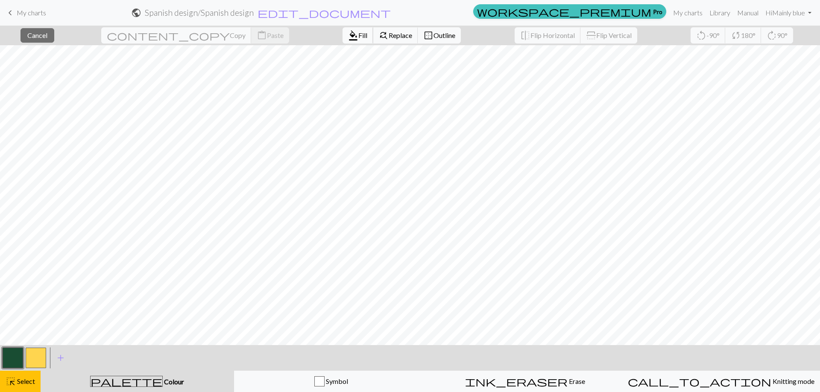
click at [358, 35] on span "Fill" at bounding box center [362, 35] width 9 height 8
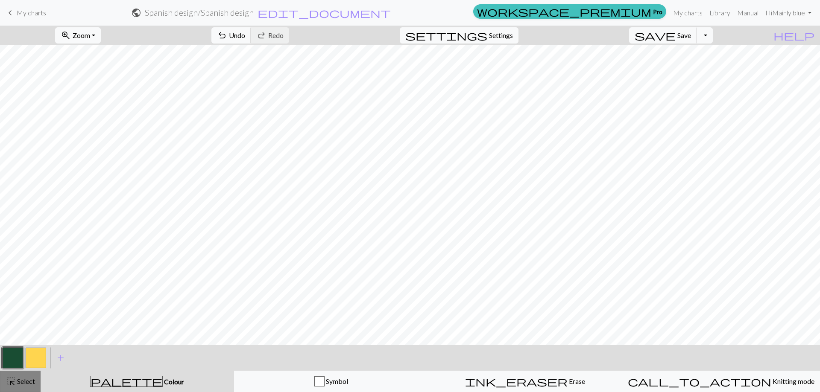
click at [26, 376] on button "highlight_alt Select Select" at bounding box center [20, 381] width 41 height 21
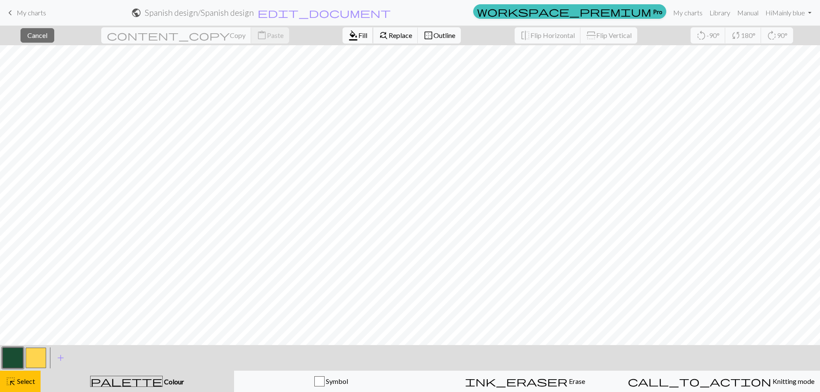
click at [348, 39] on span "format_color_fill" at bounding box center [353, 35] width 10 height 12
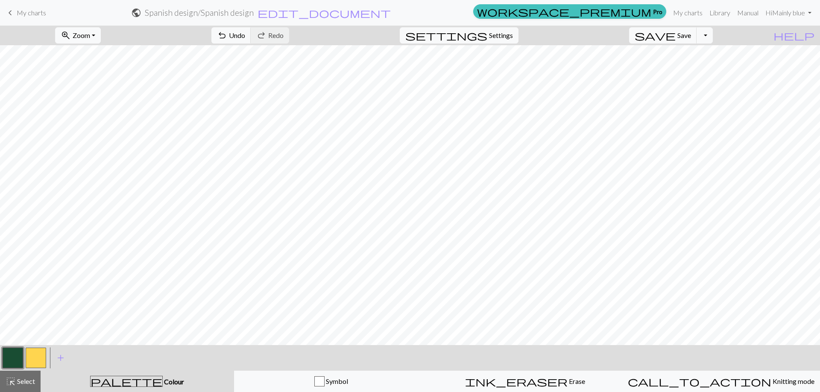
click at [34, 363] on button "button" at bounding box center [36, 358] width 20 height 20
click at [16, 356] on button "button" at bounding box center [13, 358] width 20 height 20
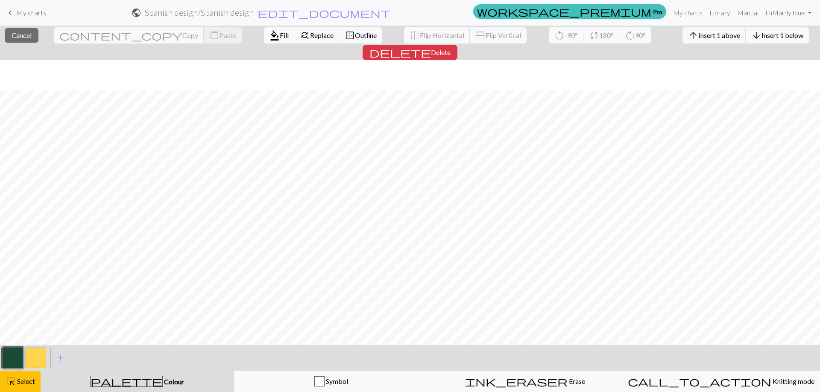
scroll to position [53, 0]
click at [24, 382] on span "Select" at bounding box center [25, 381] width 19 height 8
click at [29, 378] on span "Select" at bounding box center [25, 381] width 19 height 8
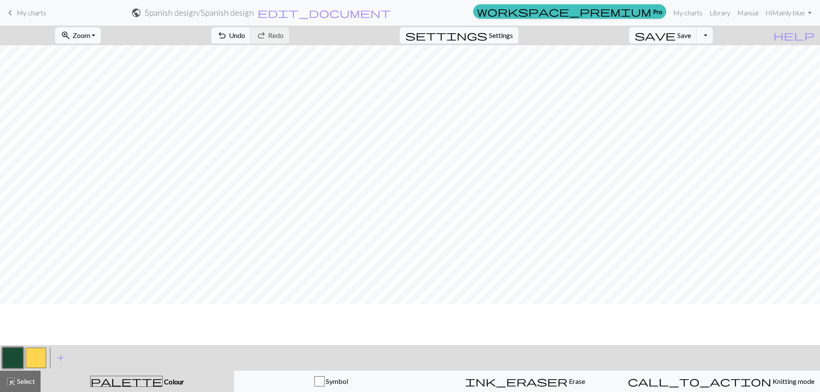
scroll to position [44, 0]
click at [23, 13] on span "My charts" at bounding box center [31, 13] width 29 height 8
click at [15, 13] on span "keyboard_arrow_left" at bounding box center [10, 13] width 10 height 12
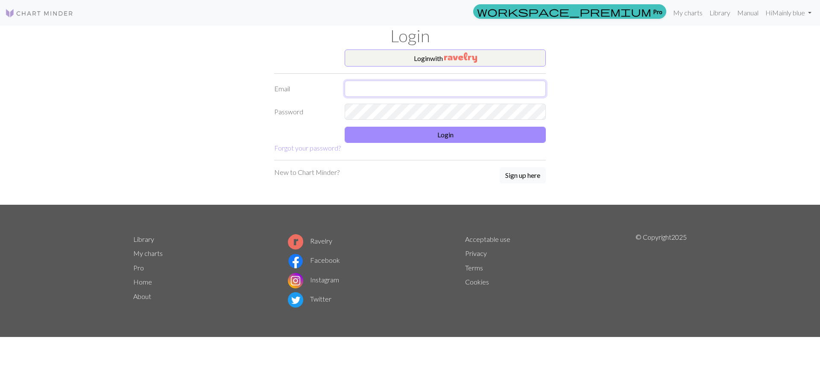
click at [369, 88] on input "text" at bounding box center [445, 89] width 201 height 16
type input "02kremerj@gmail.com"
click at [392, 145] on form "Login with Email 02kremerj@gmail.com Password Login Forgot your password?" at bounding box center [410, 102] width 272 height 104
click at [395, 143] on button "Login" at bounding box center [445, 135] width 201 height 16
click at [378, 89] on input "text" at bounding box center [445, 89] width 201 height 16
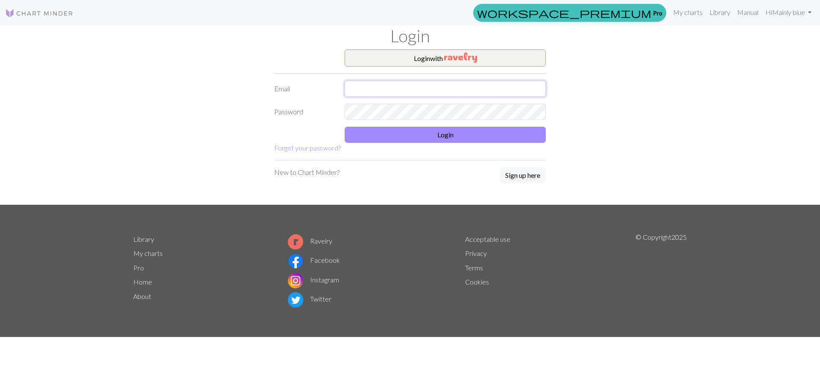
type input "02kremerj@gmail.com"
click at [435, 133] on button "Login" at bounding box center [445, 135] width 201 height 16
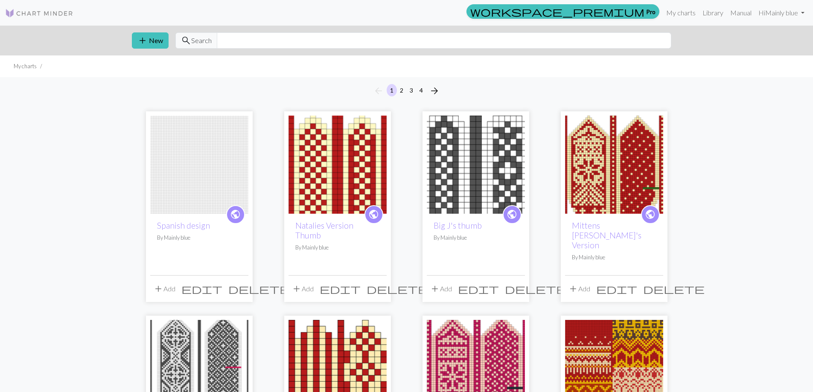
click at [238, 283] on span "delete" at bounding box center [258, 289] width 61 height 12
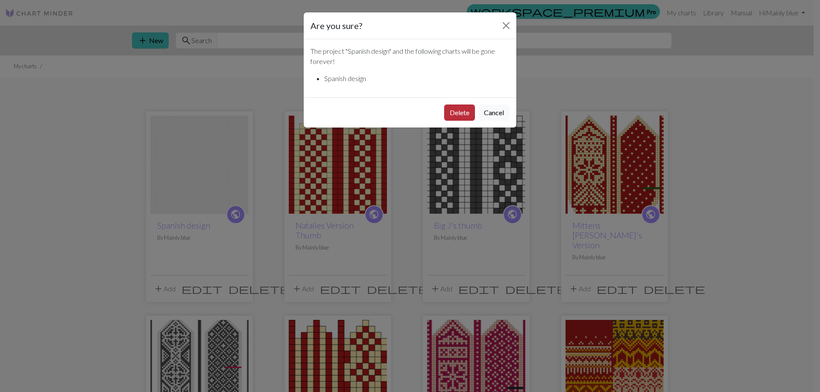
click at [457, 116] on button "Delete" at bounding box center [459, 113] width 31 height 16
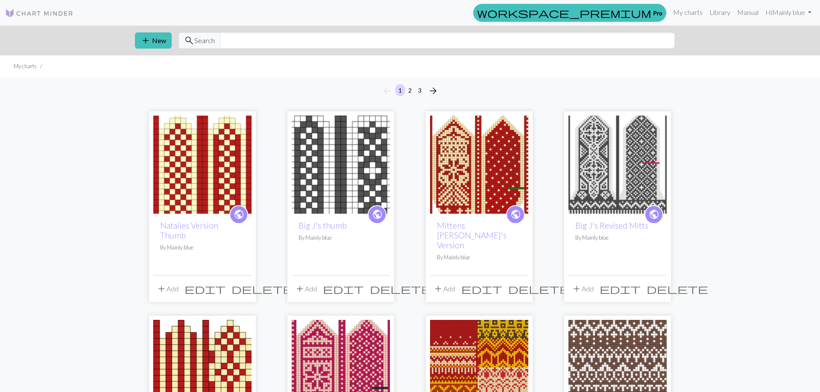
click at [163, 37] on button "add New" at bounding box center [153, 40] width 37 height 16
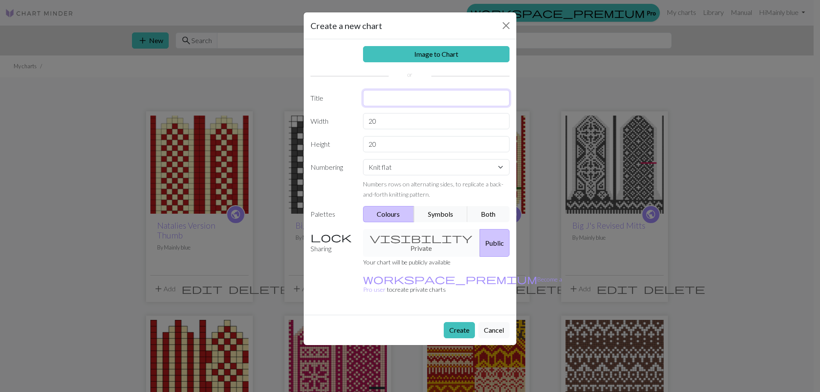
click at [392, 100] on input "text" at bounding box center [436, 98] width 147 height 16
type input "Spanish Design"
drag, startPoint x: 390, startPoint y: 120, endPoint x: 352, endPoint y: 116, distance: 38.2
click at [358, 116] on div "20" at bounding box center [436, 121] width 157 height 16
type input "59"
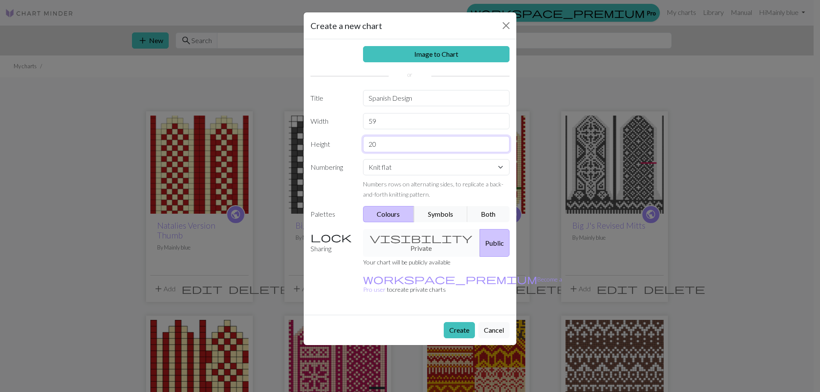
drag, startPoint x: 388, startPoint y: 143, endPoint x: 368, endPoint y: 142, distance: 20.1
click at [368, 142] on input "20" at bounding box center [436, 144] width 147 height 16
type input "207"
click at [458, 322] on button "Create" at bounding box center [459, 330] width 31 height 16
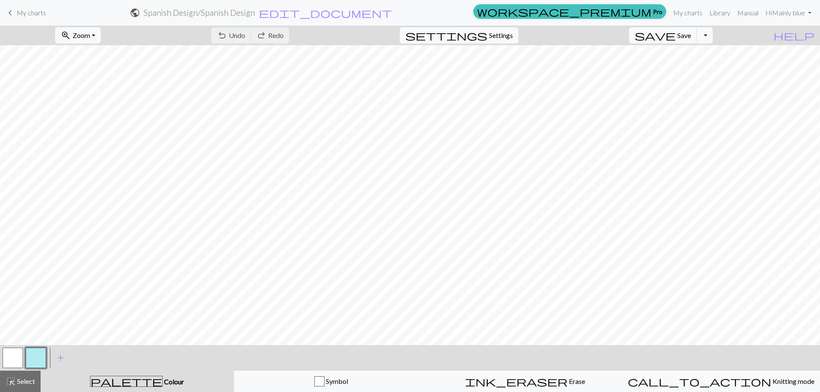
click at [15, 354] on button "button" at bounding box center [13, 358] width 20 height 20
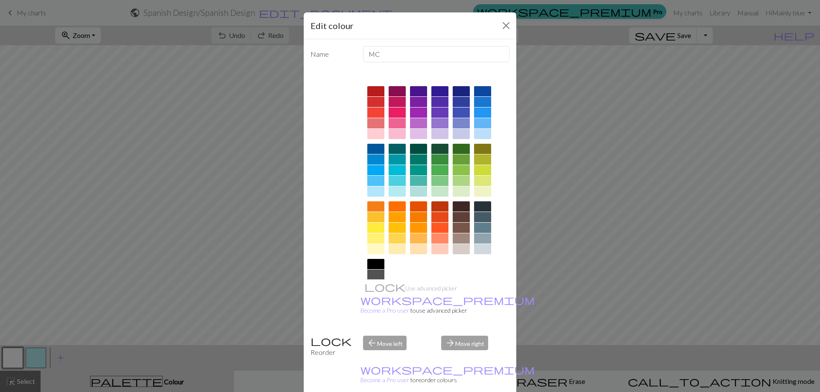
click at [441, 144] on div at bounding box center [439, 149] width 17 height 10
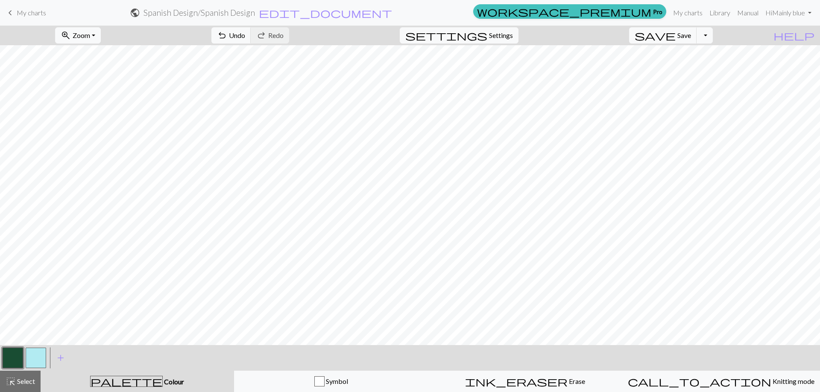
click at [37, 359] on button "button" at bounding box center [36, 358] width 20 height 20
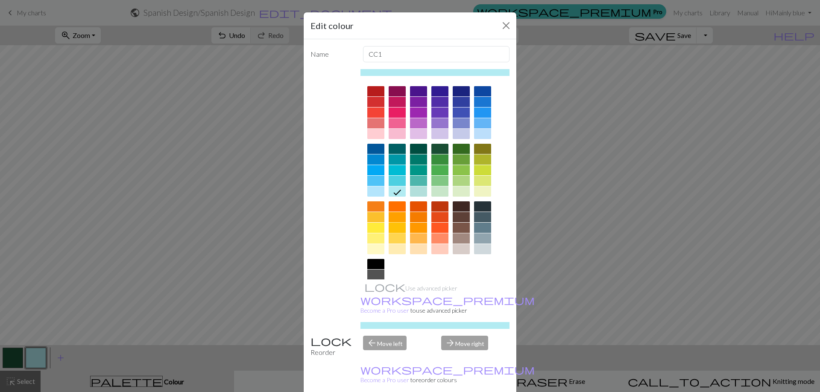
click at [398, 228] on div at bounding box center [397, 228] width 17 height 10
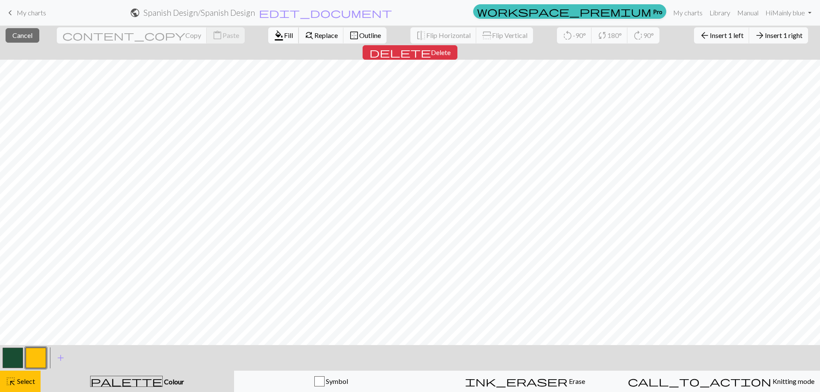
click at [268, 30] on button "format_color_fill Fill" at bounding box center [283, 35] width 31 height 16
click at [284, 34] on span "Fill" at bounding box center [288, 35] width 9 height 8
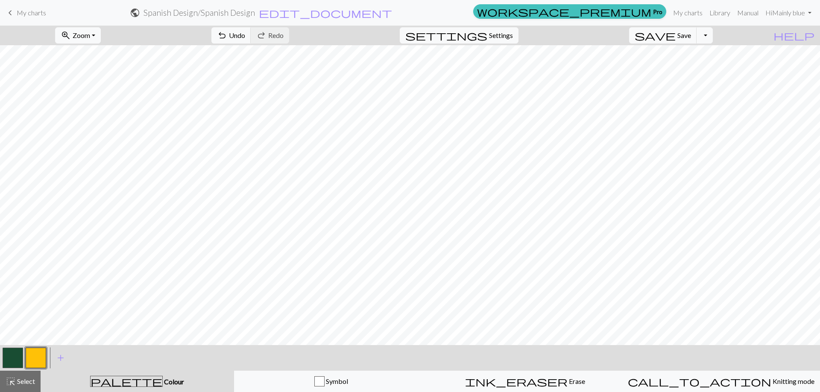
click at [33, 362] on button "button" at bounding box center [36, 358] width 20 height 20
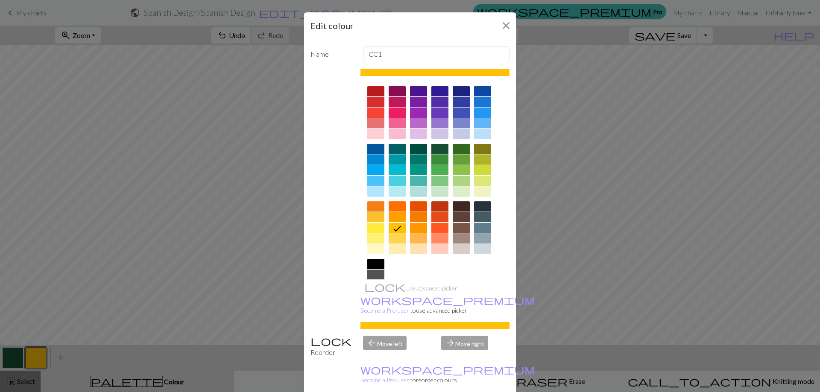
click at [23, 380] on div "Edit colour Name CC1 Use advanced picker workspace_premium Become a Pro user to…" at bounding box center [410, 196] width 820 height 392
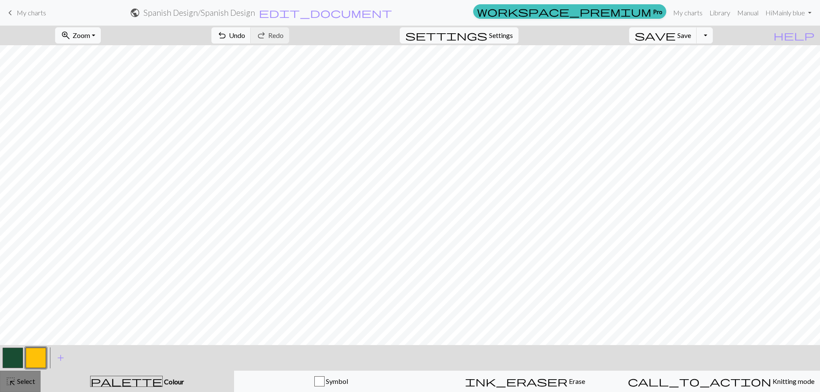
click at [23, 379] on span "Select" at bounding box center [25, 381] width 19 height 8
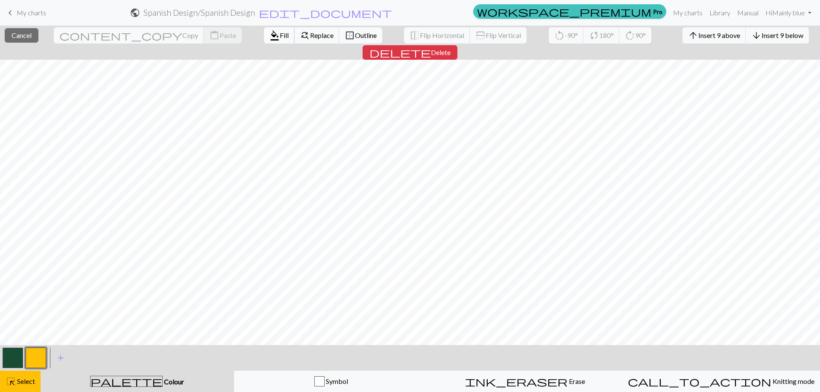
click at [280, 34] on span "Fill" at bounding box center [284, 35] width 9 height 8
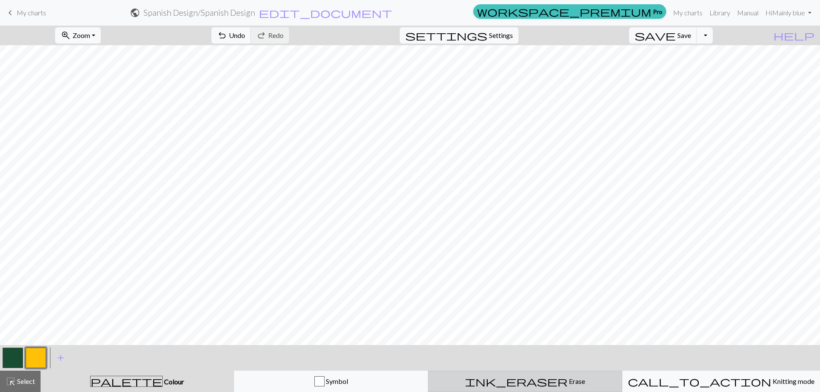
click at [567, 383] on span "Erase" at bounding box center [576, 381] width 18 height 8
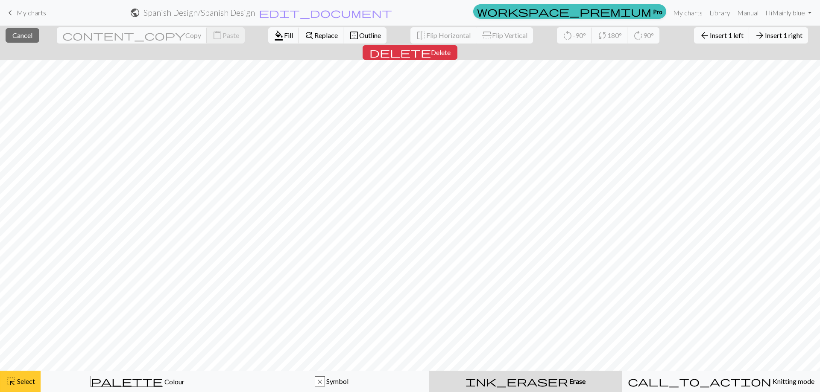
click at [23, 383] on span "Select" at bounding box center [25, 381] width 19 height 8
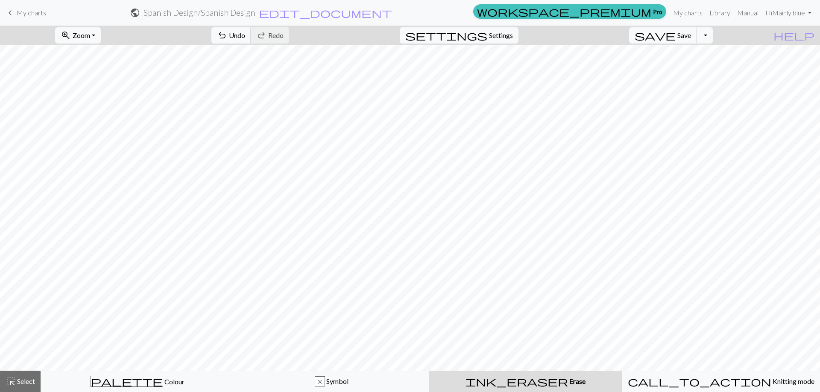
click at [551, 384] on div "ink_eraser Erase Erase" at bounding box center [525, 382] width 183 height 10
click at [20, 383] on span "Select" at bounding box center [25, 381] width 19 height 8
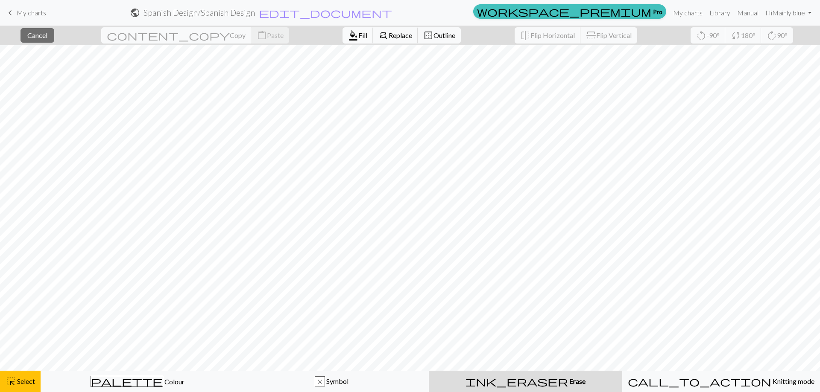
click at [358, 32] on span "Fill" at bounding box center [362, 35] width 9 height 8
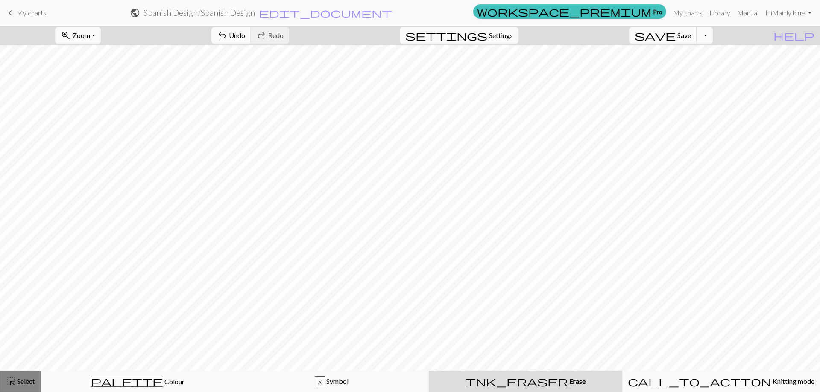
click at [19, 382] on span "Select" at bounding box center [25, 381] width 19 height 8
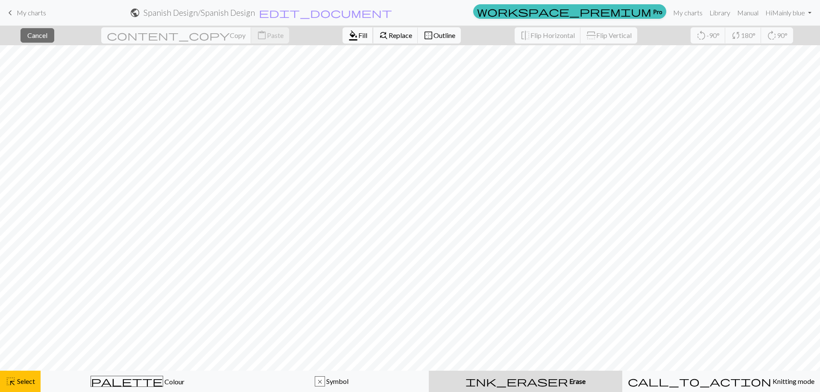
click at [348, 33] on span "format_color_fill" at bounding box center [353, 35] width 10 height 12
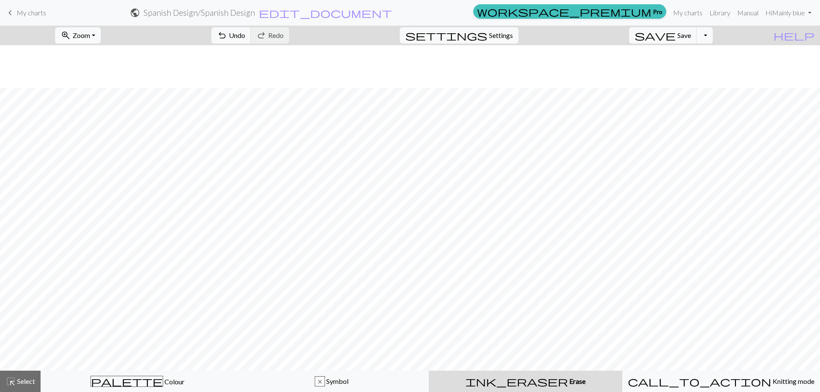
scroll to position [43, 0]
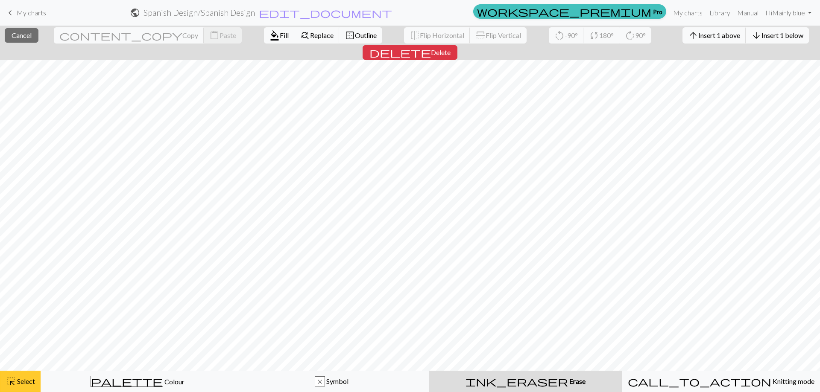
click at [33, 380] on span "Select" at bounding box center [25, 381] width 19 height 8
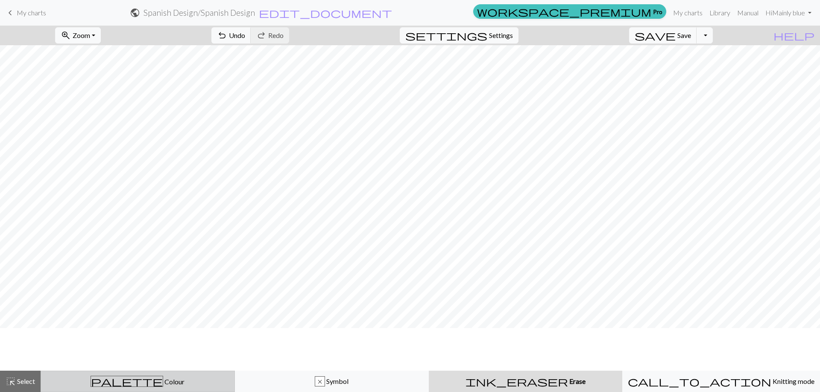
scroll to position [0, 0]
click at [81, 382] on div "palette Colour Colour" at bounding box center [137, 381] width 183 height 11
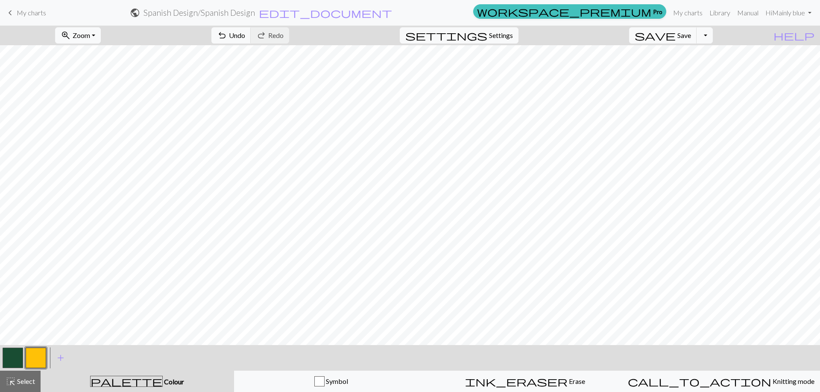
click at [17, 359] on button "button" at bounding box center [13, 358] width 20 height 20
click at [43, 359] on button "button" at bounding box center [36, 358] width 20 height 20
click at [15, 357] on button "button" at bounding box center [13, 358] width 20 height 20
click at [32, 354] on button "button" at bounding box center [36, 358] width 20 height 20
click at [15, 358] on button "button" at bounding box center [13, 358] width 20 height 20
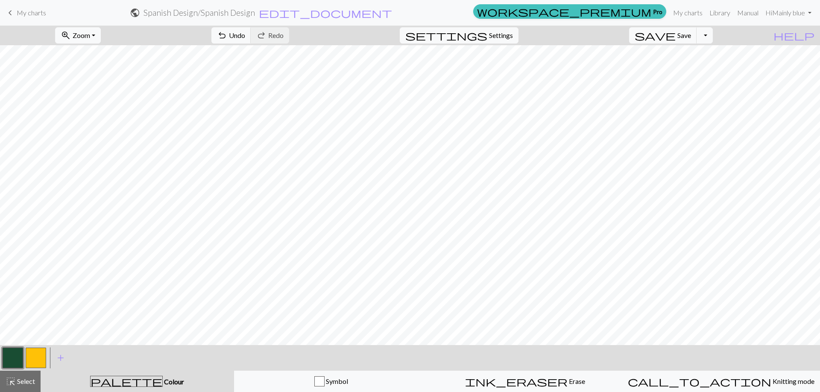
click at [44, 354] on button "button" at bounding box center [36, 358] width 20 height 20
click at [9, 359] on button "button" at bounding box center [13, 358] width 20 height 20
click at [22, 381] on span "Select" at bounding box center [25, 381] width 19 height 8
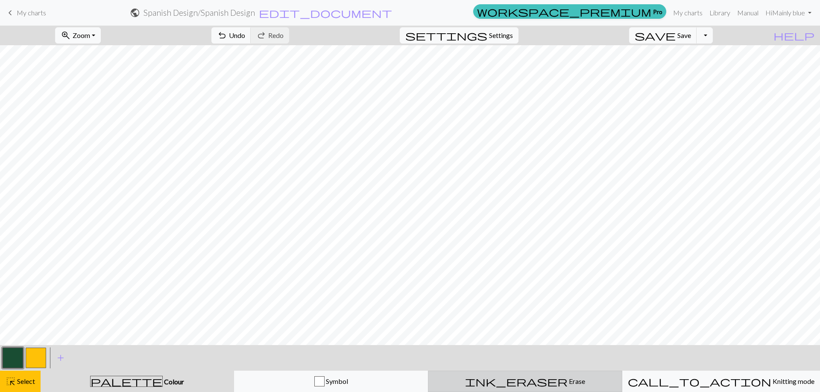
click at [555, 381] on div "ink_eraser Erase Erase" at bounding box center [524, 382] width 183 height 10
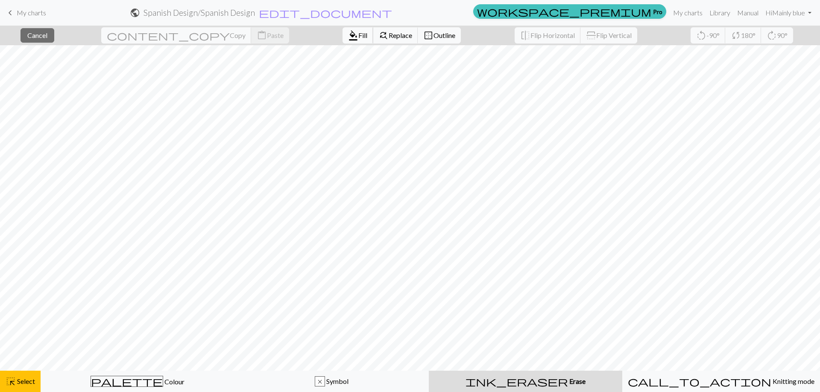
click at [358, 32] on span "Fill" at bounding box center [362, 35] width 9 height 8
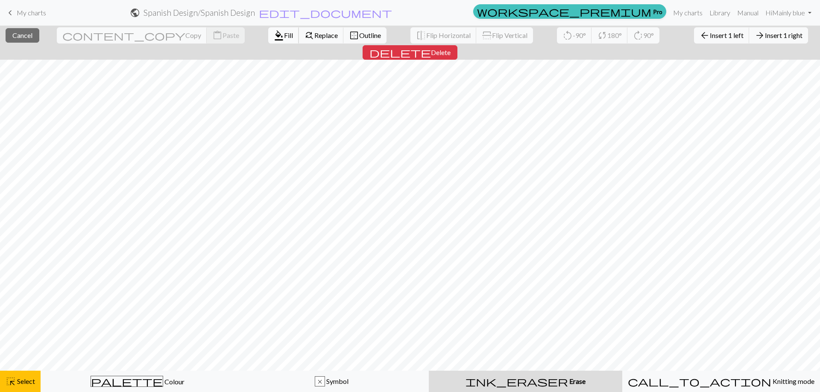
click at [274, 36] on span "format_color_fill" at bounding box center [279, 35] width 10 height 12
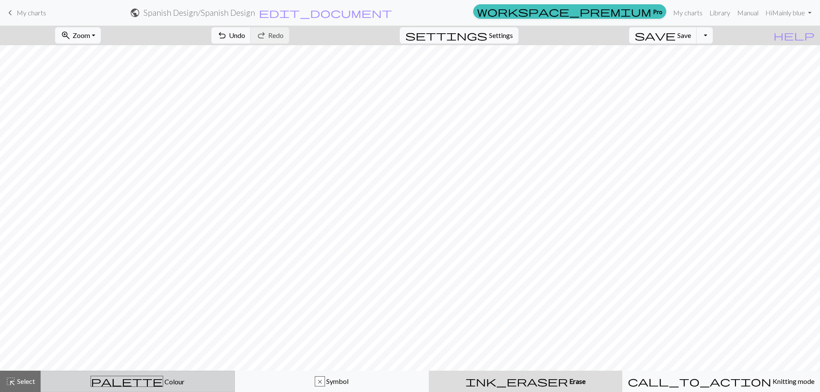
drag, startPoint x: 61, startPoint y: 384, endPoint x: 42, endPoint y: 378, distance: 19.3
click at [61, 384] on div "palette Colour Colour" at bounding box center [137, 381] width 183 height 11
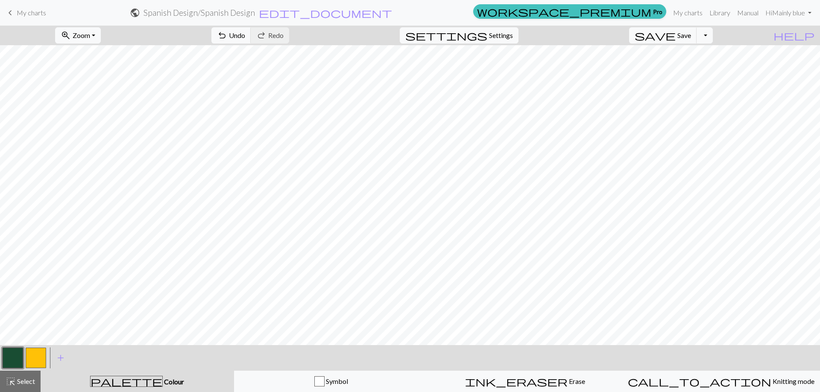
click at [29, 355] on button "button" at bounding box center [36, 358] width 20 height 20
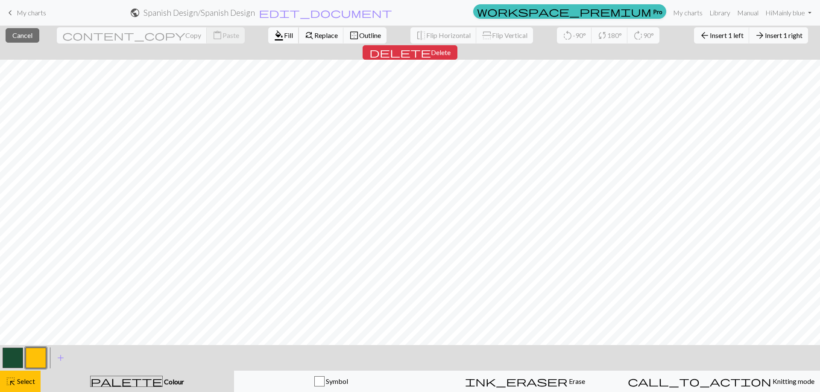
click at [268, 40] on button "format_color_fill Fill" at bounding box center [283, 35] width 31 height 16
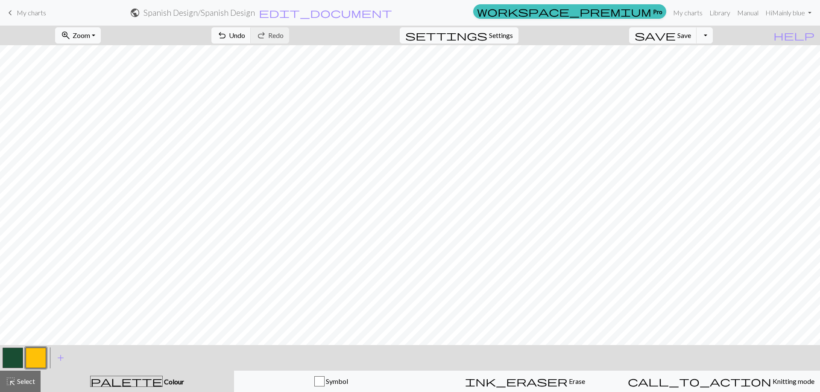
click at [12, 365] on button "button" at bounding box center [13, 358] width 20 height 20
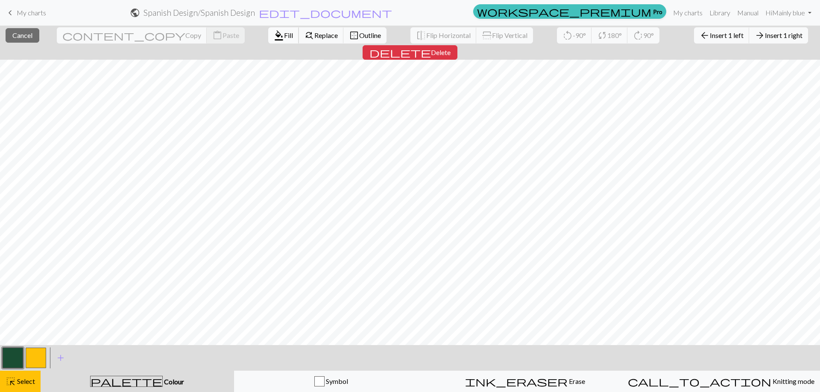
click at [284, 37] on span "Fill" at bounding box center [288, 35] width 9 height 8
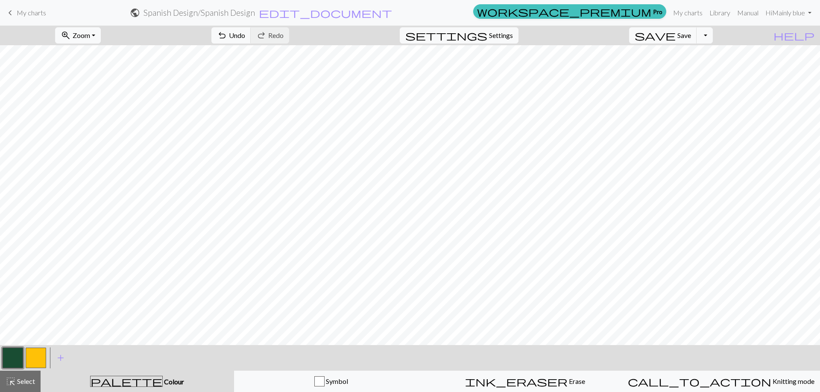
click at [30, 359] on button "button" at bounding box center [36, 358] width 20 height 20
drag, startPoint x: 18, startPoint y: 360, endPoint x: 25, endPoint y: 344, distance: 17.4
click at [18, 360] on button "button" at bounding box center [13, 358] width 20 height 20
click at [35, 354] on button "button" at bounding box center [36, 358] width 20 height 20
click at [5, 377] on button "highlight_alt Select Select" at bounding box center [20, 381] width 41 height 21
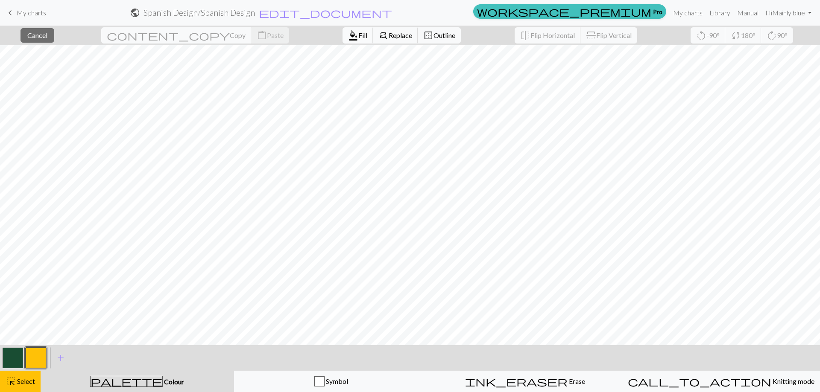
click at [358, 35] on span "Fill" at bounding box center [362, 35] width 9 height 8
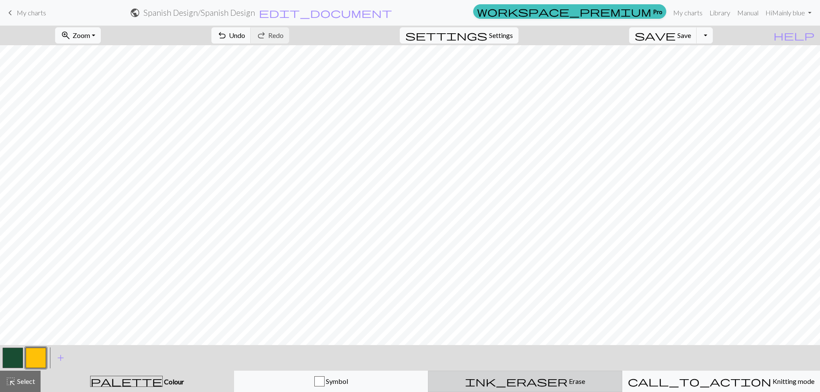
click at [570, 386] on div "ink_eraser Erase Erase" at bounding box center [524, 382] width 183 height 10
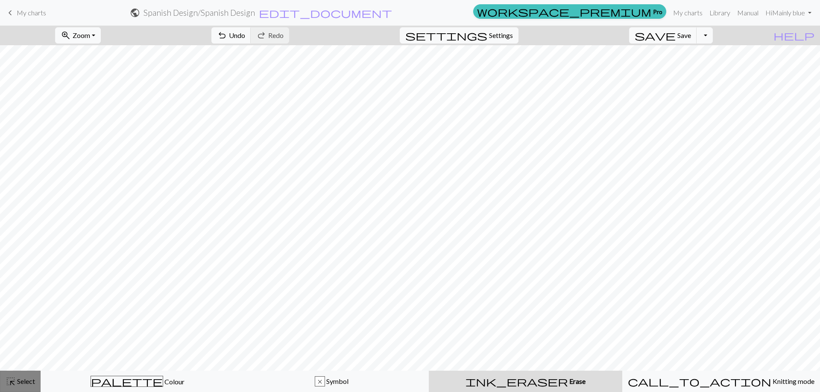
click at [28, 389] on button "highlight_alt Select Select" at bounding box center [20, 381] width 41 height 21
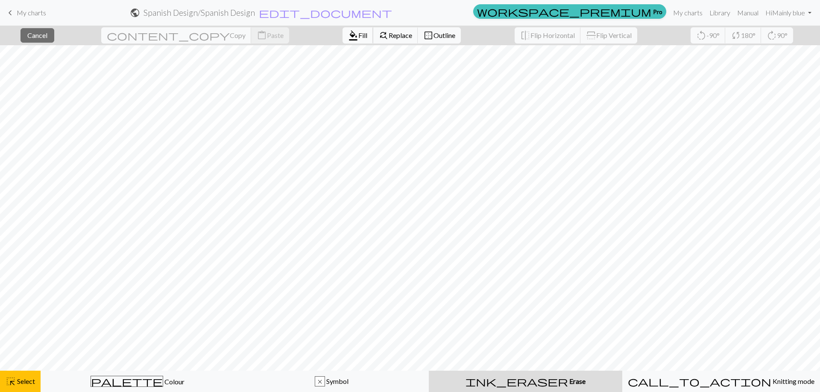
click at [348, 32] on span "format_color_fill" at bounding box center [353, 35] width 10 height 12
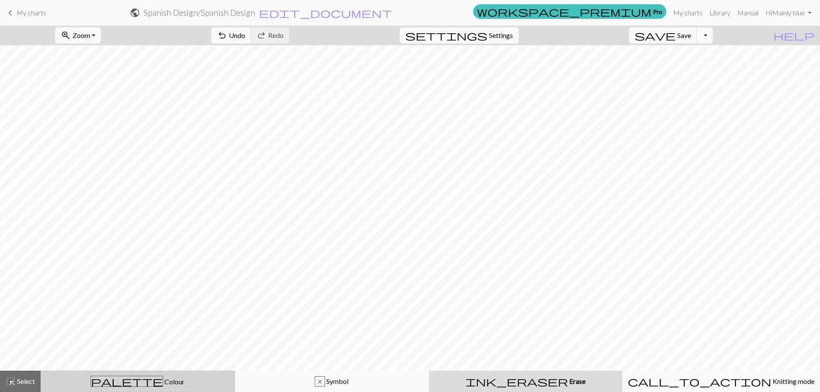
click at [58, 378] on div "palette Colour Colour" at bounding box center [137, 381] width 183 height 11
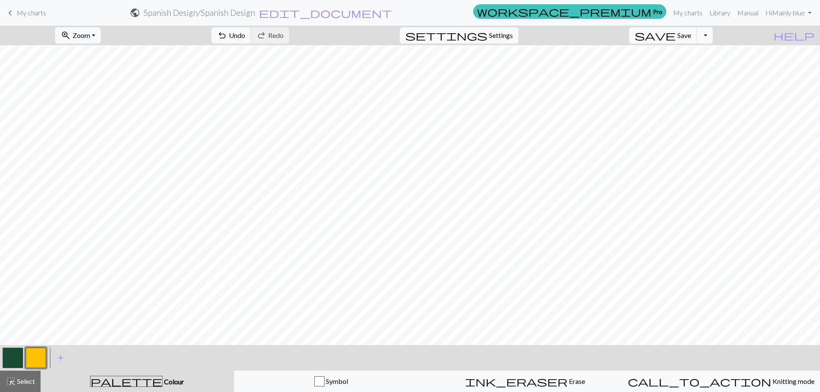
click at [17, 361] on button "button" at bounding box center [13, 358] width 20 height 20
drag, startPoint x: 39, startPoint y: 358, endPoint x: 86, endPoint y: 344, distance: 48.7
click at [40, 359] on button "button" at bounding box center [36, 358] width 20 height 20
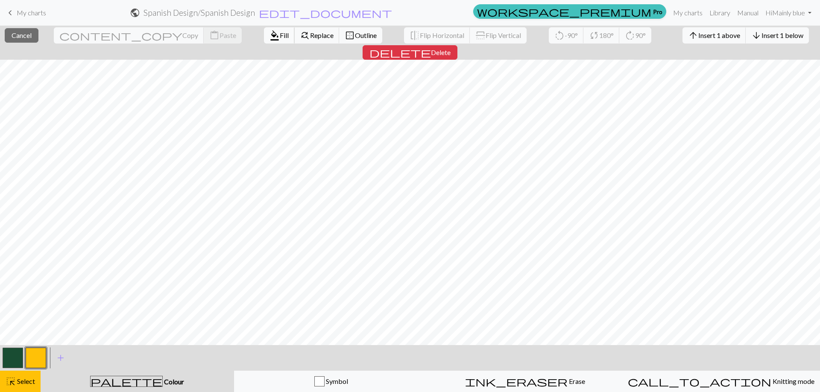
click at [280, 35] on span "Fill" at bounding box center [284, 35] width 9 height 8
click at [269, 38] on span "format_color_fill" at bounding box center [274, 35] width 10 height 12
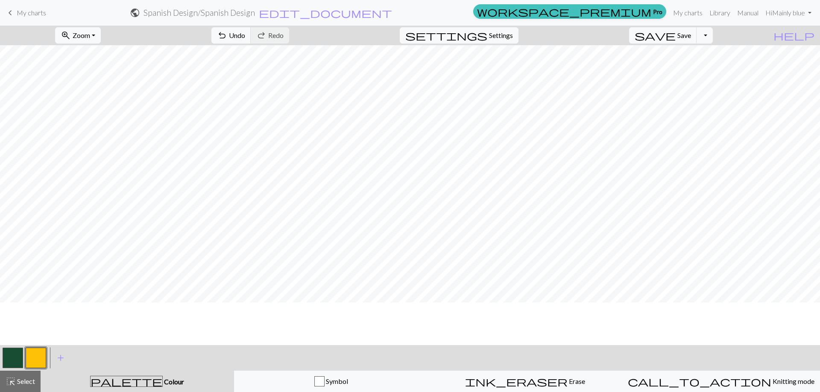
scroll to position [1324, 0]
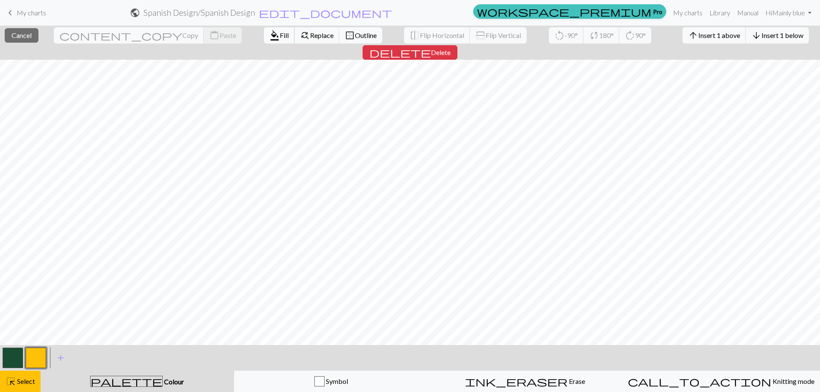
click at [280, 34] on span "Fill" at bounding box center [284, 35] width 9 height 8
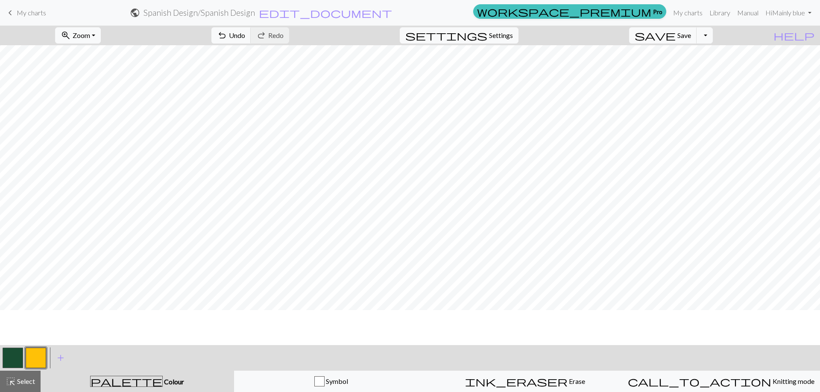
scroll to position [1110, 0]
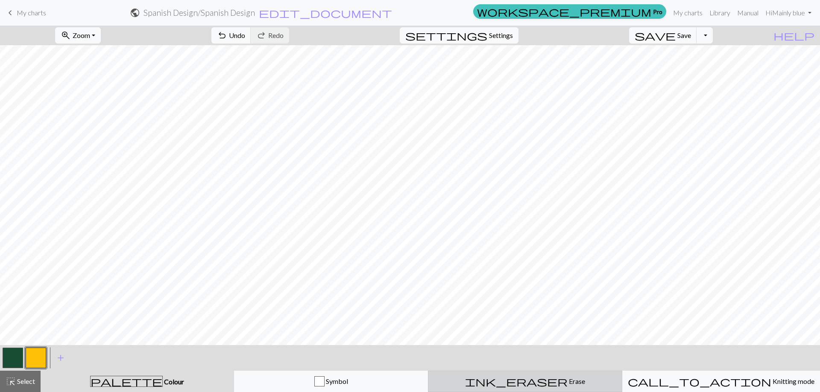
click at [500, 379] on div "ink_eraser Erase Erase" at bounding box center [524, 382] width 183 height 10
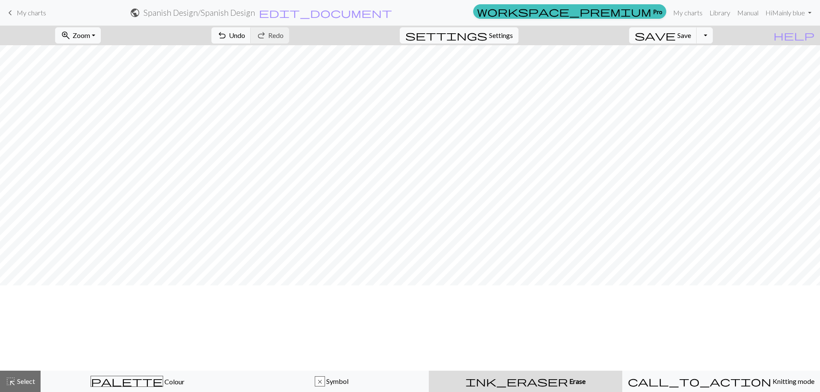
scroll to position [384, 0]
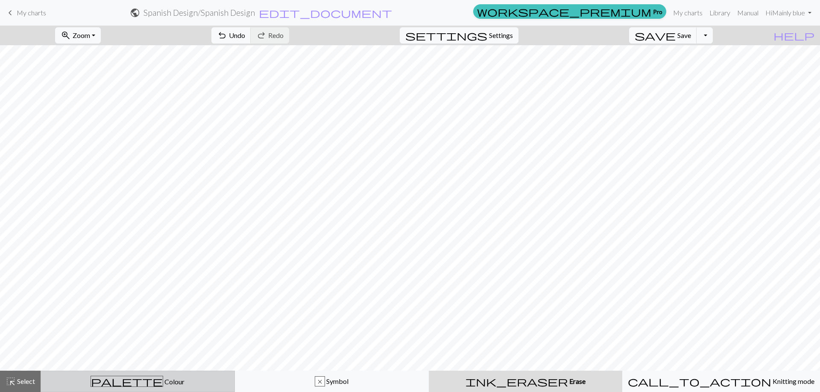
click at [106, 380] on div "palette Colour Colour" at bounding box center [137, 381] width 183 height 11
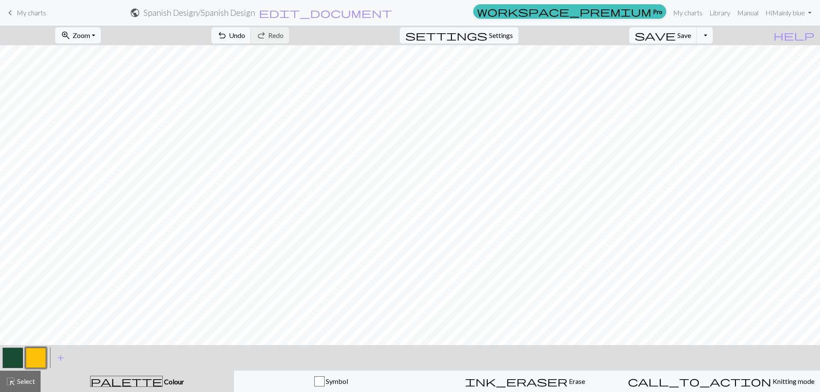
click at [15, 359] on button "button" at bounding box center [13, 358] width 20 height 20
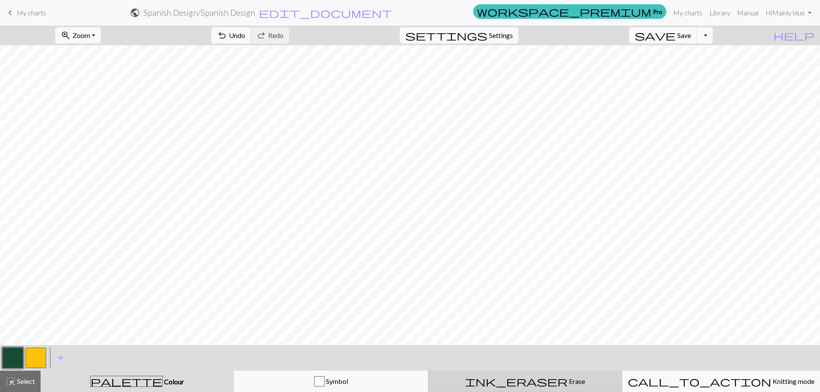
click at [495, 374] on button "ink_eraser Erase Erase" at bounding box center [525, 381] width 194 height 21
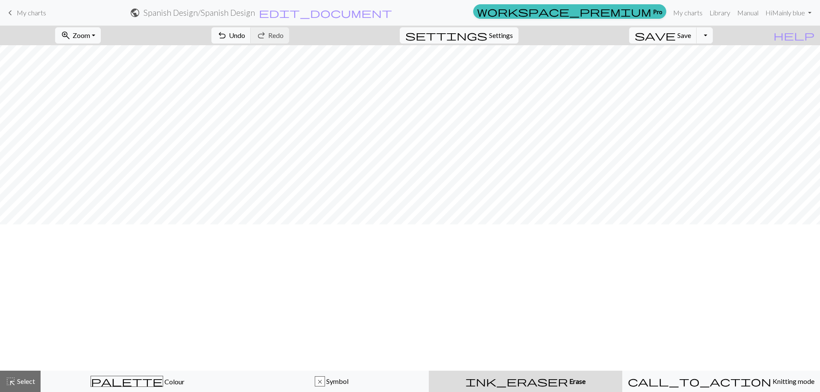
scroll to position [0, 0]
click at [29, 380] on span "Select" at bounding box center [25, 381] width 19 height 8
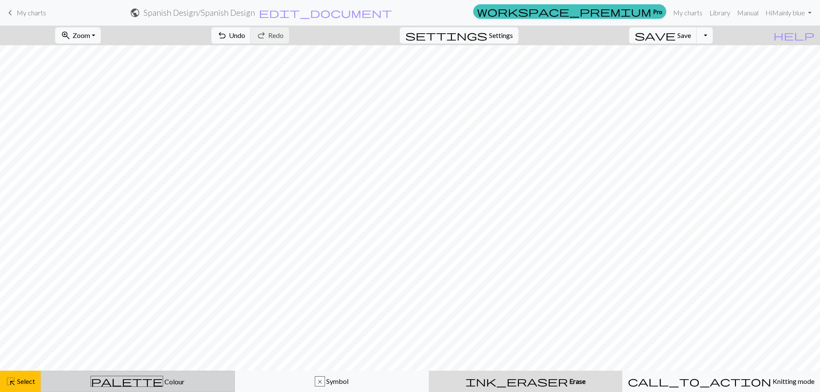
click at [77, 384] on div "palette Colour Colour" at bounding box center [137, 381] width 183 height 11
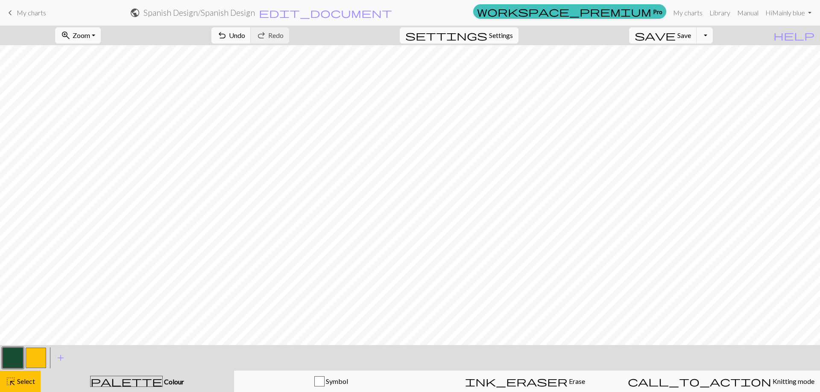
click at [36, 359] on button "button" at bounding box center [36, 358] width 20 height 20
click at [27, 383] on span "Select" at bounding box center [25, 381] width 19 height 8
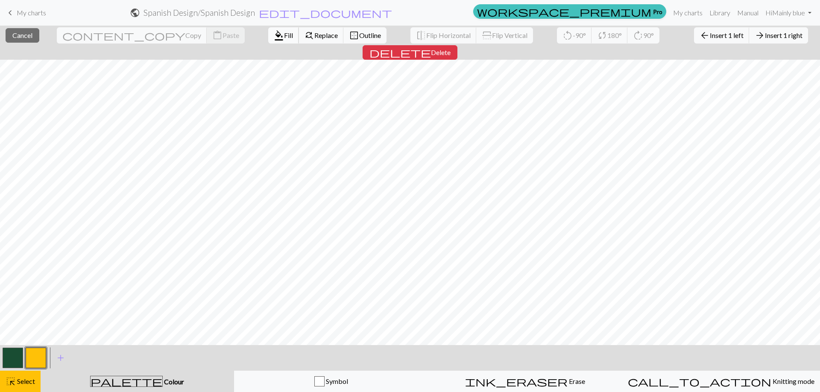
click at [284, 37] on span "Fill" at bounding box center [288, 35] width 9 height 8
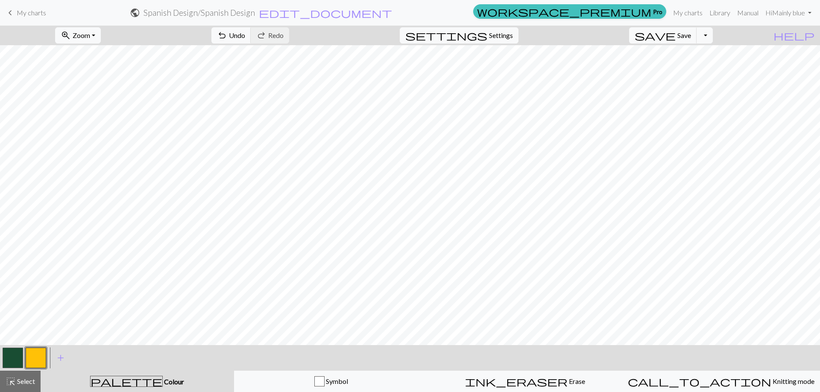
click at [9, 357] on button "button" at bounding box center [13, 358] width 20 height 20
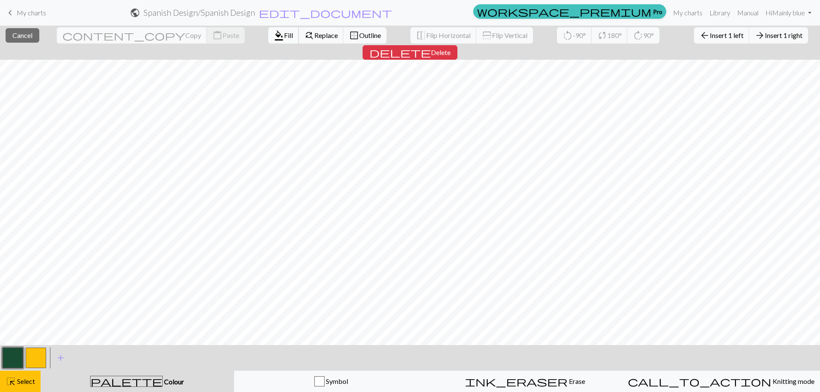
click at [284, 37] on span "Fill" at bounding box center [288, 35] width 9 height 8
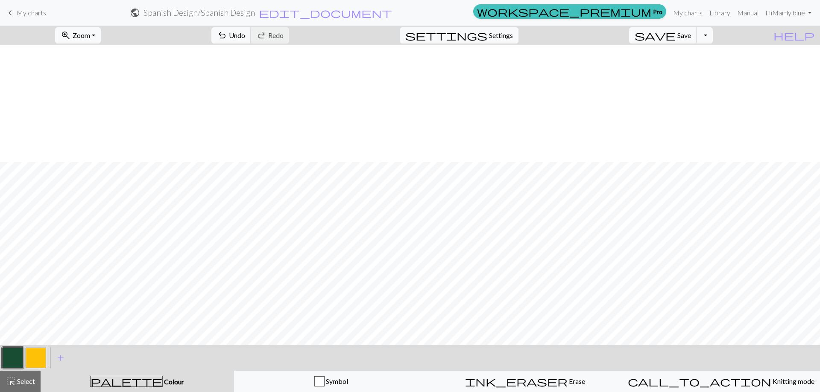
scroll to position [128, 0]
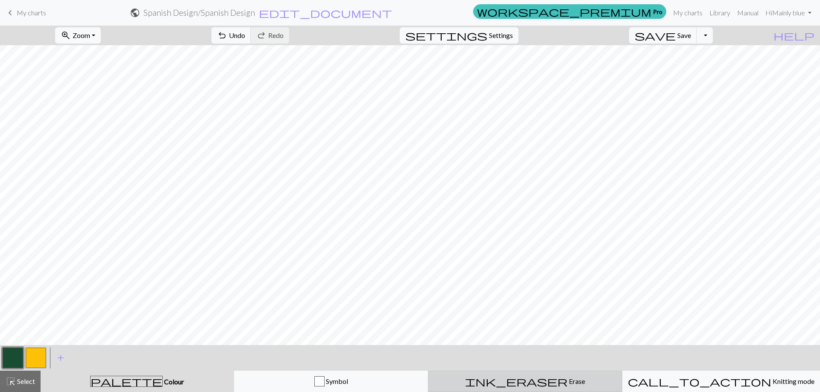
click at [494, 379] on div "ink_eraser Erase Erase" at bounding box center [524, 382] width 183 height 10
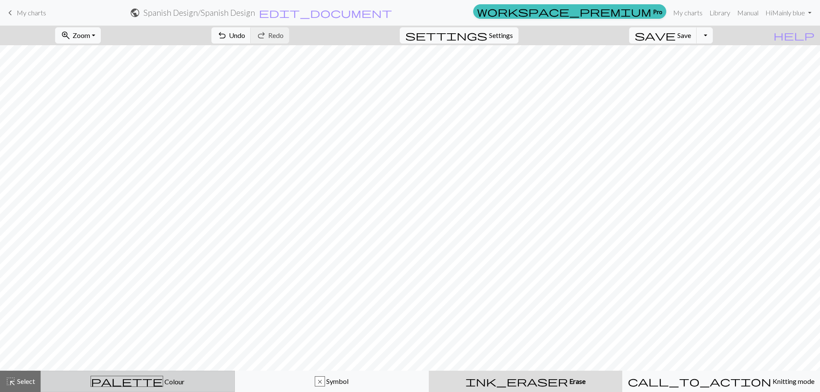
click at [163, 385] on span "Colour" at bounding box center [173, 382] width 21 height 8
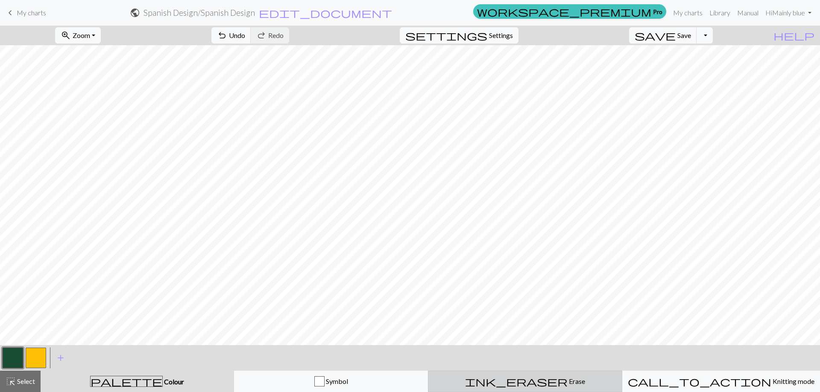
click at [511, 383] on div "ink_eraser Erase Erase" at bounding box center [524, 382] width 183 height 10
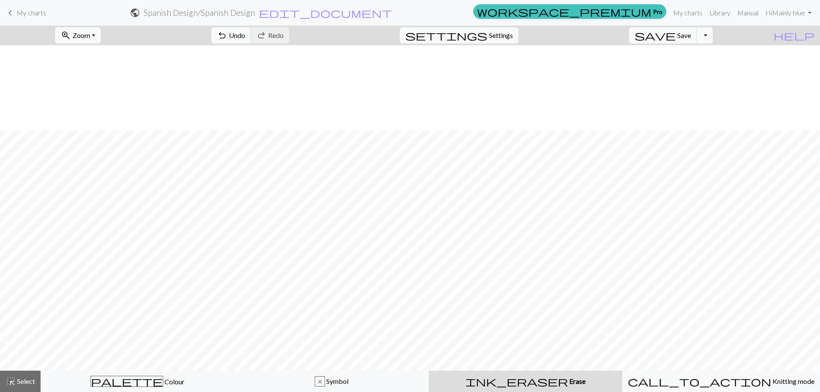
scroll to position [85, 0]
click at [9, 381] on span "highlight_alt" at bounding box center [11, 382] width 10 height 12
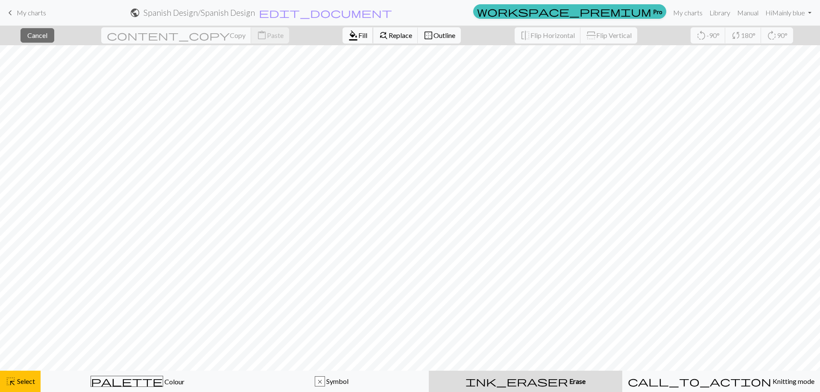
click at [358, 35] on span "Fill" at bounding box center [362, 35] width 9 height 8
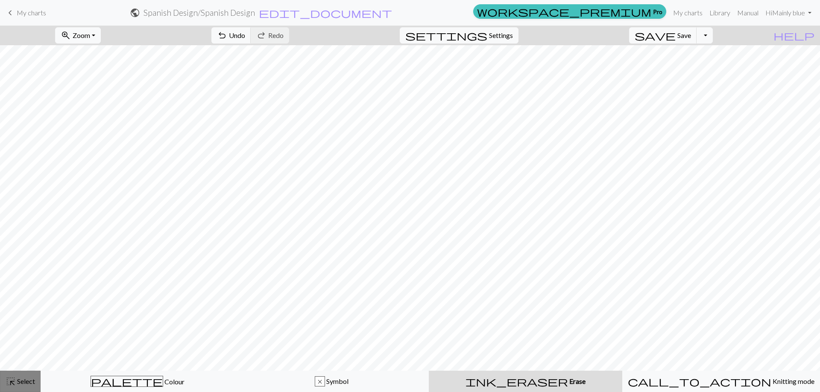
click at [28, 383] on span "Select" at bounding box center [25, 381] width 19 height 8
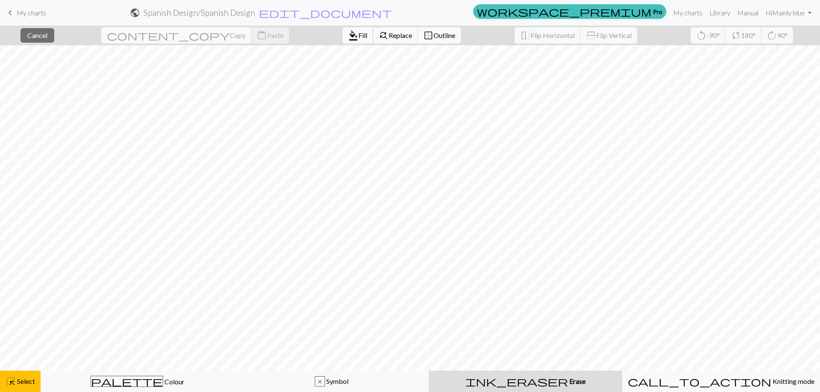
click at [348, 32] on span "format_color_fill" at bounding box center [353, 35] width 10 height 12
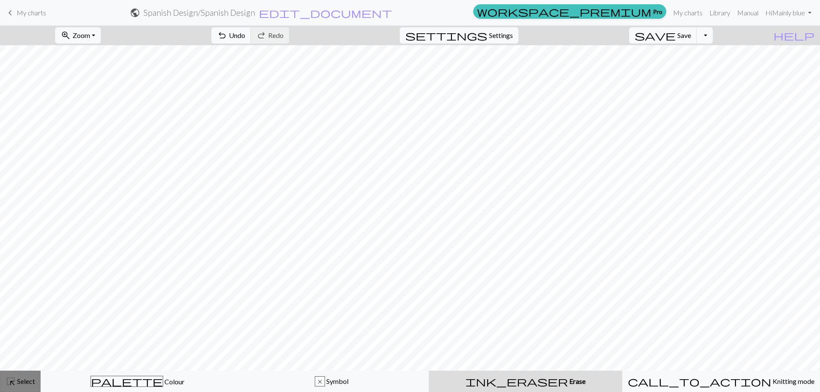
click at [31, 384] on span "Select" at bounding box center [25, 381] width 19 height 8
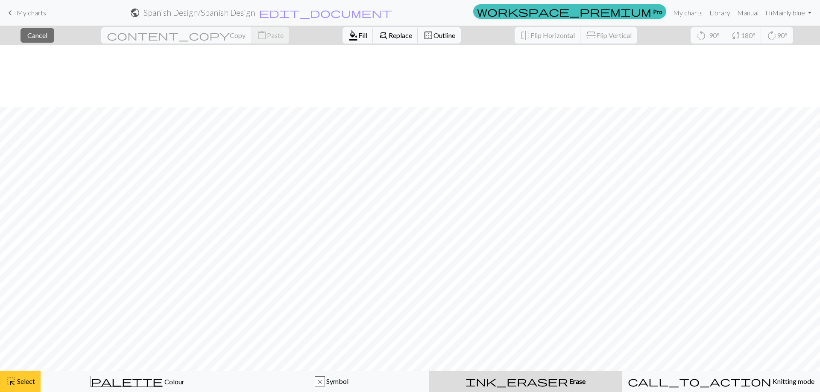
scroll to position [598, 0]
click at [20, 383] on span "Select" at bounding box center [25, 381] width 19 height 8
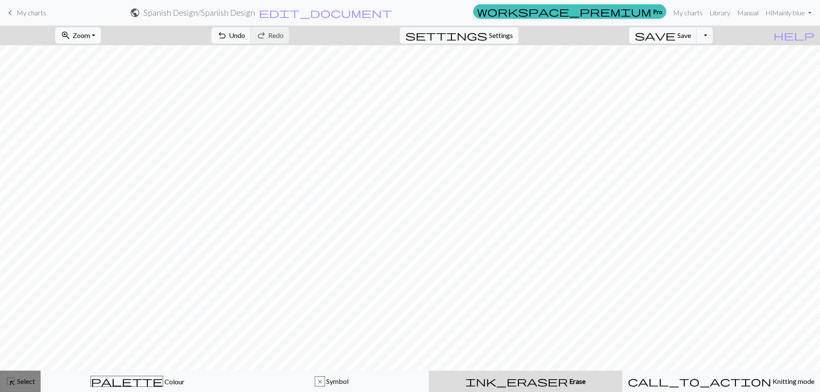
click at [26, 374] on button "highlight_alt Select Select" at bounding box center [20, 381] width 41 height 21
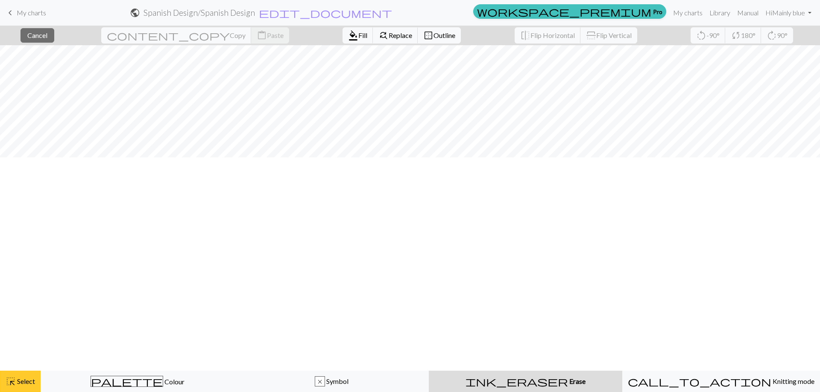
scroll to position [85, 0]
drag, startPoint x: 24, startPoint y: 380, endPoint x: 48, endPoint y: 366, distance: 27.3
click at [23, 380] on span "Select" at bounding box center [25, 381] width 19 height 8
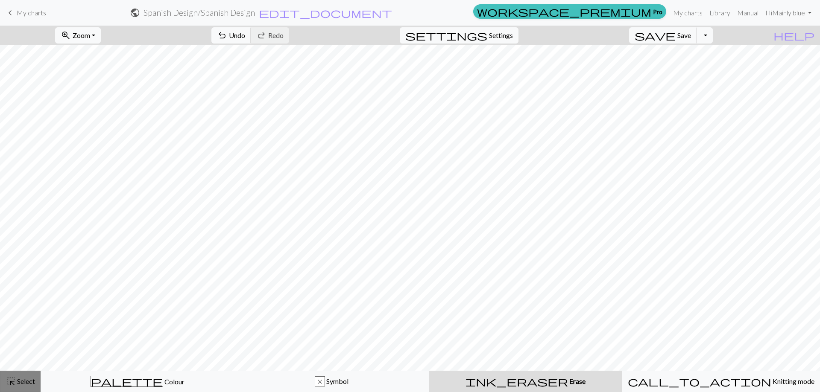
click at [29, 373] on button "highlight_alt Select Select" at bounding box center [20, 381] width 41 height 21
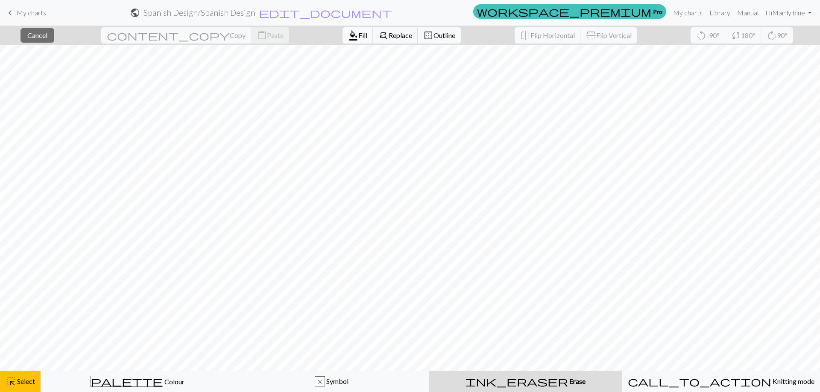
click at [348, 35] on span "format_color_fill" at bounding box center [353, 35] width 10 height 12
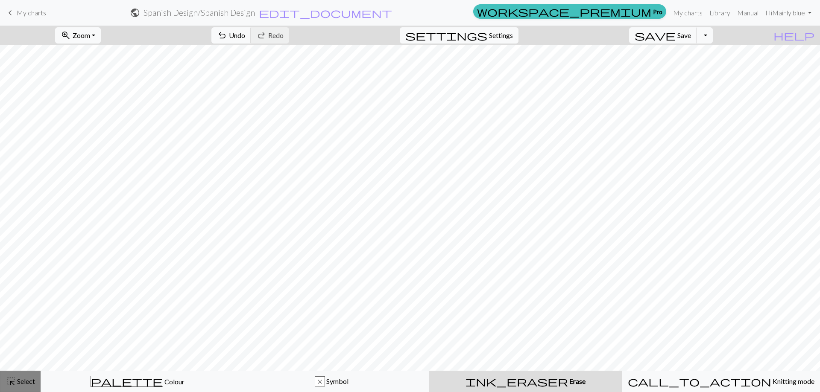
click at [18, 378] on span "Select" at bounding box center [25, 381] width 19 height 8
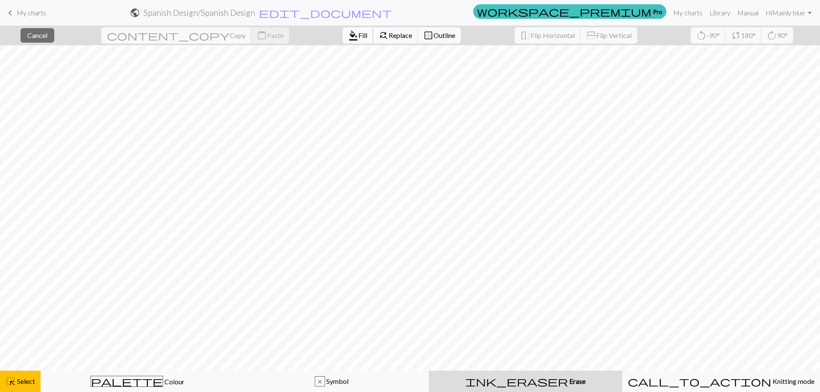
click at [358, 32] on span "Fill" at bounding box center [362, 35] width 9 height 8
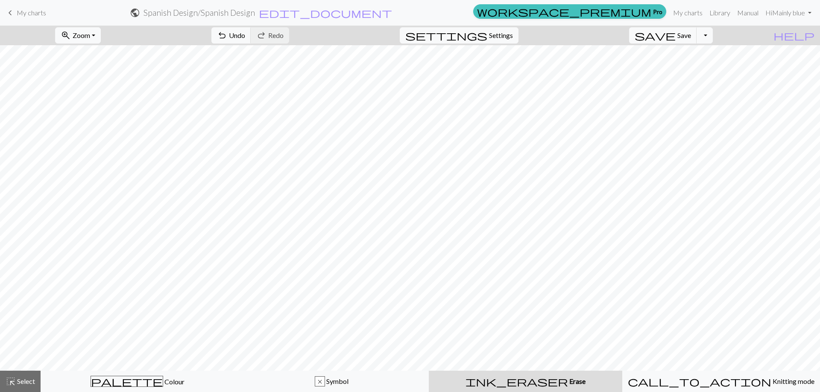
scroll to position [0, 0]
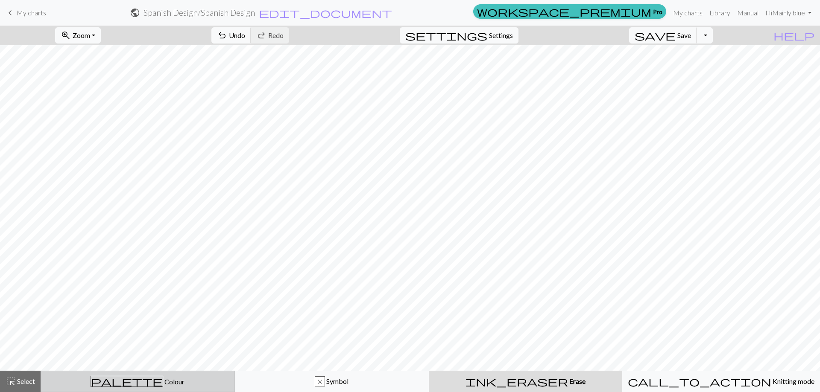
click at [76, 381] on div "palette Colour Colour" at bounding box center [137, 381] width 183 height 11
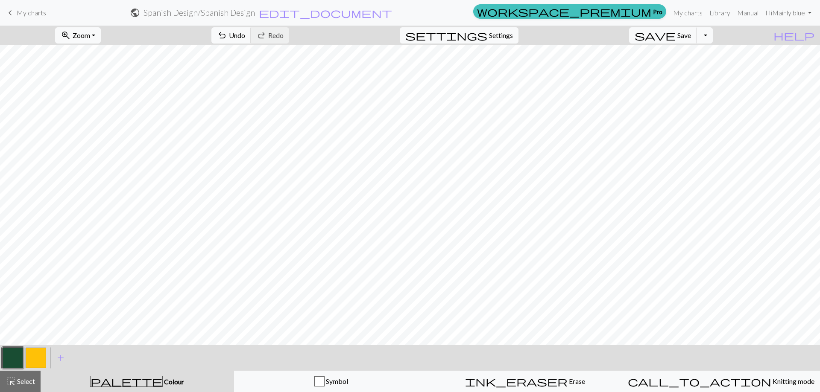
click at [40, 356] on button "button" at bounding box center [36, 358] width 20 height 20
drag, startPoint x: 10, startPoint y: 359, endPoint x: 24, endPoint y: 355, distance: 14.5
click at [12, 358] on button "button" at bounding box center [13, 358] width 20 height 20
click at [40, 355] on button "button" at bounding box center [36, 358] width 20 height 20
click at [11, 359] on button "button" at bounding box center [13, 358] width 20 height 20
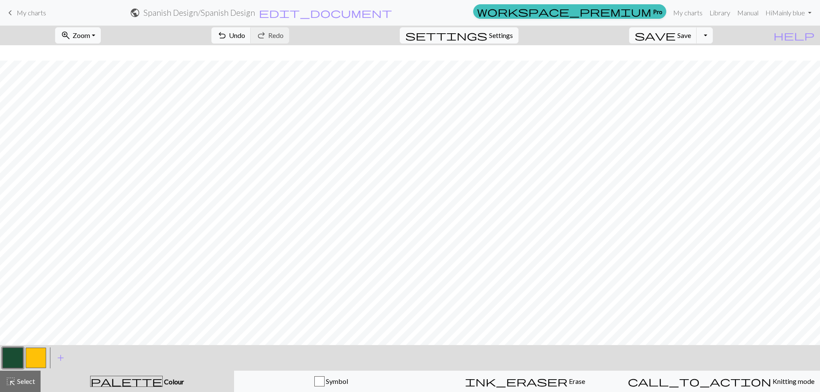
scroll to position [256, 0]
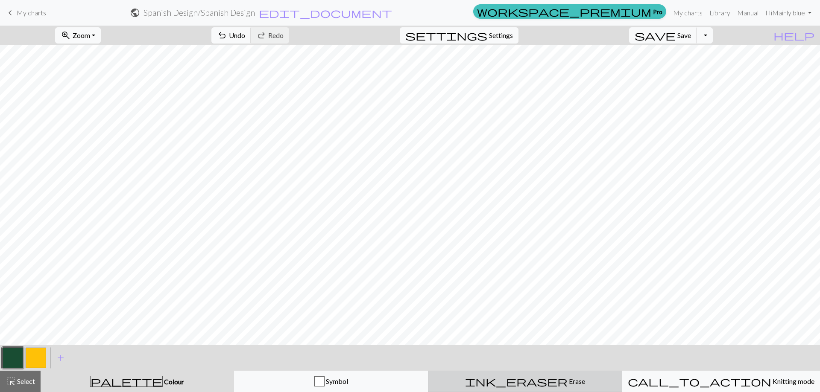
click at [567, 381] on div "ink_eraser Erase Erase" at bounding box center [524, 382] width 183 height 10
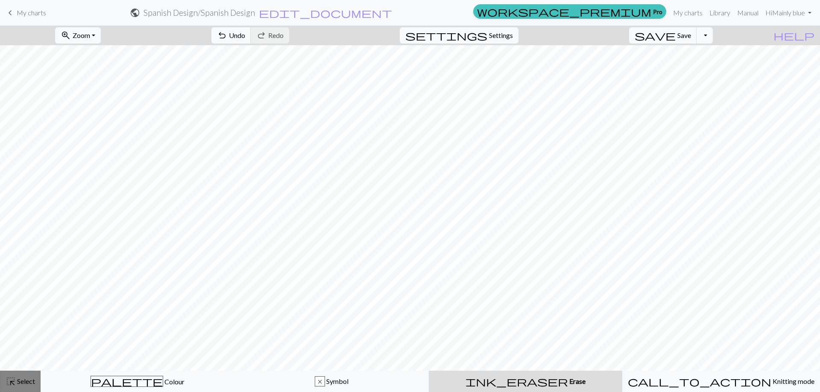
click at [25, 383] on span "Select" at bounding box center [25, 381] width 19 height 8
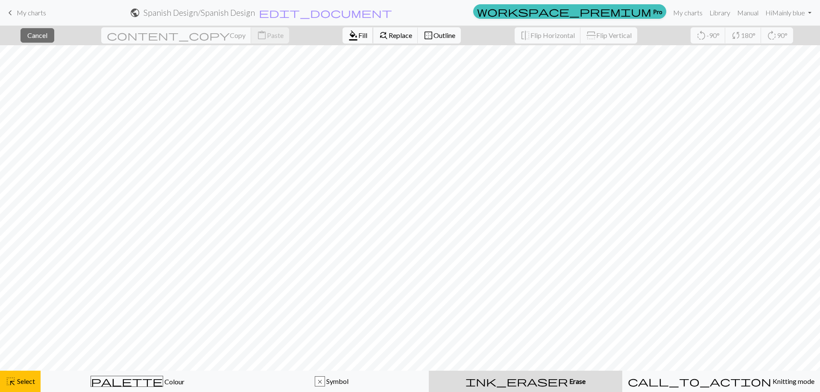
click at [358, 34] on span "Fill" at bounding box center [362, 35] width 9 height 8
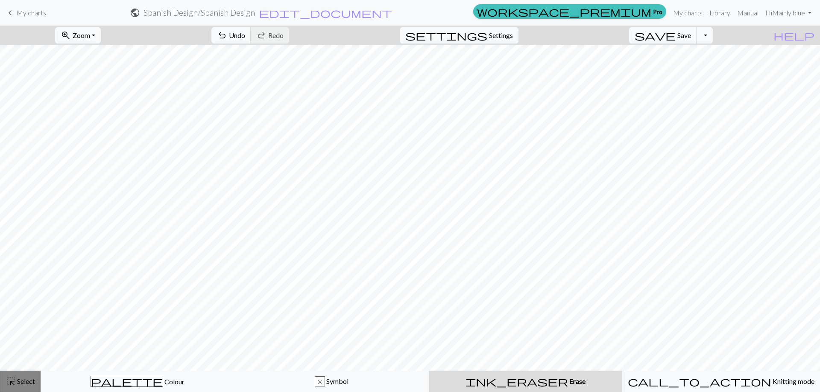
click at [29, 381] on span "Select" at bounding box center [25, 381] width 19 height 8
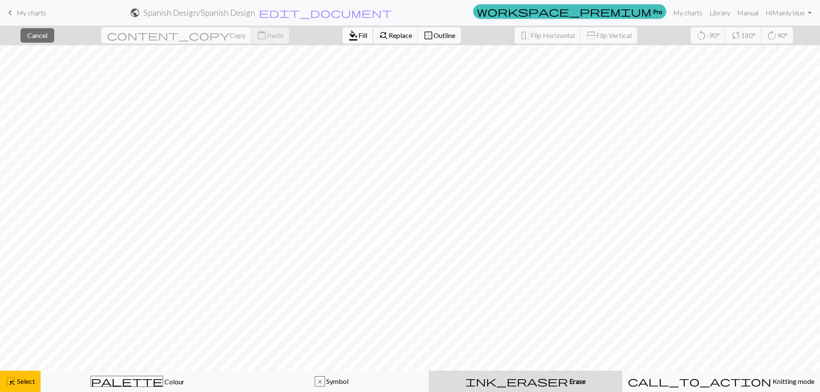
click at [342, 27] on button "format_color_fill Fill" at bounding box center [357, 35] width 31 height 16
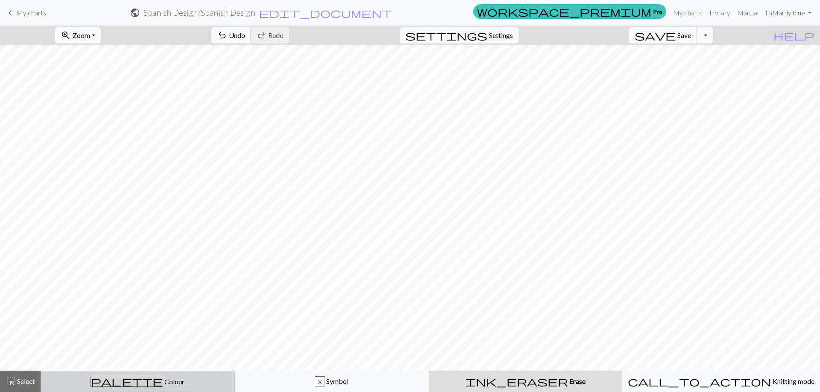
click at [87, 379] on div "palette Colour Colour" at bounding box center [137, 381] width 183 height 11
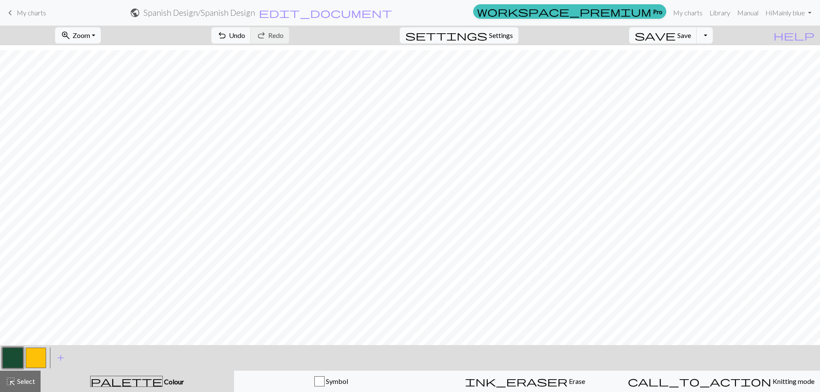
scroll to position [427, 0]
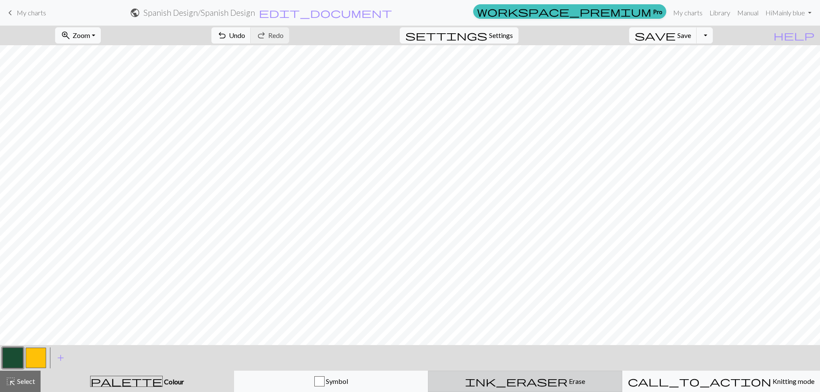
click at [536, 388] on button "ink_eraser Erase Erase" at bounding box center [525, 381] width 194 height 21
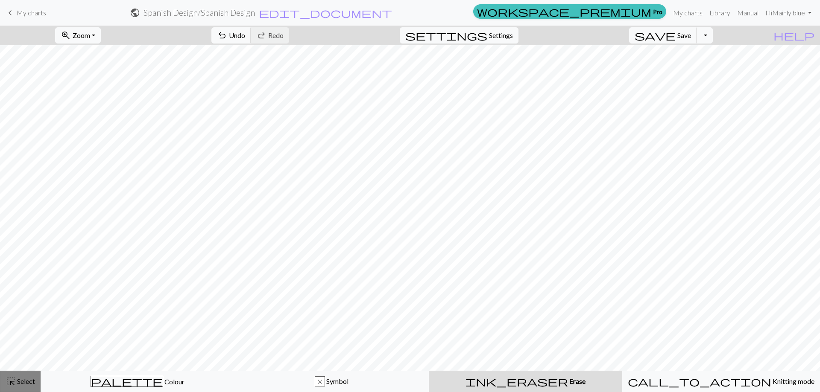
click at [28, 381] on span "Select" at bounding box center [25, 381] width 19 height 8
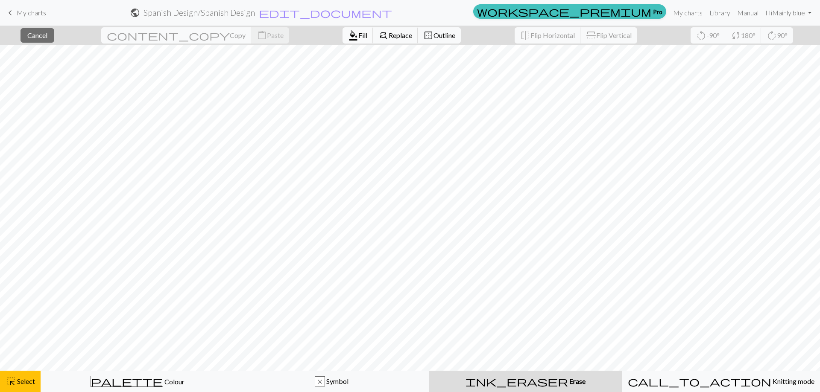
click at [348, 36] on span "format_color_fill" at bounding box center [353, 35] width 10 height 12
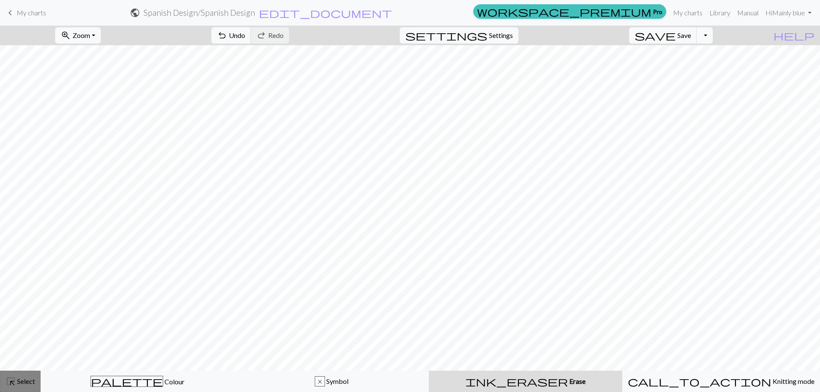
click at [31, 380] on span "Select" at bounding box center [25, 381] width 19 height 8
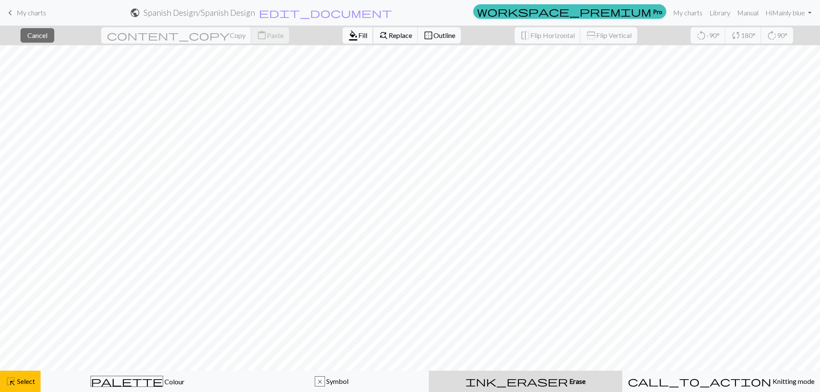
click at [348, 34] on span "format_color_fill" at bounding box center [353, 35] width 10 height 12
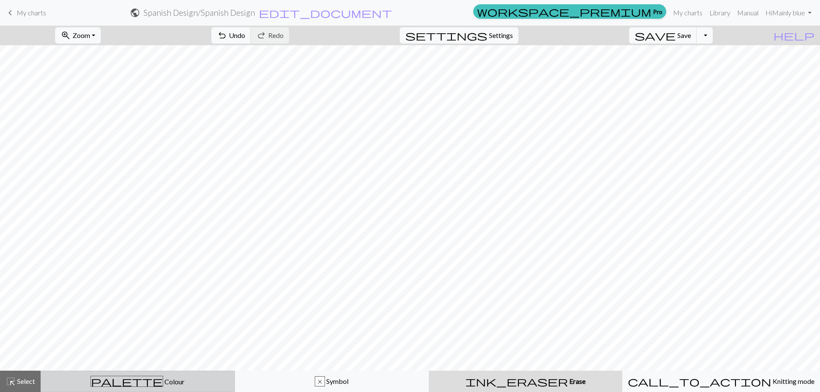
drag, startPoint x: 162, startPoint y: 385, endPoint x: 166, endPoint y: 382, distance: 5.2
click at [161, 385] on div "palette Colour Colour" at bounding box center [137, 381] width 183 height 11
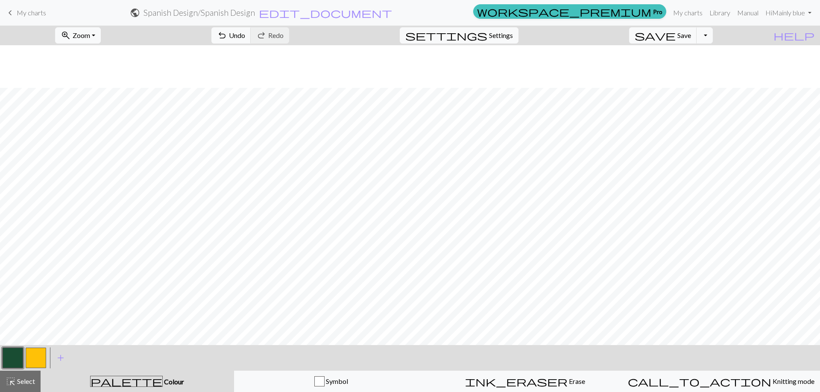
scroll to position [683, 0]
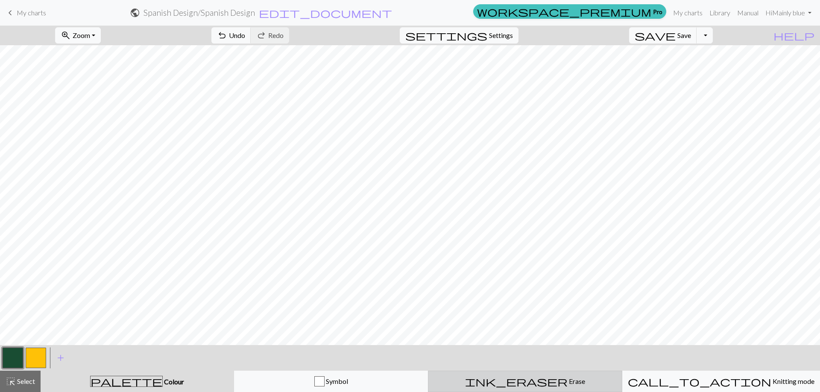
click at [503, 379] on div "ink_eraser Erase Erase" at bounding box center [524, 382] width 183 height 10
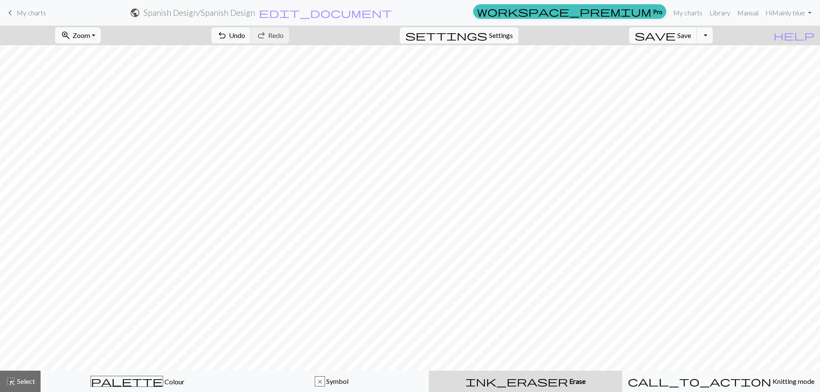
click at [15, 384] on span "highlight_alt" at bounding box center [11, 382] width 10 height 12
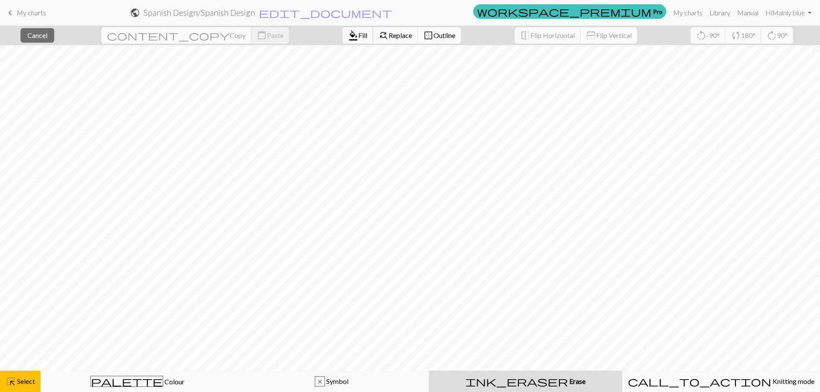
click at [348, 32] on span "format_color_fill" at bounding box center [353, 35] width 10 height 12
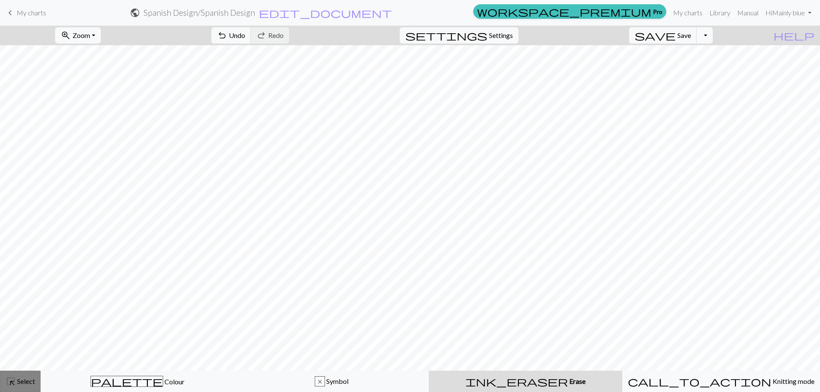
click at [31, 383] on span "Select" at bounding box center [25, 381] width 19 height 8
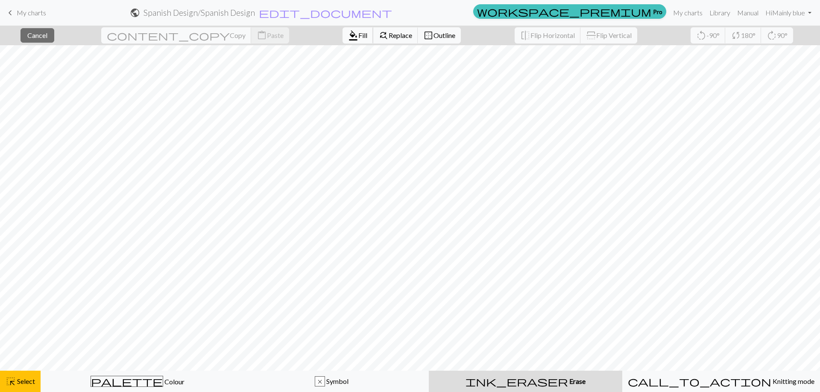
click at [358, 33] on span "Fill" at bounding box center [362, 35] width 9 height 8
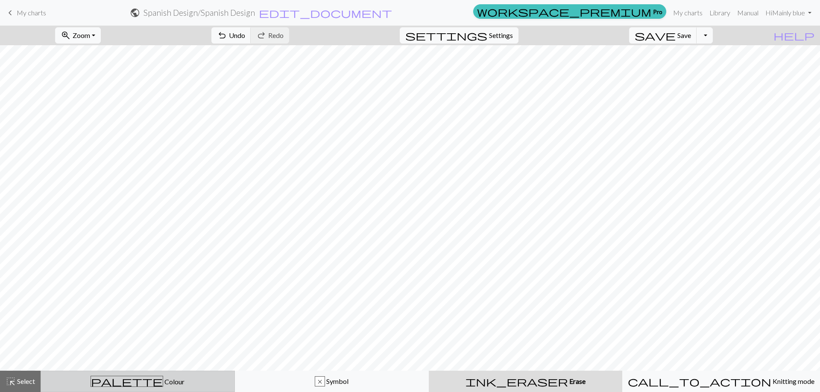
click at [109, 383] on div "palette Colour Colour" at bounding box center [137, 381] width 183 height 11
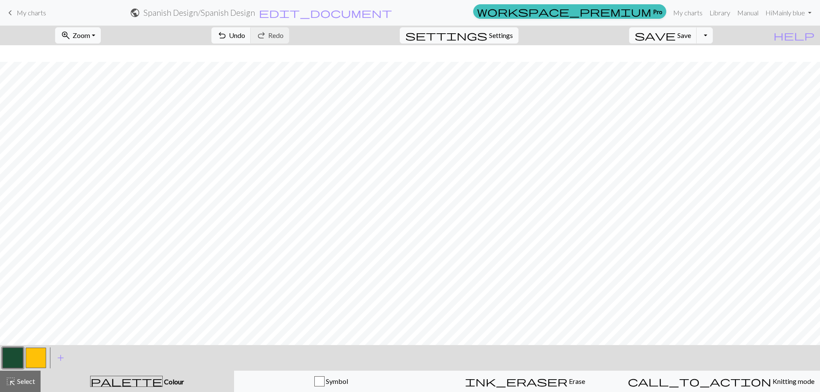
scroll to position [811, 0]
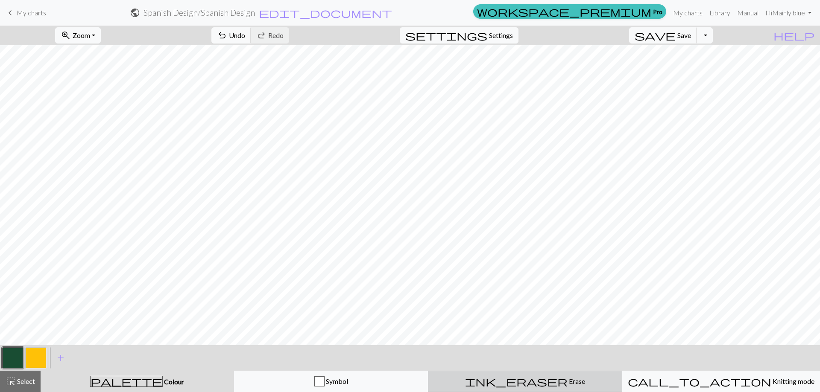
click at [512, 383] on div "ink_eraser Erase Erase" at bounding box center [524, 382] width 183 height 10
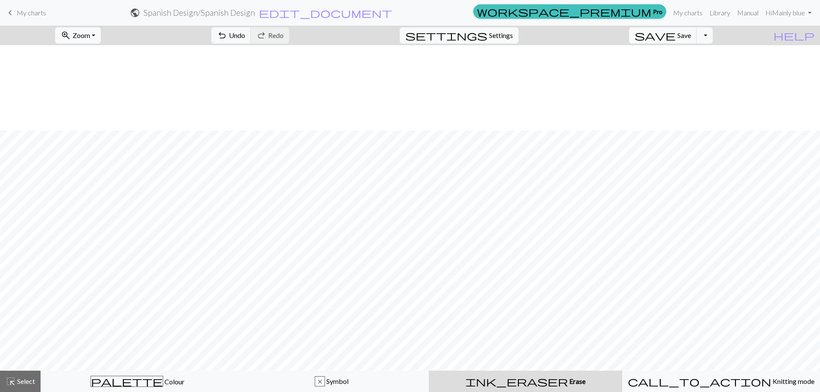
scroll to position [897, 0]
click at [14, 381] on span "highlight_alt" at bounding box center [11, 382] width 10 height 12
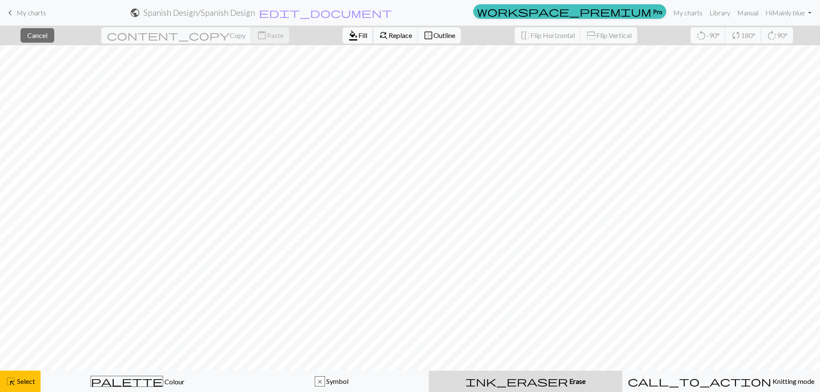
click at [358, 32] on span "Fill" at bounding box center [362, 35] width 9 height 8
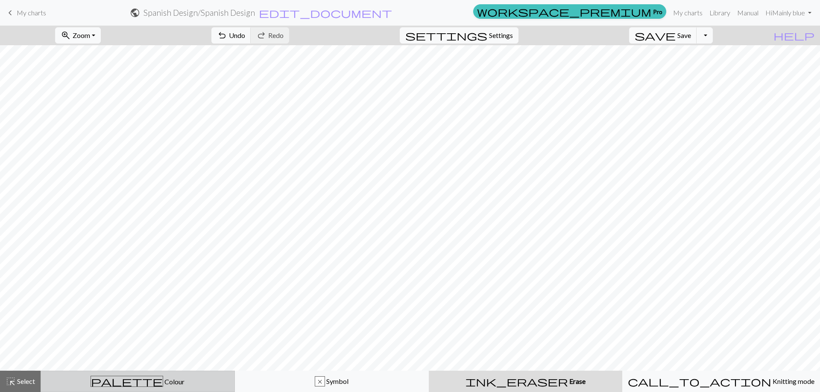
click at [99, 379] on div "palette Colour Colour" at bounding box center [137, 381] width 183 height 11
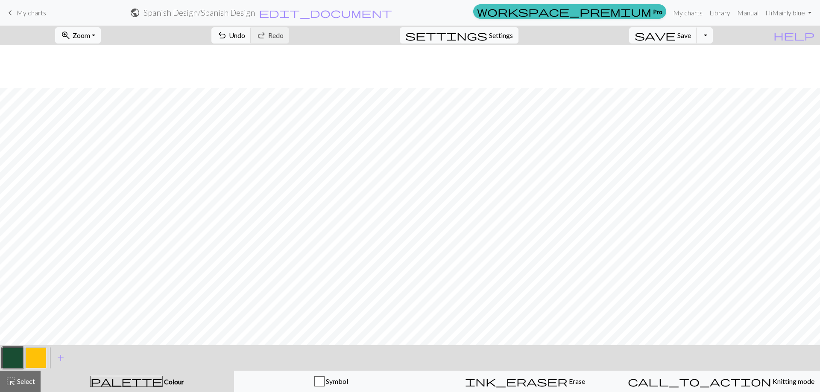
scroll to position [982, 0]
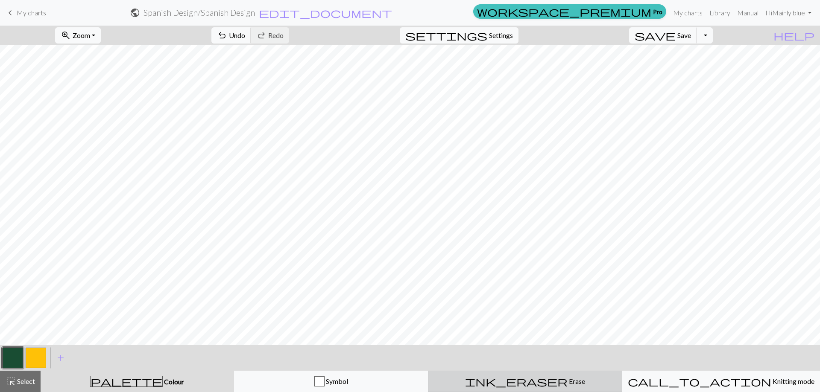
click at [506, 384] on div "ink_eraser Erase Erase" at bounding box center [524, 382] width 183 height 10
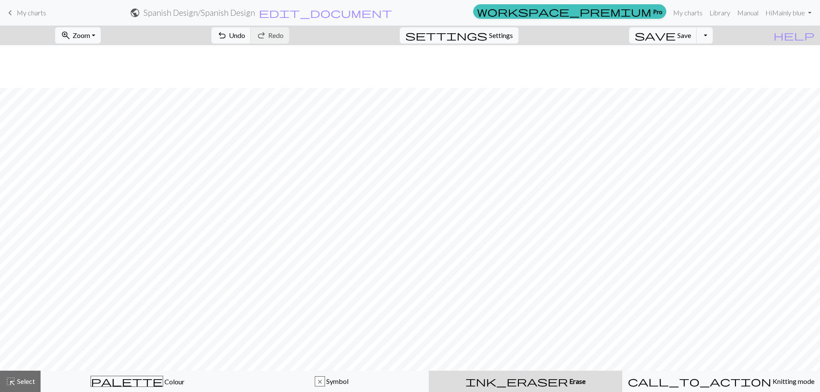
scroll to position [1025, 0]
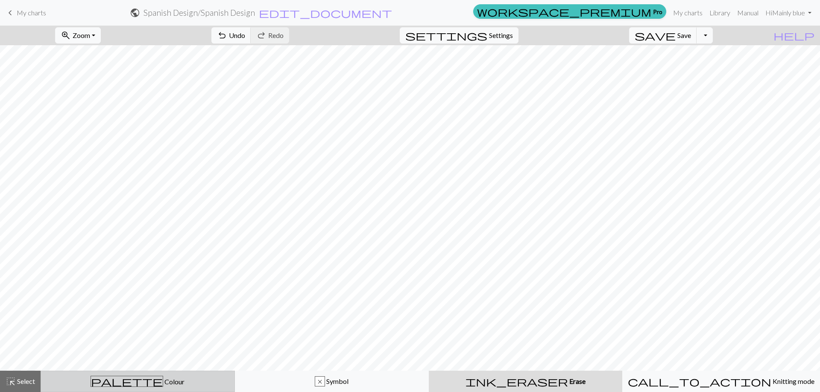
click at [125, 385] on span "palette" at bounding box center [127, 382] width 72 height 12
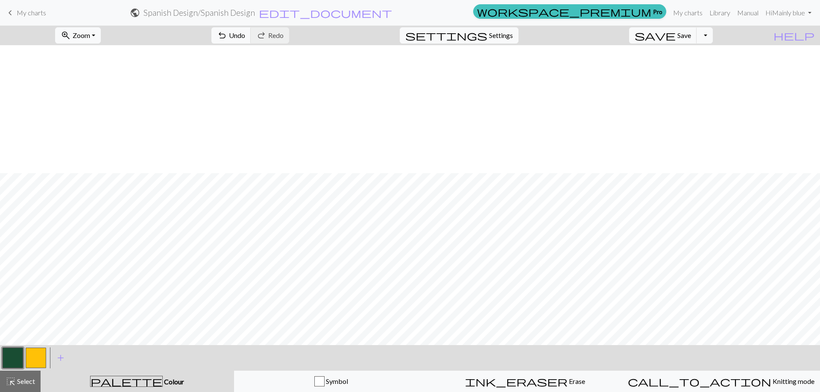
scroll to position [1153, 0]
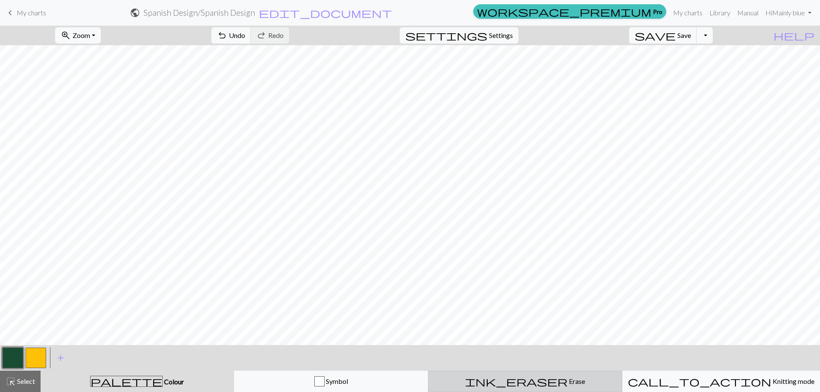
click at [503, 385] on div "ink_eraser Erase Erase" at bounding box center [524, 382] width 183 height 10
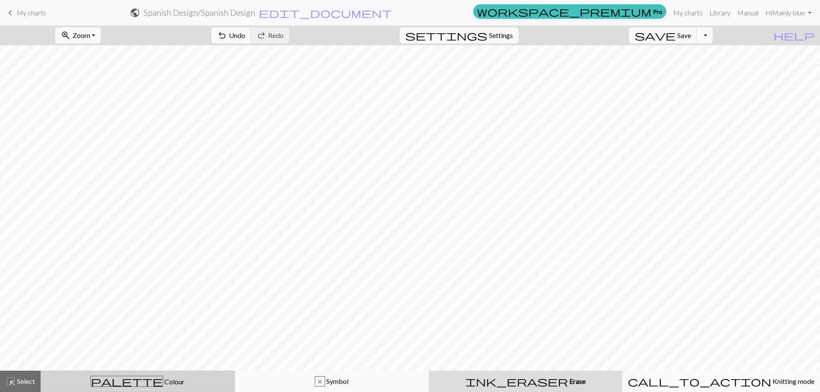
click at [123, 386] on span "palette" at bounding box center [127, 382] width 72 height 12
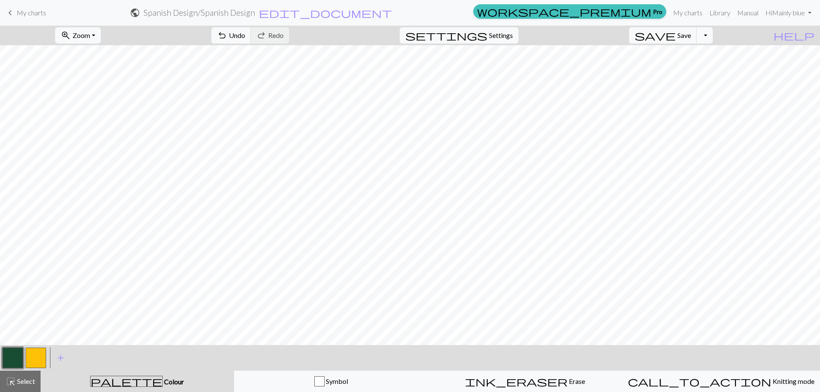
click at [37, 355] on button "button" at bounding box center [36, 358] width 20 height 20
click at [31, 359] on button "button" at bounding box center [36, 358] width 20 height 20
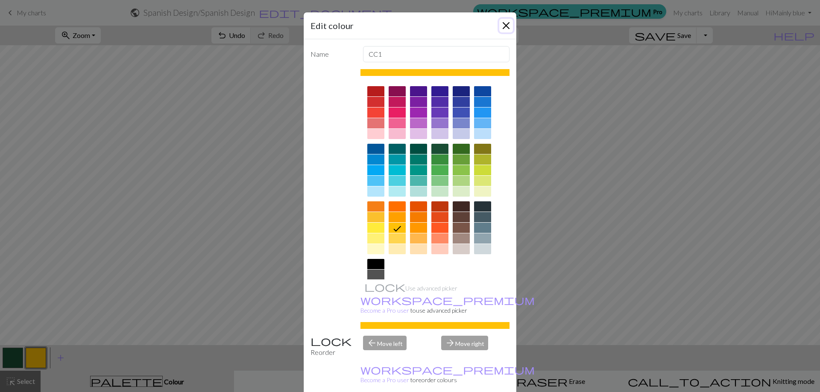
click at [504, 22] on button "Close" at bounding box center [506, 26] width 14 height 14
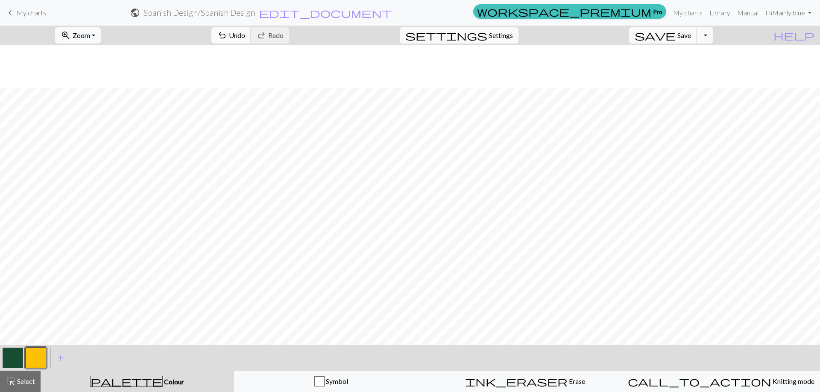
scroll to position [43, 0]
click at [13, 362] on button "button" at bounding box center [13, 358] width 20 height 20
click at [33, 364] on button "button" at bounding box center [36, 358] width 20 height 20
click at [12, 354] on button "button" at bounding box center [13, 358] width 20 height 20
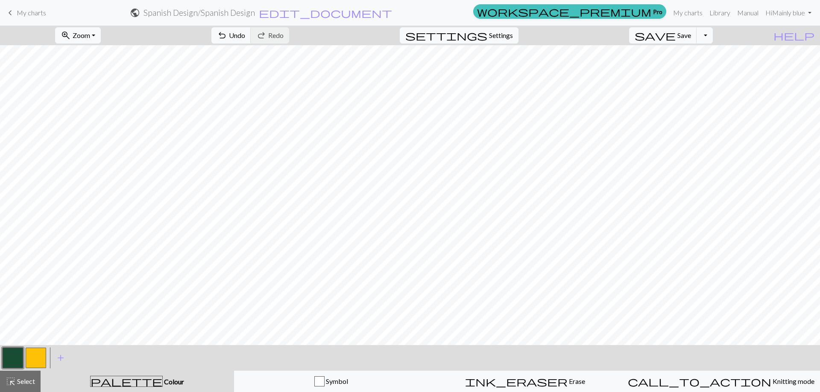
click at [40, 354] on button "button" at bounding box center [36, 358] width 20 height 20
click at [15, 355] on button "button" at bounding box center [13, 358] width 20 height 20
click at [38, 353] on button "button" at bounding box center [36, 358] width 20 height 20
click at [23, 359] on div at bounding box center [12, 358] width 23 height 23
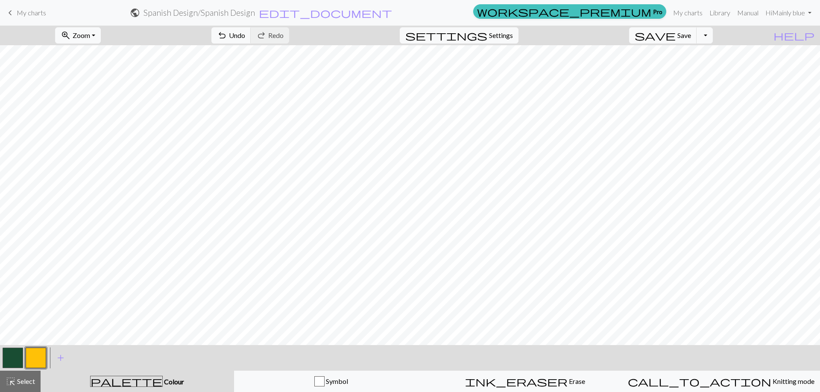
click at [17, 359] on button "button" at bounding box center [13, 358] width 20 height 20
click at [36, 356] on button "button" at bounding box center [36, 358] width 20 height 20
click at [11, 359] on button "button" at bounding box center [13, 358] width 20 height 20
click at [32, 356] on button "button" at bounding box center [36, 358] width 20 height 20
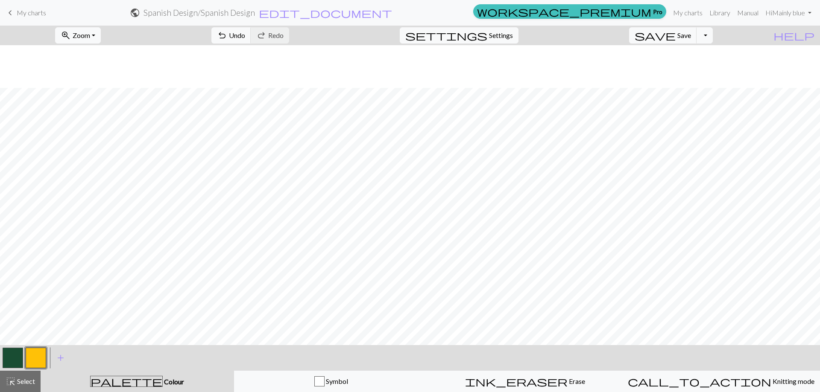
scroll to position [384, 0]
click at [4, 356] on button "button" at bounding box center [13, 358] width 20 height 20
click at [37, 361] on button "button" at bounding box center [36, 358] width 20 height 20
click at [3, 362] on button "button" at bounding box center [13, 358] width 20 height 20
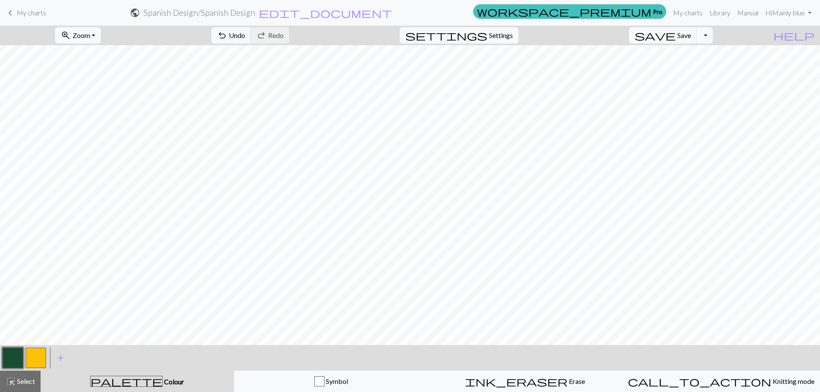
click at [26, 362] on button "button" at bounding box center [36, 358] width 20 height 20
click at [12, 366] on button "button" at bounding box center [13, 358] width 20 height 20
click at [35, 354] on button "button" at bounding box center [36, 358] width 20 height 20
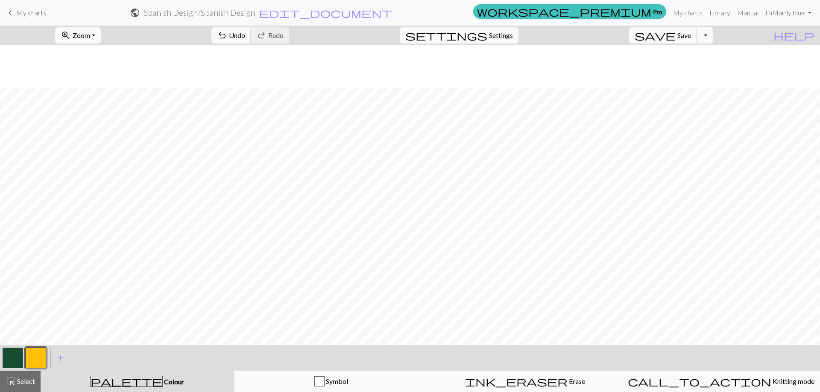
scroll to position [939, 0]
click at [15, 359] on button "button" at bounding box center [13, 358] width 20 height 20
click at [28, 356] on button "button" at bounding box center [36, 358] width 20 height 20
click at [17, 361] on button "button" at bounding box center [13, 358] width 20 height 20
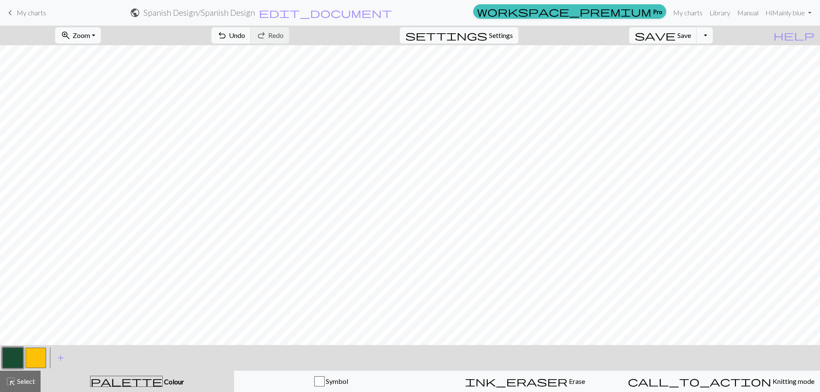
click at [43, 359] on button "button" at bounding box center [36, 358] width 20 height 20
click at [21, 358] on button "button" at bounding box center [13, 358] width 20 height 20
click at [35, 359] on button "button" at bounding box center [36, 358] width 20 height 20
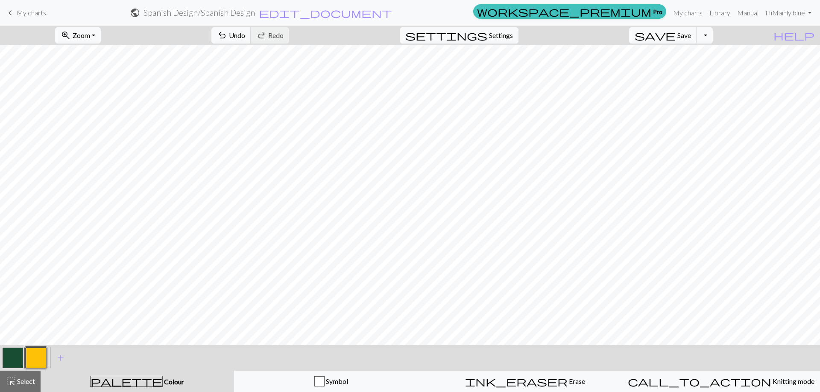
click at [17, 357] on button "button" at bounding box center [13, 358] width 20 height 20
click at [35, 358] on button "button" at bounding box center [36, 358] width 20 height 20
click at [18, 359] on button "button" at bounding box center [13, 358] width 20 height 20
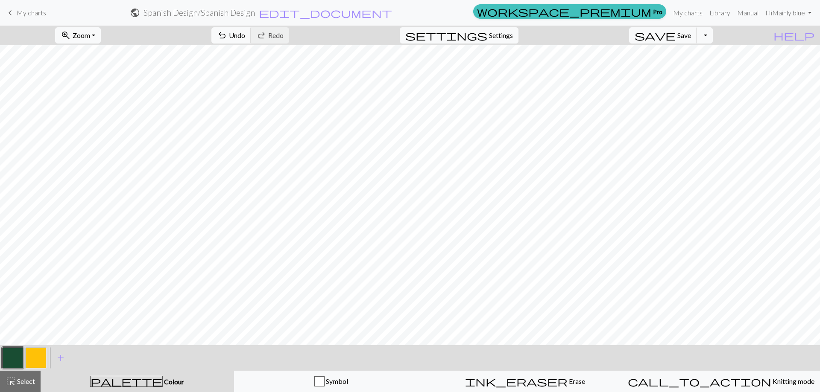
click at [35, 354] on button "button" at bounding box center [36, 358] width 20 height 20
drag, startPoint x: 18, startPoint y: 360, endPoint x: 24, endPoint y: 352, distance: 10.6
click at [18, 359] on button "button" at bounding box center [13, 358] width 20 height 20
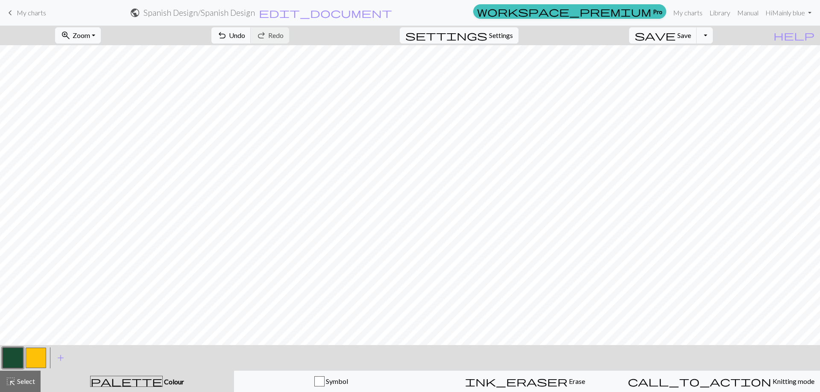
click at [37, 357] on button "button" at bounding box center [36, 358] width 20 height 20
click at [18, 358] on button "button" at bounding box center [13, 358] width 20 height 20
click at [31, 358] on button "button" at bounding box center [36, 358] width 20 height 20
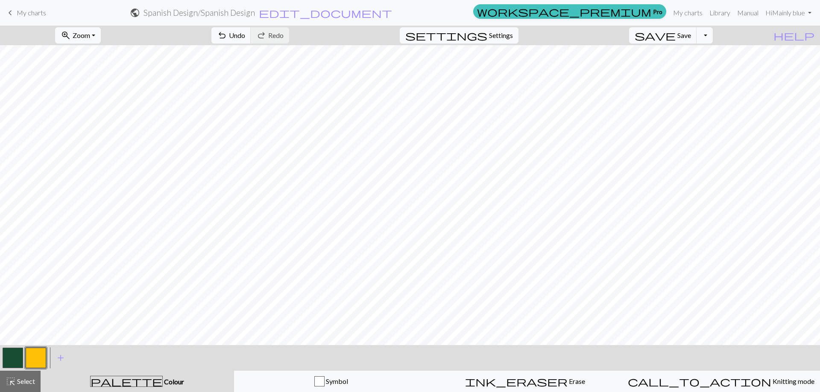
click at [6, 359] on button "button" at bounding box center [13, 358] width 20 height 20
click at [40, 357] on button "button" at bounding box center [36, 358] width 20 height 20
click at [13, 355] on button "button" at bounding box center [13, 358] width 20 height 20
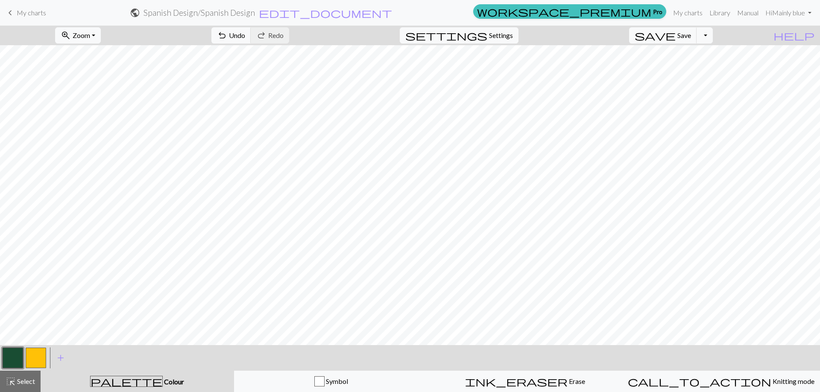
drag, startPoint x: 33, startPoint y: 361, endPoint x: 35, endPoint y: 356, distance: 5.7
click at [33, 359] on button "button" at bounding box center [36, 358] width 20 height 20
click at [15, 362] on button "button" at bounding box center [13, 358] width 20 height 20
click at [32, 362] on button "button" at bounding box center [36, 358] width 20 height 20
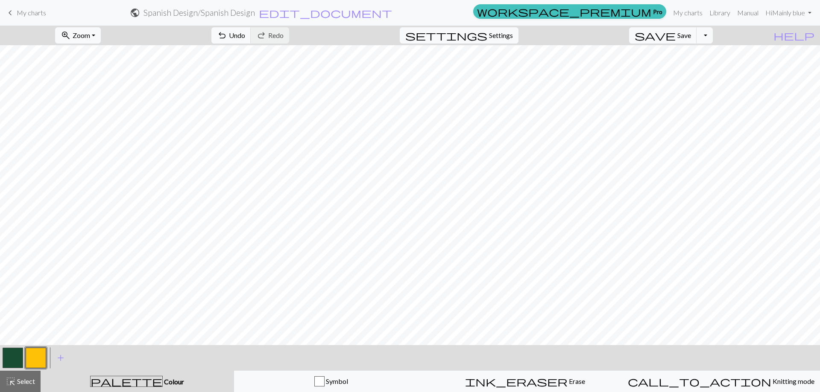
click at [14, 360] on button "button" at bounding box center [13, 358] width 20 height 20
click at [36, 359] on button "button" at bounding box center [36, 358] width 20 height 20
click at [19, 356] on button "button" at bounding box center [13, 358] width 20 height 20
click at [28, 387] on button "highlight_alt Select Select" at bounding box center [20, 381] width 41 height 21
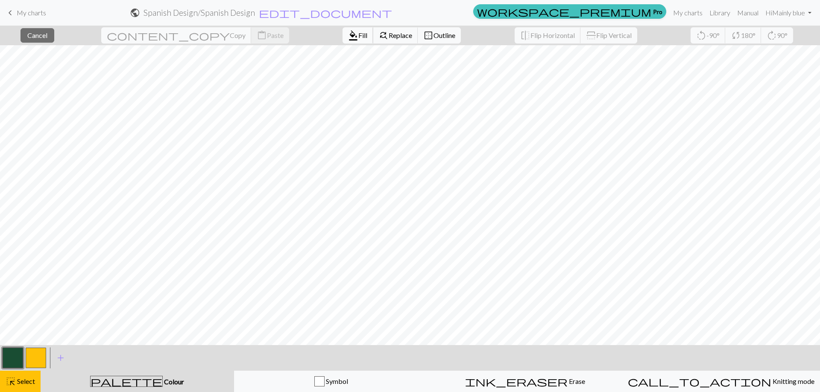
click at [342, 30] on button "format_color_fill Fill" at bounding box center [357, 35] width 31 height 16
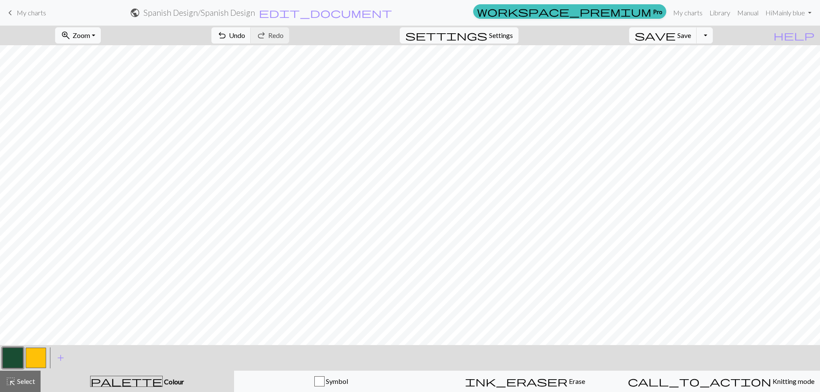
click at [33, 357] on button "button" at bounding box center [36, 358] width 20 height 20
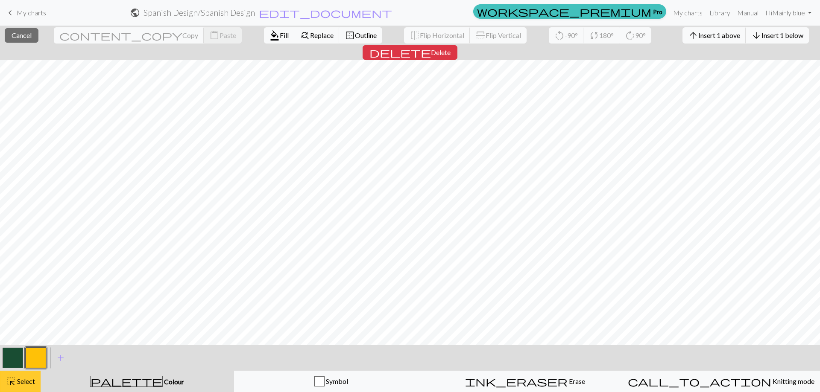
click at [24, 374] on button "highlight_alt Select Select" at bounding box center [20, 381] width 41 height 21
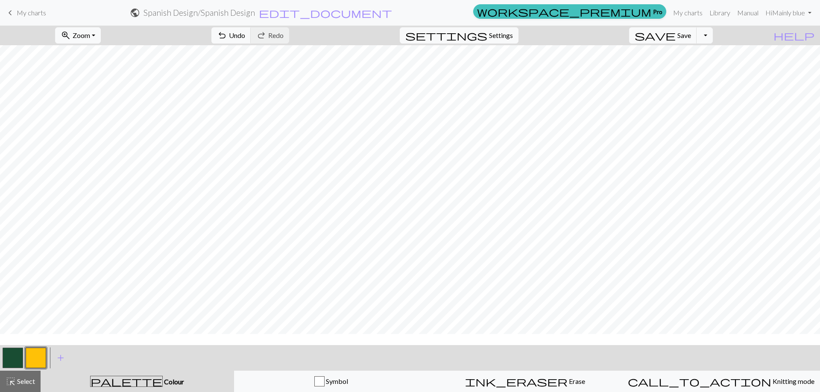
scroll to position [1077, 0]
click at [18, 352] on button "button" at bounding box center [13, 358] width 20 height 20
click at [37, 360] on button "button" at bounding box center [36, 358] width 20 height 20
click at [13, 359] on button "button" at bounding box center [13, 358] width 20 height 20
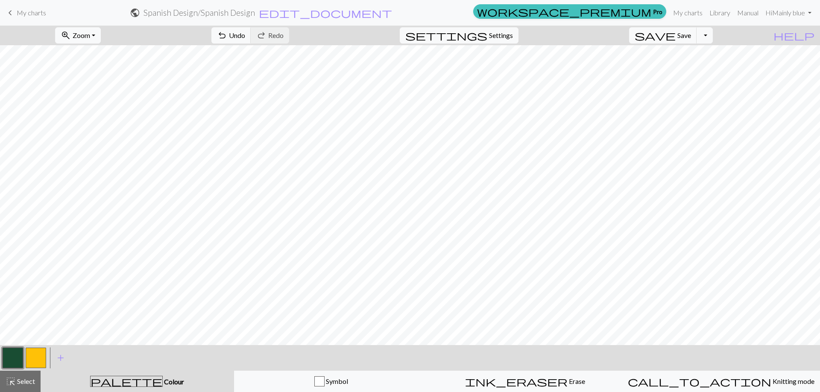
click at [34, 363] on button "button" at bounding box center [36, 358] width 20 height 20
drag, startPoint x: 19, startPoint y: 358, endPoint x: 31, endPoint y: 342, distance: 19.8
click at [19, 358] on button "button" at bounding box center [13, 358] width 20 height 20
click at [30, 357] on button "button" at bounding box center [36, 358] width 20 height 20
click at [16, 362] on button "button" at bounding box center [13, 358] width 20 height 20
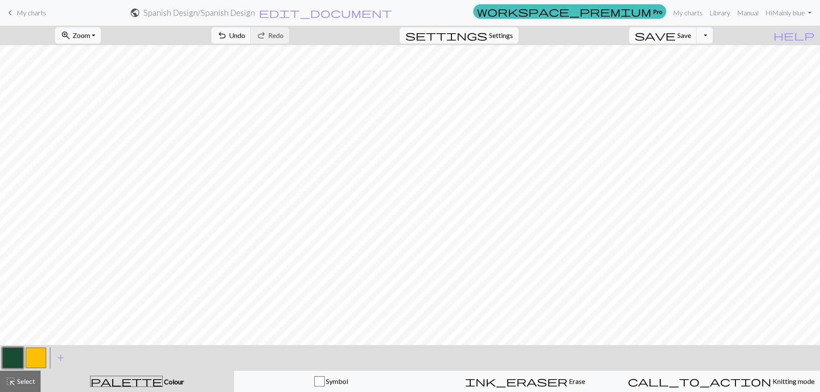
click at [32, 357] on button "button" at bounding box center [36, 358] width 20 height 20
click at [14, 355] on button "button" at bounding box center [13, 358] width 20 height 20
click at [40, 350] on button "button" at bounding box center [36, 358] width 20 height 20
click at [18, 355] on button "button" at bounding box center [13, 358] width 20 height 20
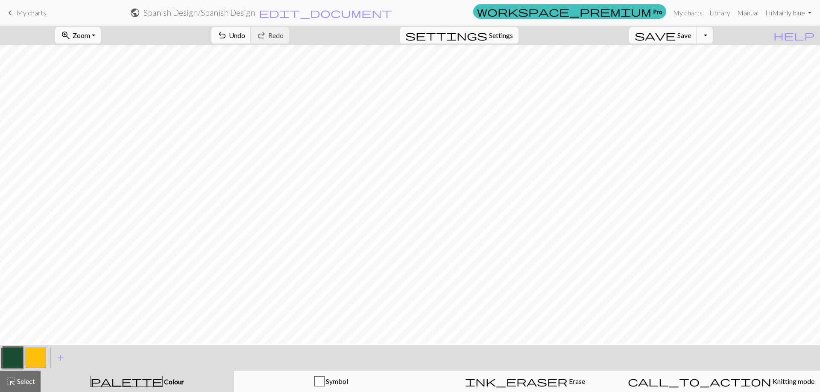
scroll to position [778, 0]
click at [30, 355] on button "button" at bounding box center [36, 358] width 20 height 20
click at [13, 356] on button "button" at bounding box center [13, 358] width 20 height 20
click at [41, 356] on button "button" at bounding box center [36, 358] width 20 height 20
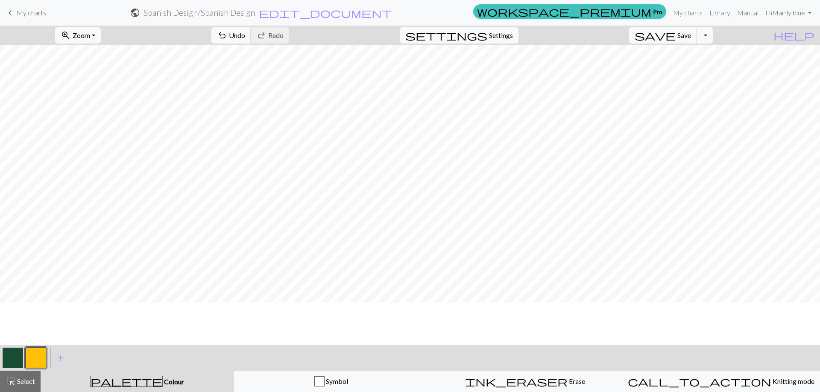
scroll to position [607, 0]
click at [14, 357] on button "button" at bounding box center [13, 358] width 20 height 20
click at [41, 359] on button "button" at bounding box center [36, 358] width 20 height 20
click at [13, 356] on button "button" at bounding box center [13, 358] width 20 height 20
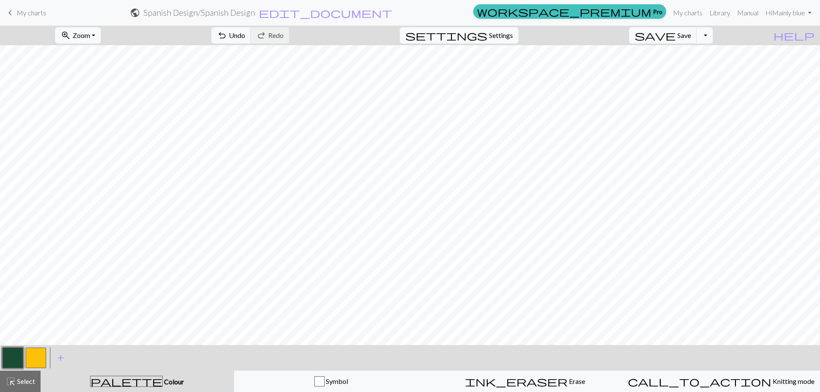
drag, startPoint x: 29, startPoint y: 357, endPoint x: 36, endPoint y: 344, distance: 15.1
click at [29, 357] on button "button" at bounding box center [36, 358] width 20 height 20
drag, startPoint x: 17, startPoint y: 355, endPoint x: 18, endPoint y: 344, distance: 11.2
click at [17, 354] on button "button" at bounding box center [13, 358] width 20 height 20
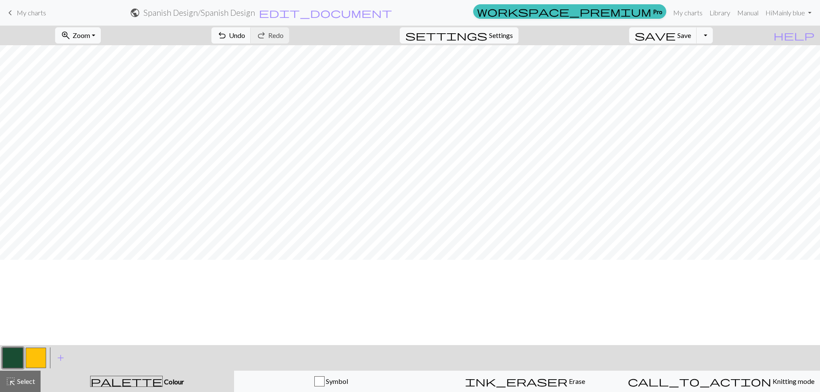
scroll to position [351, 0]
drag, startPoint x: 38, startPoint y: 358, endPoint x: 39, endPoint y: 344, distance: 13.7
click at [37, 358] on button "button" at bounding box center [36, 358] width 20 height 20
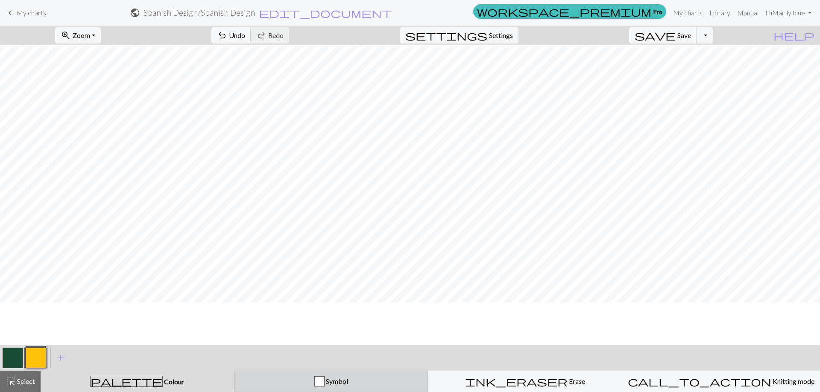
scroll to position [394, 0]
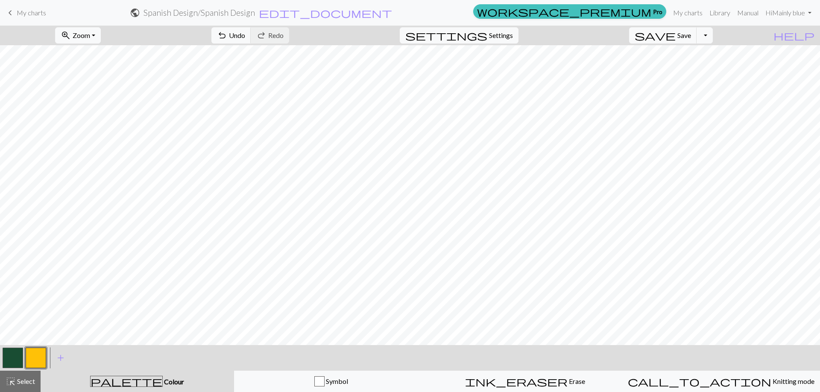
click at [15, 358] on button "button" at bounding box center [13, 358] width 20 height 20
click at [41, 355] on button "button" at bounding box center [36, 358] width 20 height 20
click at [20, 356] on button "button" at bounding box center [13, 358] width 20 height 20
click at [31, 355] on button "button" at bounding box center [36, 358] width 20 height 20
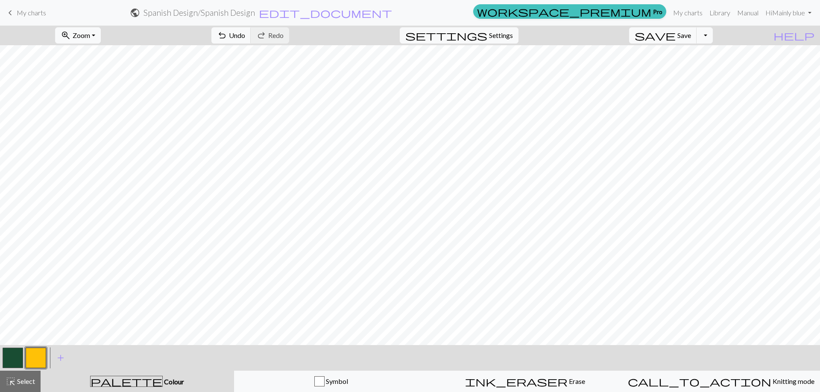
click at [13, 357] on button "button" at bounding box center [13, 358] width 20 height 20
click at [28, 354] on button "button" at bounding box center [36, 358] width 20 height 20
click at [15, 354] on button "button" at bounding box center [13, 358] width 20 height 20
click at [32, 358] on button "button" at bounding box center [36, 358] width 20 height 20
click at [11, 360] on button "button" at bounding box center [13, 358] width 20 height 20
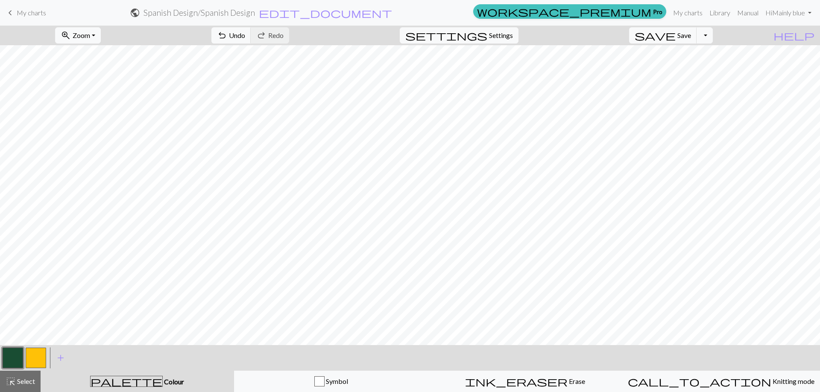
click at [35, 358] on button "button" at bounding box center [36, 358] width 20 height 20
drag, startPoint x: 6, startPoint y: 358, endPoint x: 11, endPoint y: 343, distance: 15.9
click at [6, 359] on button "button" at bounding box center [13, 358] width 20 height 20
drag, startPoint x: 36, startPoint y: 359, endPoint x: 42, endPoint y: 354, distance: 8.5
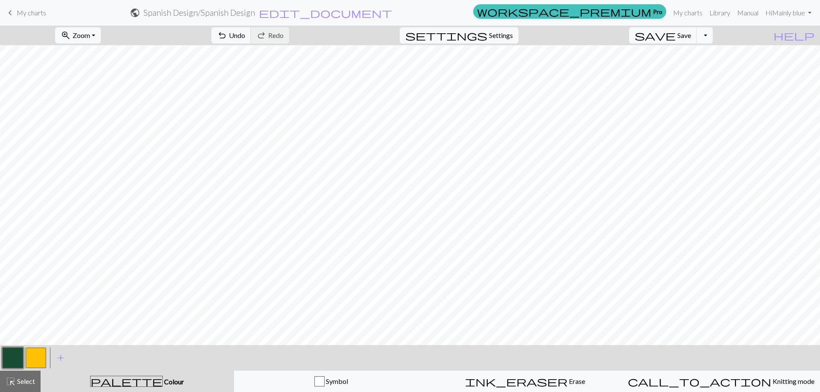
click at [37, 359] on button "button" at bounding box center [36, 358] width 20 height 20
click at [15, 355] on button "button" at bounding box center [13, 358] width 20 height 20
click at [36, 365] on button "button" at bounding box center [36, 358] width 20 height 20
click at [10, 356] on button "button" at bounding box center [13, 358] width 20 height 20
click at [40, 354] on button "button" at bounding box center [36, 358] width 20 height 20
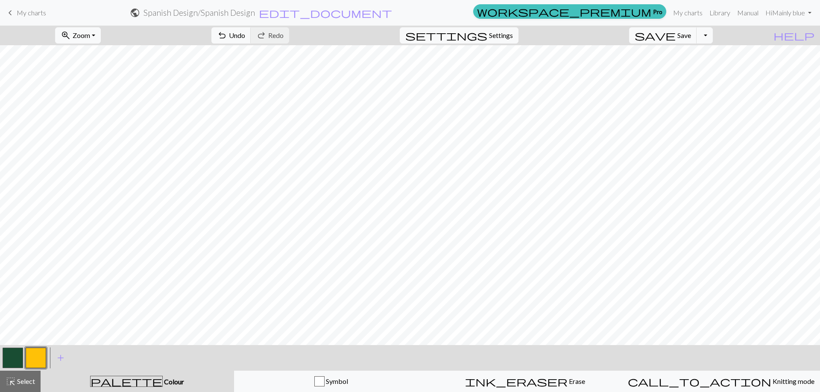
click at [19, 348] on button "button" at bounding box center [13, 358] width 20 height 20
click at [32, 351] on button "button" at bounding box center [36, 358] width 20 height 20
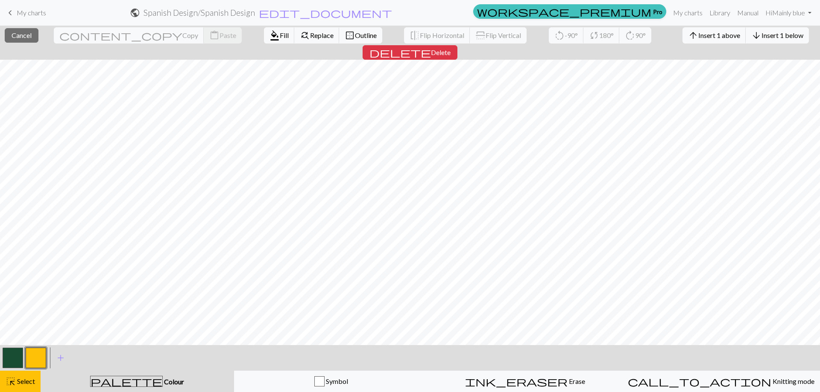
scroll to position [180, 0]
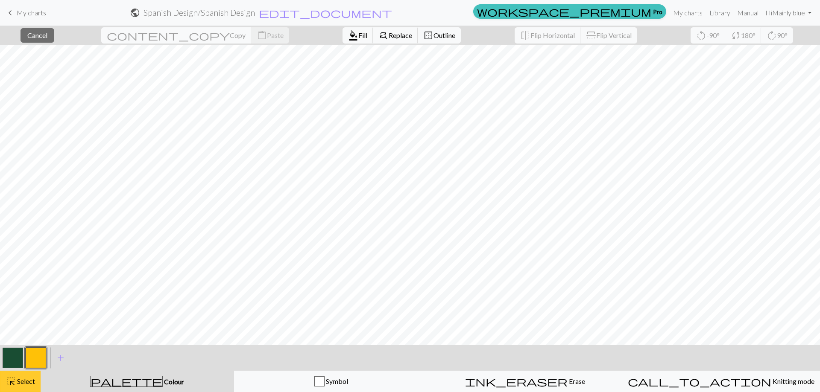
click at [29, 383] on span "Select" at bounding box center [25, 381] width 19 height 8
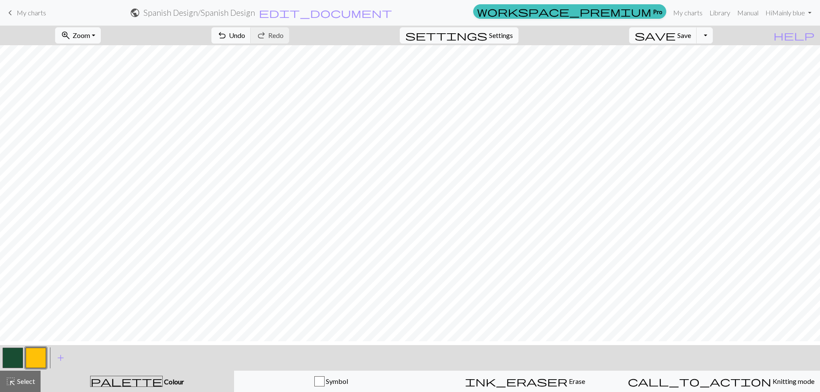
scroll to position [137, 0]
click at [15, 356] on button "button" at bounding box center [13, 358] width 20 height 20
click at [39, 356] on button "button" at bounding box center [36, 358] width 20 height 20
click at [15, 357] on button "button" at bounding box center [13, 358] width 20 height 20
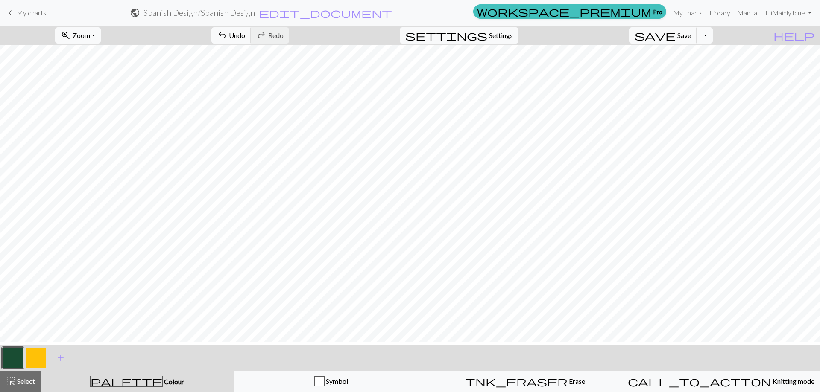
scroll to position [137, 0]
click at [29, 356] on button "button" at bounding box center [36, 358] width 20 height 20
click at [22, 357] on button "button" at bounding box center [13, 358] width 20 height 20
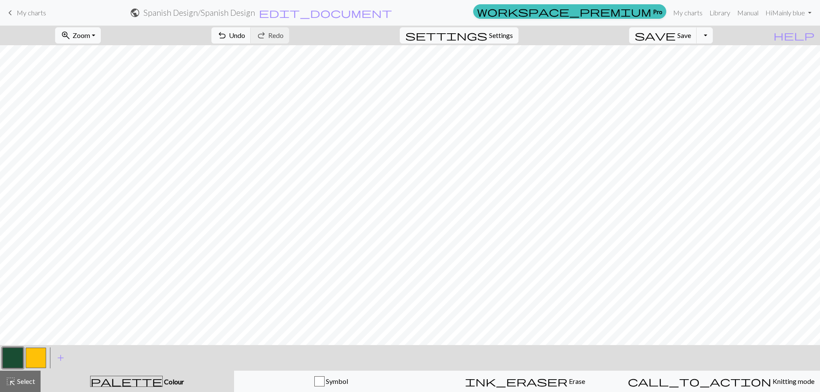
click at [34, 353] on button "button" at bounding box center [36, 358] width 20 height 20
click at [10, 356] on button "button" at bounding box center [13, 358] width 20 height 20
click at [18, 352] on button "button" at bounding box center [13, 358] width 20 height 20
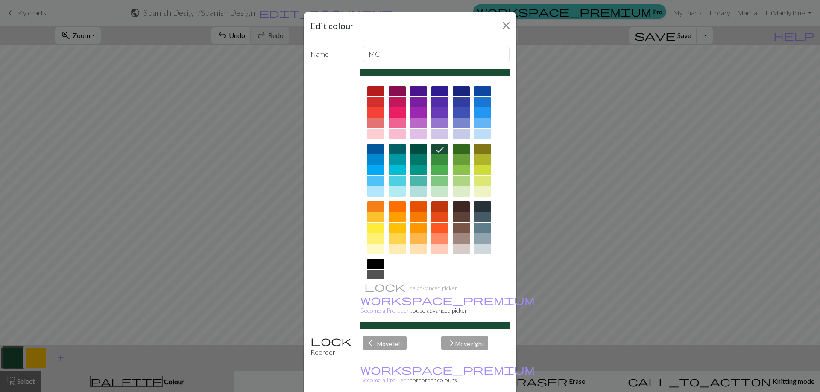
click at [27, 357] on div "Edit colour Name MC Use advanced picker workspace_premium Become a Pro user to …" at bounding box center [410, 196] width 820 height 392
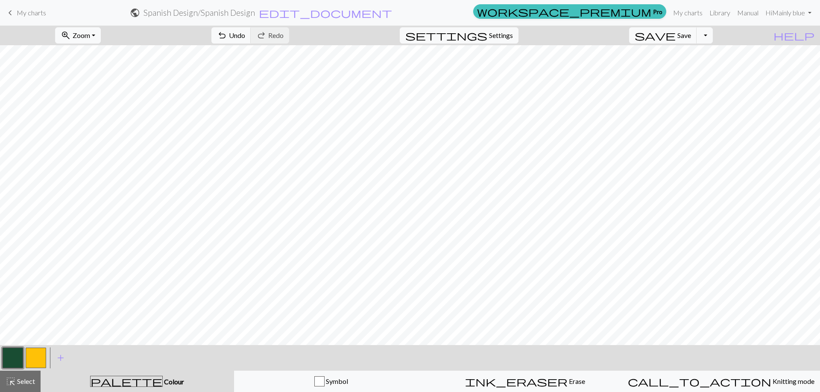
click at [41, 360] on button "button" at bounding box center [36, 358] width 20 height 20
click at [0, 359] on div "< > add Add a colour" at bounding box center [410, 358] width 820 height 26
click at [12, 359] on button "button" at bounding box center [13, 358] width 20 height 20
click at [41, 352] on button "button" at bounding box center [36, 358] width 20 height 20
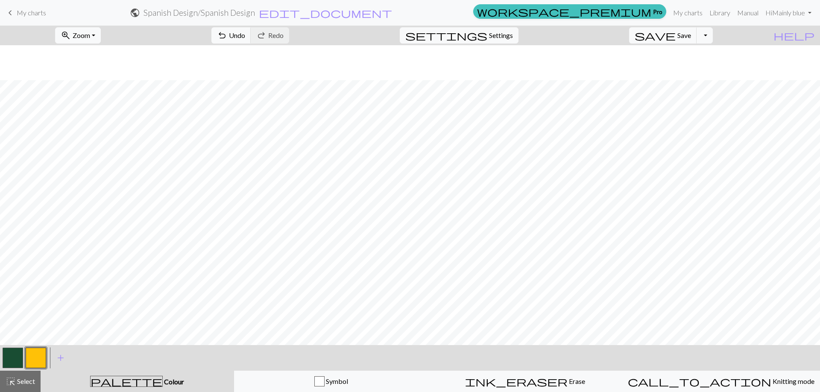
scroll to position [419, 0]
click at [4, 353] on button "button" at bounding box center [13, 358] width 20 height 20
drag, startPoint x: 41, startPoint y: 358, endPoint x: 158, endPoint y: 341, distance: 117.8
click at [42, 357] on button "button" at bounding box center [36, 358] width 20 height 20
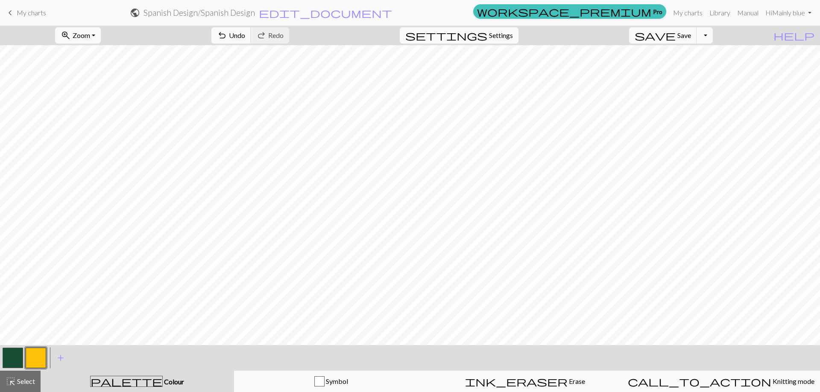
click at [10, 355] on button "button" at bounding box center [13, 358] width 20 height 20
click at [33, 361] on button "button" at bounding box center [36, 358] width 20 height 20
click at [13, 354] on button "button" at bounding box center [13, 358] width 20 height 20
click at [31, 356] on button "button" at bounding box center [36, 358] width 20 height 20
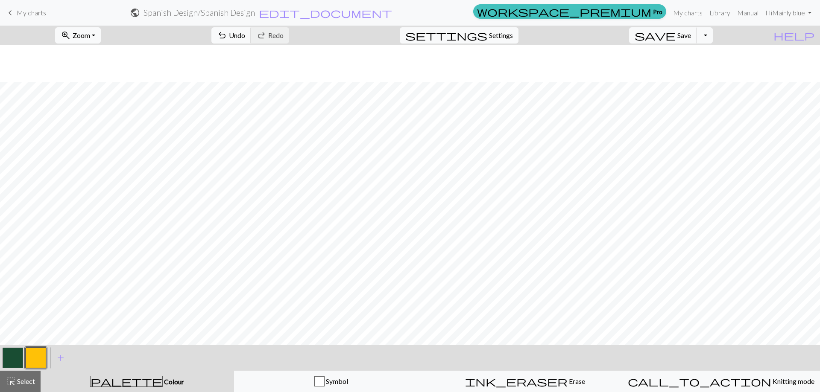
scroll to position [846, 0]
click at [0, 354] on div "< > add Add a colour" at bounding box center [410, 358] width 820 height 26
click at [19, 354] on button "button" at bounding box center [13, 358] width 20 height 20
click at [28, 355] on button "button" at bounding box center [36, 358] width 20 height 20
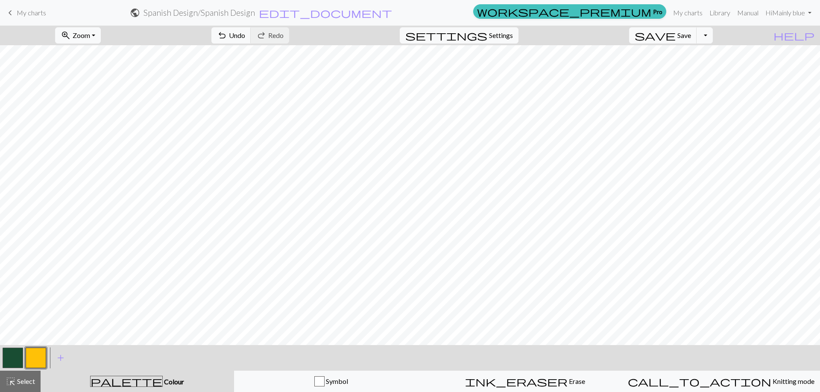
click at [8, 353] on button "button" at bounding box center [13, 358] width 20 height 20
click at [29, 355] on button "button" at bounding box center [36, 358] width 20 height 20
click at [6, 359] on button "button" at bounding box center [13, 358] width 20 height 20
click at [39, 351] on button "button" at bounding box center [36, 358] width 20 height 20
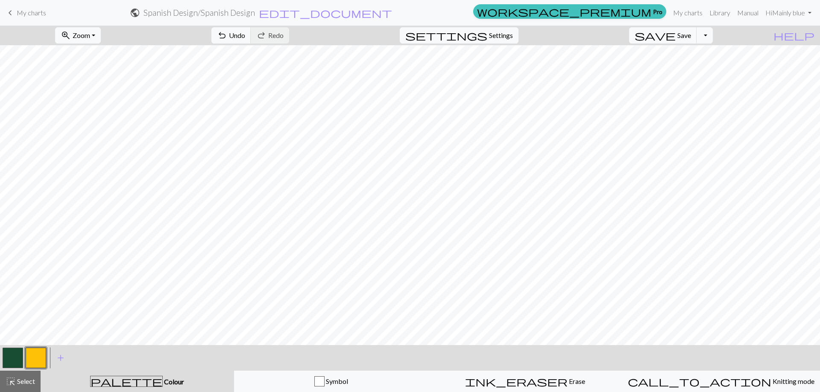
click at [17, 362] on button "button" at bounding box center [13, 358] width 20 height 20
click at [41, 356] on button "button" at bounding box center [36, 358] width 20 height 20
click at [17, 353] on button "button" at bounding box center [13, 358] width 20 height 20
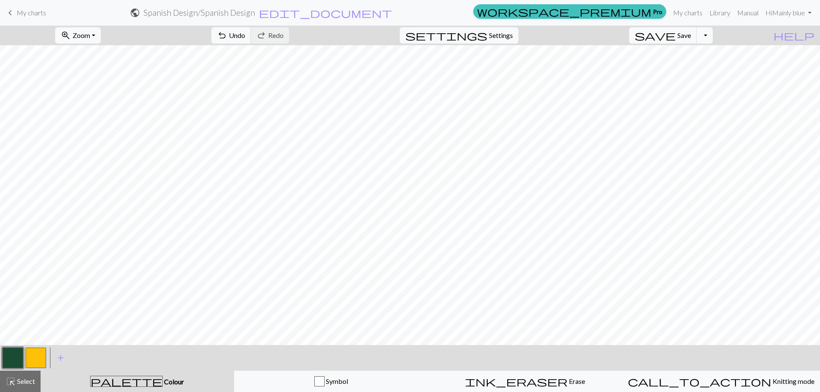
click at [41, 356] on button "button" at bounding box center [36, 358] width 20 height 20
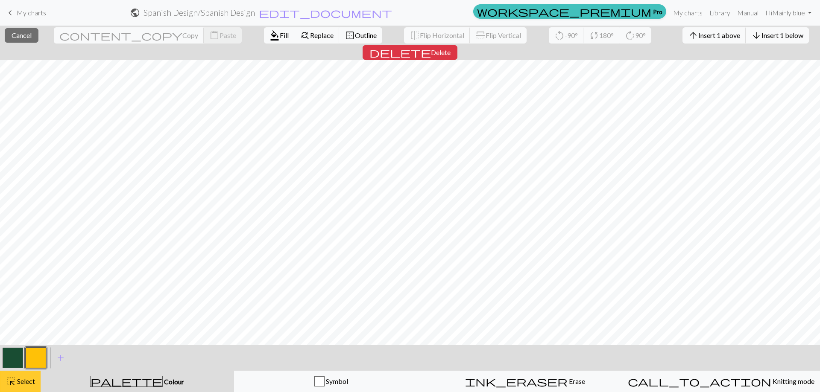
click at [17, 380] on span "Select" at bounding box center [25, 381] width 19 height 8
drag, startPoint x: 16, startPoint y: 381, endPoint x: 23, endPoint y: 378, distance: 7.3
click at [16, 382] on span "Select" at bounding box center [25, 381] width 19 height 8
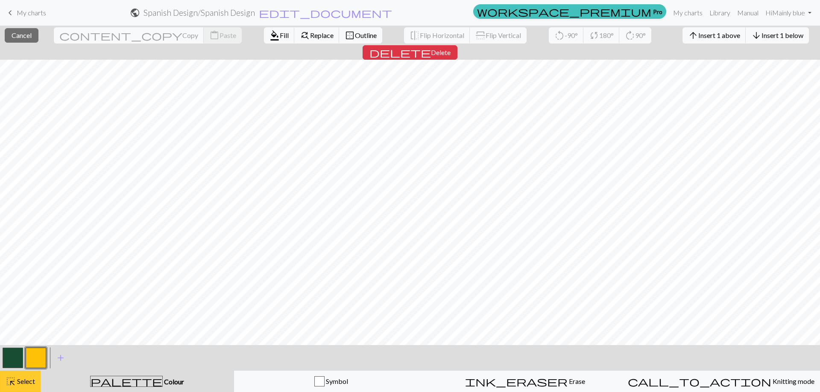
click at [30, 386] on div "highlight_alt Select Select" at bounding box center [20, 382] width 29 height 10
click at [13, 379] on span "highlight_alt" at bounding box center [11, 382] width 10 height 12
click at [10, 357] on button "button" at bounding box center [13, 358] width 20 height 20
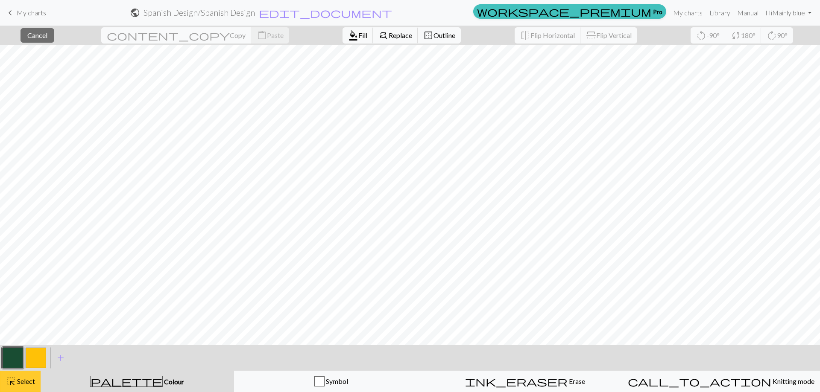
click at [19, 383] on span "Select" at bounding box center [25, 381] width 19 height 8
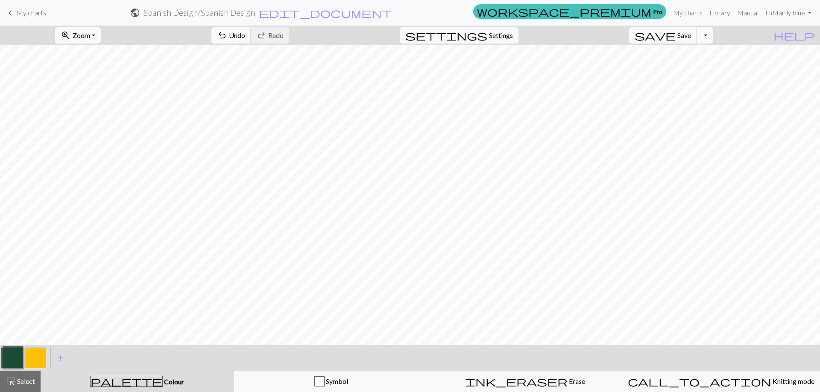
click at [35, 352] on button "button" at bounding box center [36, 358] width 20 height 20
click at [12, 361] on button "button" at bounding box center [13, 358] width 20 height 20
click at [28, 383] on span "Select" at bounding box center [25, 381] width 19 height 8
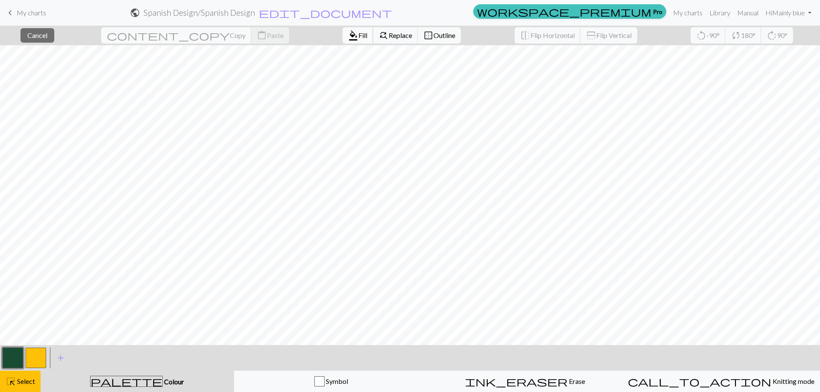
click at [348, 40] on span "format_color_fill" at bounding box center [353, 35] width 10 height 12
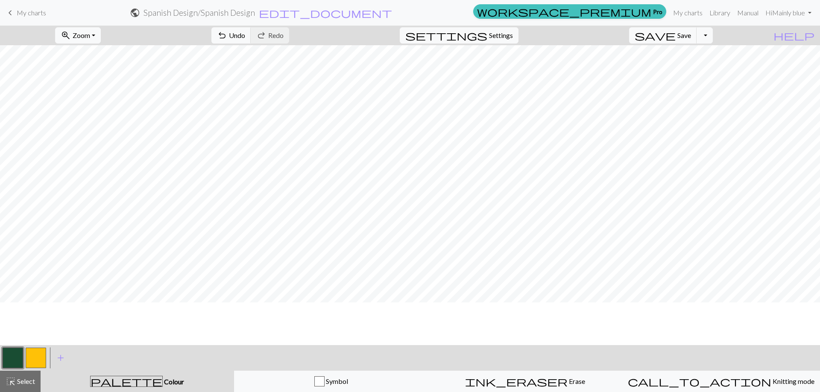
scroll to position [854, 0]
click at [7, 359] on button "button" at bounding box center [13, 358] width 20 height 20
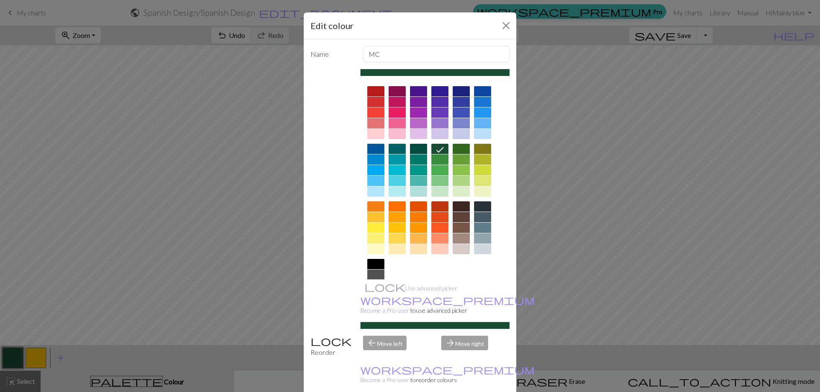
click at [15, 383] on div "Edit colour Name MC Use advanced picker workspace_premium Become a Pro user to …" at bounding box center [410, 196] width 820 height 392
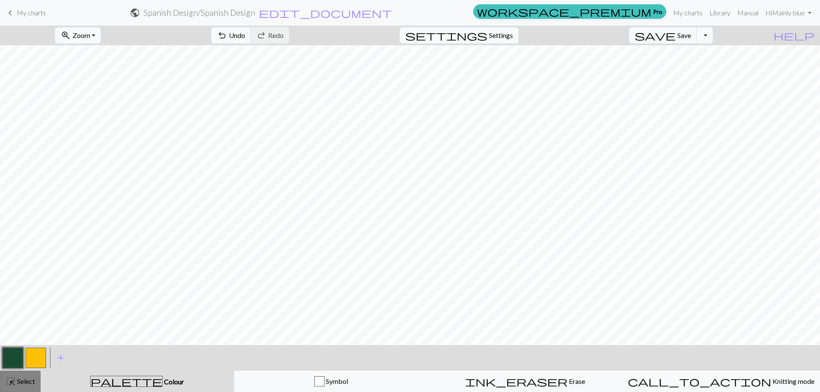
click at [15, 383] on span "highlight_alt" at bounding box center [11, 382] width 10 height 12
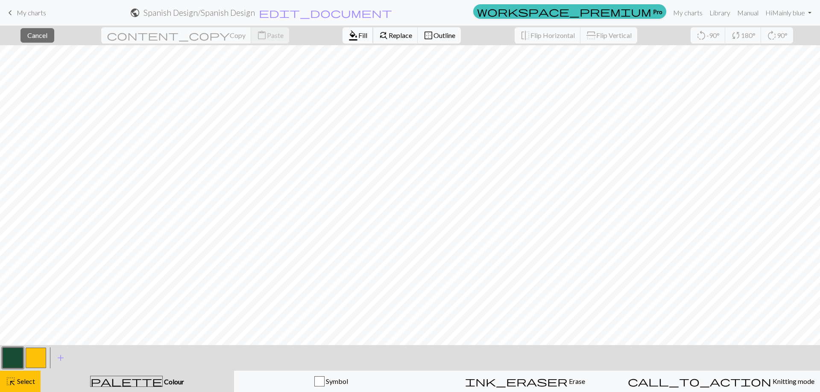
click at [358, 36] on span "Fill" at bounding box center [362, 35] width 9 height 8
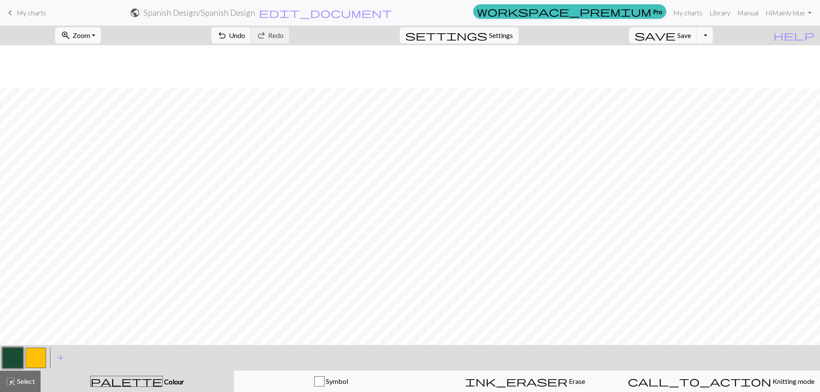
scroll to position [598, 0]
click at [14, 384] on span "highlight_alt" at bounding box center [11, 382] width 10 height 12
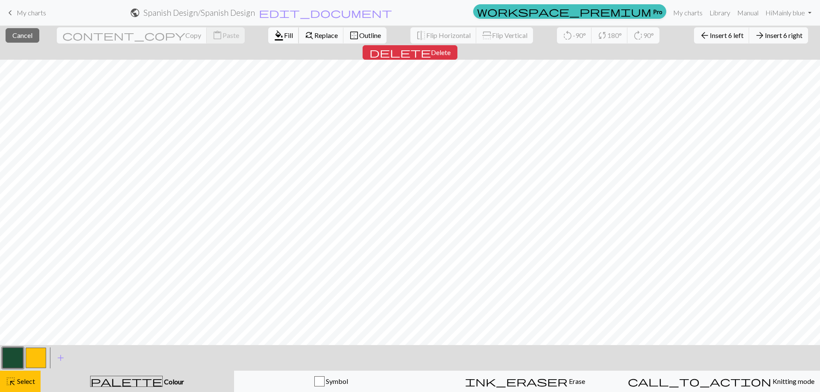
click at [268, 30] on button "format_color_fill Fill" at bounding box center [283, 35] width 31 height 16
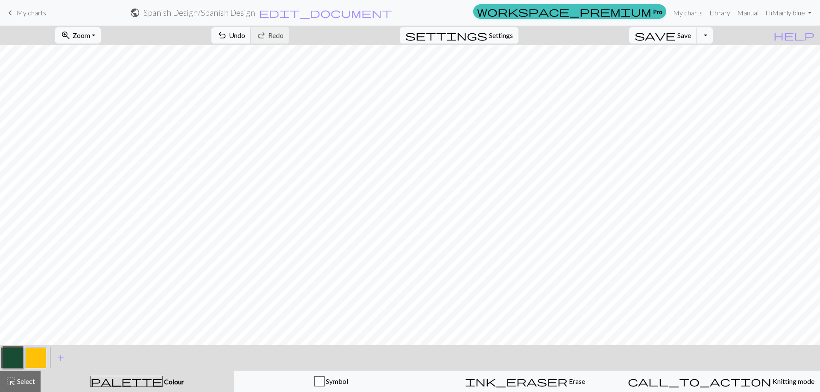
scroll to position [0, 0]
click at [29, 355] on button "button" at bounding box center [36, 358] width 20 height 20
click at [13, 362] on button "button" at bounding box center [13, 358] width 20 height 20
click at [40, 360] on button "button" at bounding box center [36, 358] width 20 height 20
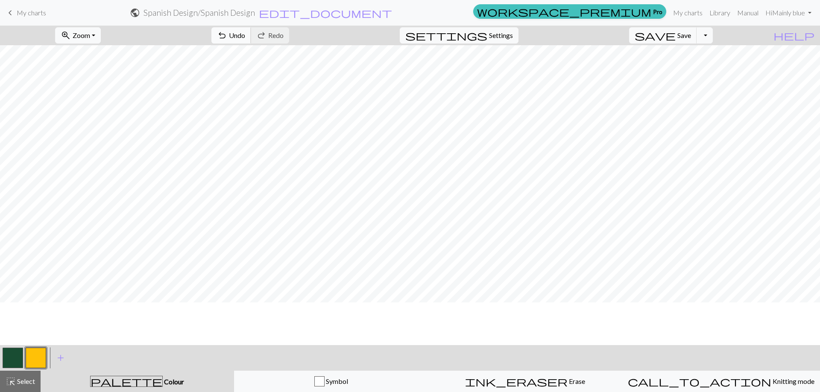
scroll to position [0, 0]
click at [245, 36] on span "Undo" at bounding box center [237, 35] width 16 height 8
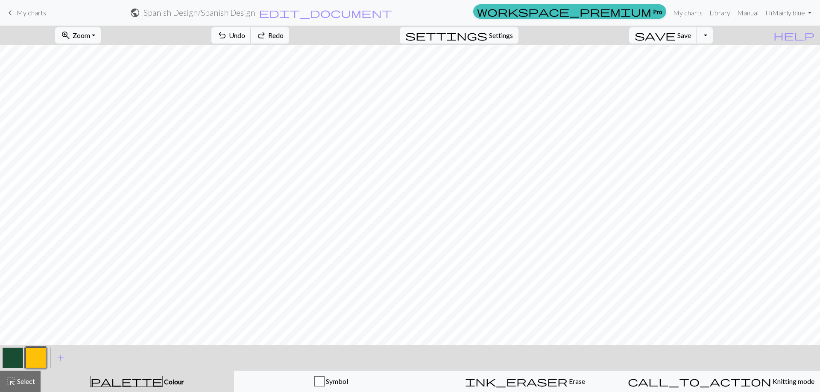
click at [245, 36] on span "Undo" at bounding box center [237, 35] width 16 height 8
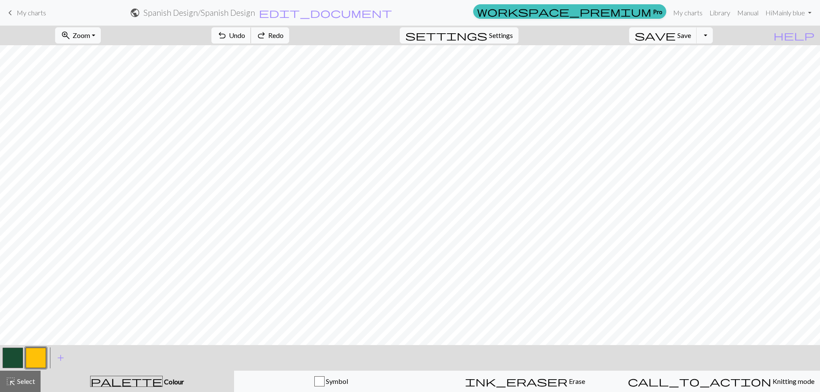
click at [245, 36] on span "Undo" at bounding box center [237, 35] width 16 height 8
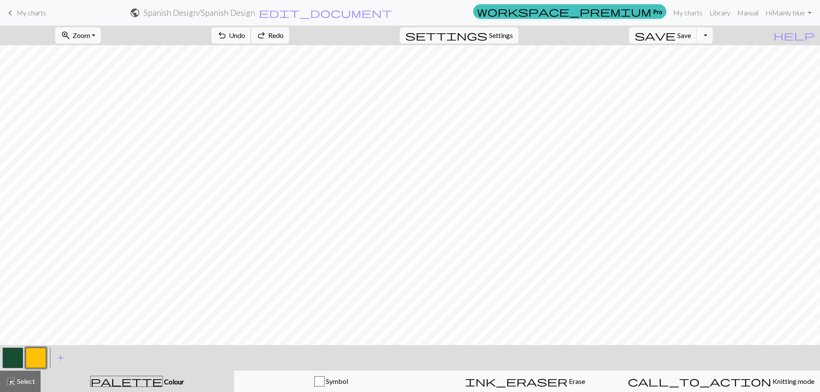
click at [245, 36] on span "Undo" at bounding box center [237, 35] width 16 height 8
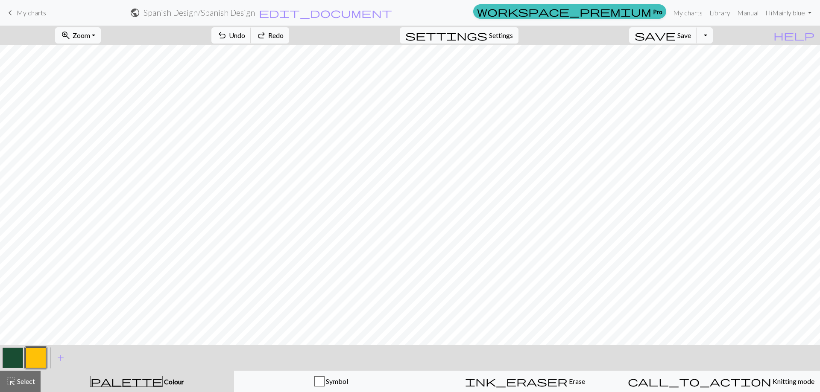
click at [245, 36] on span "Undo" at bounding box center [237, 35] width 16 height 8
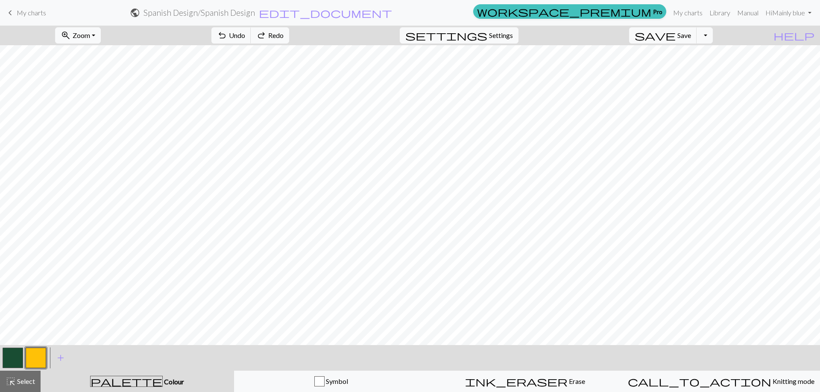
click at [18, 354] on button "button" at bounding box center [13, 358] width 20 height 20
click at [23, 380] on span "Select" at bounding box center [25, 381] width 19 height 8
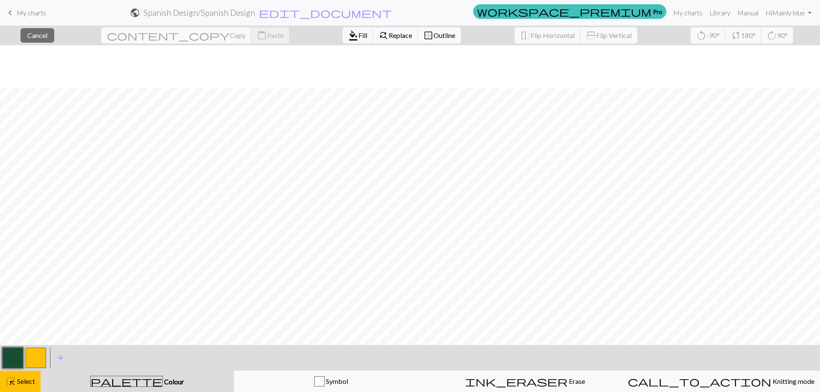
scroll to position [256, 0]
click at [358, 33] on span "Fill" at bounding box center [362, 35] width 9 height 8
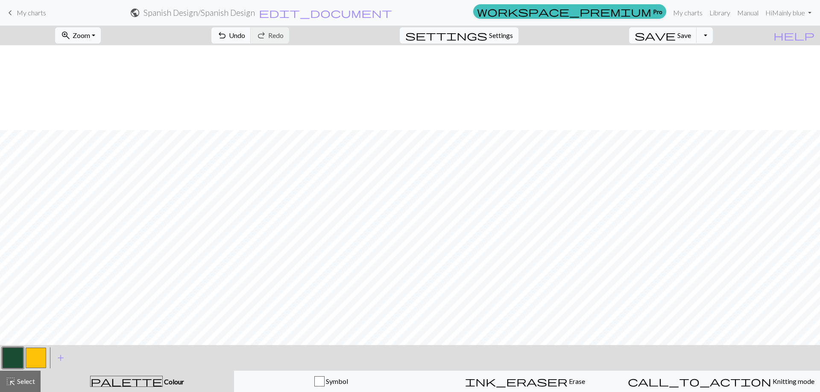
scroll to position [470, 0]
click at [23, 374] on button "highlight_alt Select Select" at bounding box center [20, 381] width 41 height 21
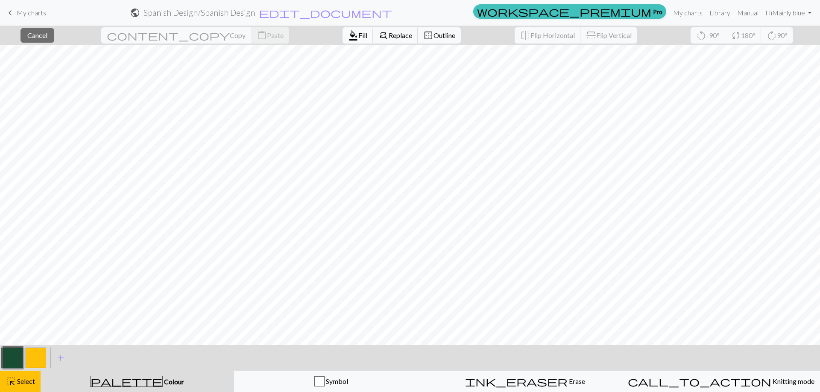
drag, startPoint x: 303, startPoint y: 44, endPoint x: 305, endPoint y: 35, distance: 8.8
click at [336, 40] on div "format_color_fill Fill find_replace Replace border_outer Outline" at bounding box center [401, 36] width 131 height 20
click at [358, 35] on span "Fill" at bounding box center [362, 35] width 9 height 8
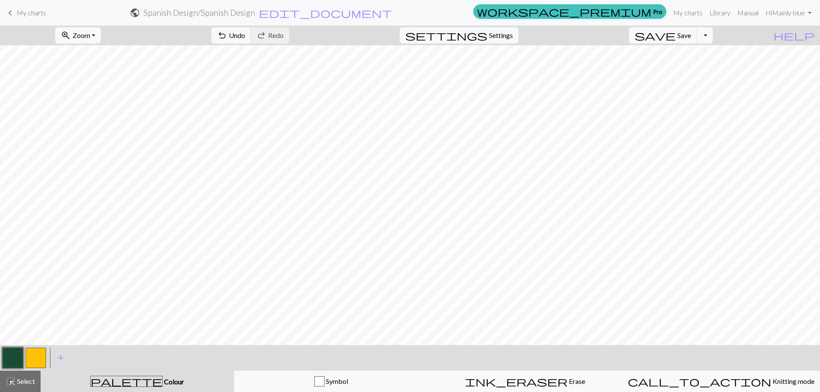
scroll to position [213, 0]
click at [691, 35] on span "Save" at bounding box center [684, 35] width 14 height 8
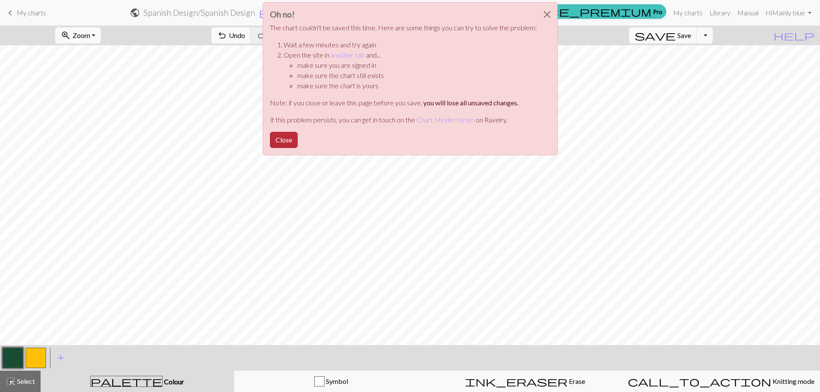
click at [287, 140] on button "Close" at bounding box center [284, 140] width 28 height 16
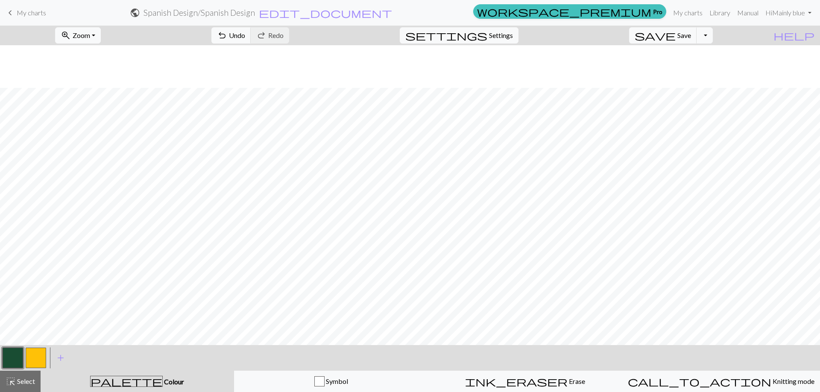
scroll to position [256, 0]
click at [41, 361] on button "button" at bounding box center [36, 358] width 20 height 20
click at [23, 357] on div at bounding box center [12, 358] width 23 height 23
click at [19, 358] on button "button" at bounding box center [13, 358] width 20 height 20
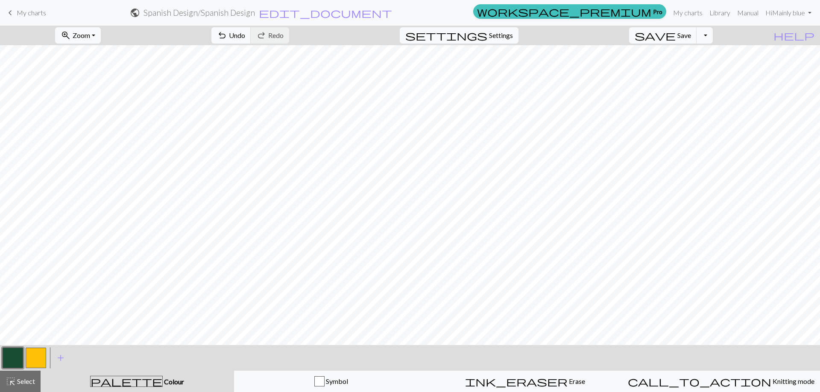
click at [37, 354] on button "button" at bounding box center [36, 358] width 20 height 20
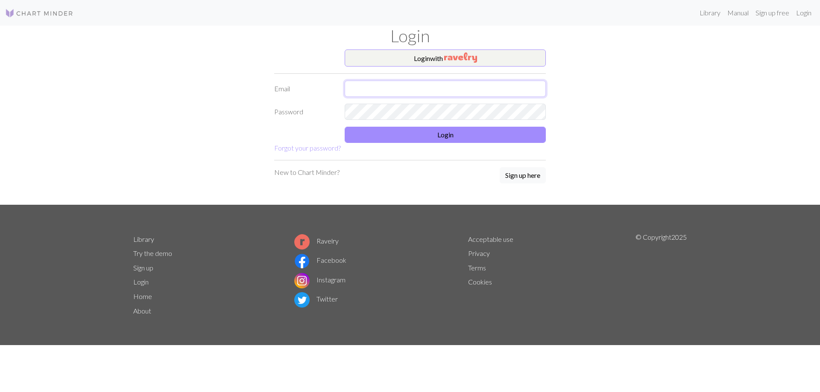
drag, startPoint x: 363, startPoint y: 87, endPoint x: 386, endPoint y: 97, distance: 25.1
click at [363, 87] on input "text" at bounding box center [445, 89] width 201 height 16
type input "[EMAIL_ADDRESS][DOMAIN_NAME]"
click at [406, 140] on button "Login" at bounding box center [445, 135] width 201 height 16
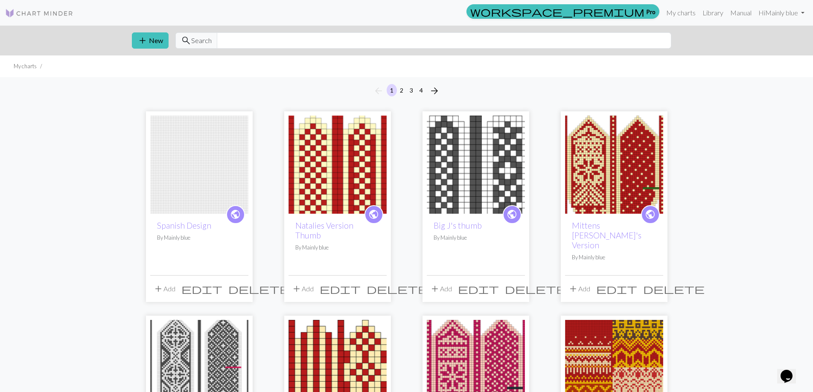
click at [239, 150] on img at bounding box center [199, 165] width 98 height 98
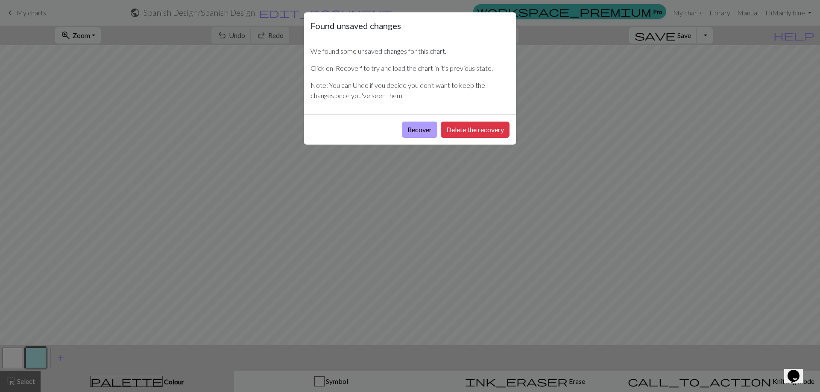
click at [415, 124] on button "Recover" at bounding box center [419, 130] width 35 height 16
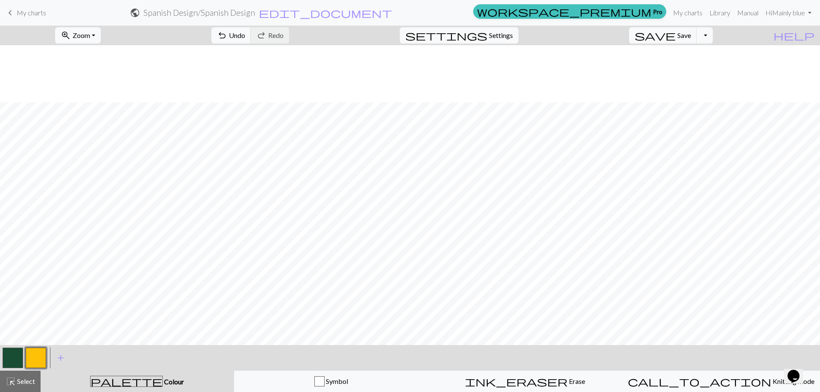
scroll to position [1452, 0]
click at [675, 35] on span "save" at bounding box center [654, 35] width 41 height 12
